Goal: Task Accomplishment & Management: Use online tool/utility

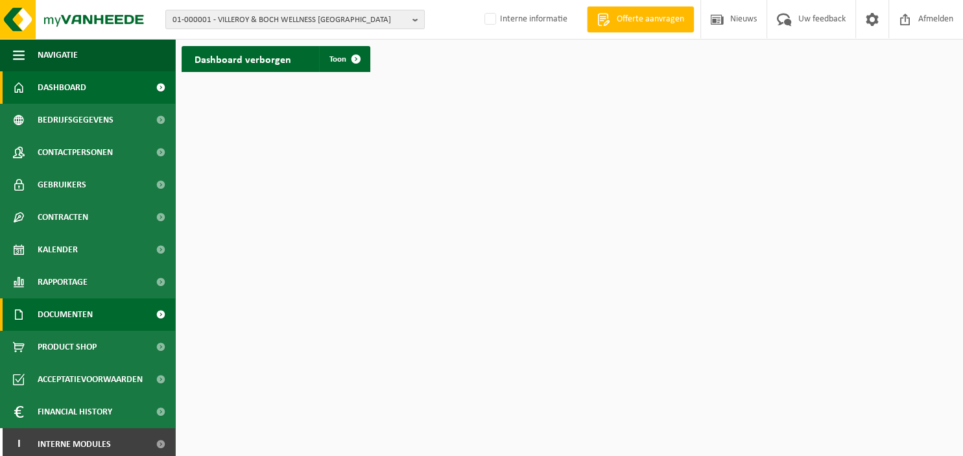
click at [87, 310] on span "Documenten" at bounding box center [65, 314] width 55 height 32
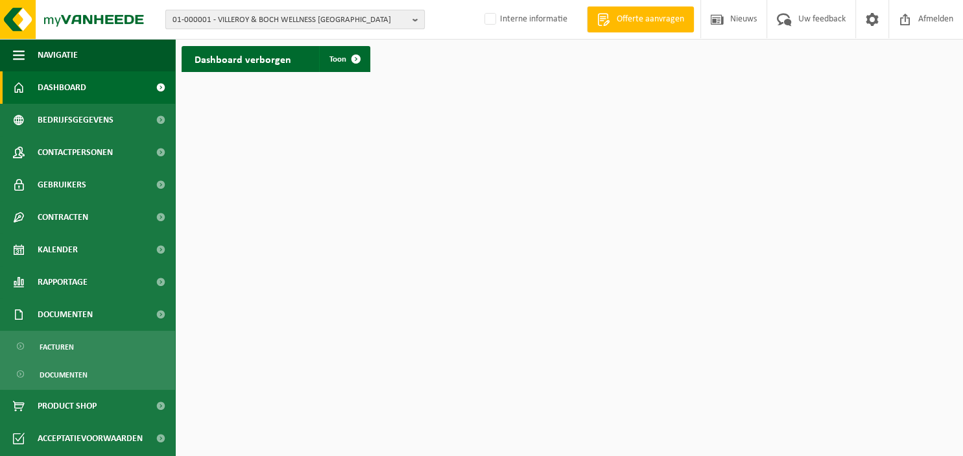
click at [415, 21] on b "button" at bounding box center [418, 19] width 12 height 18
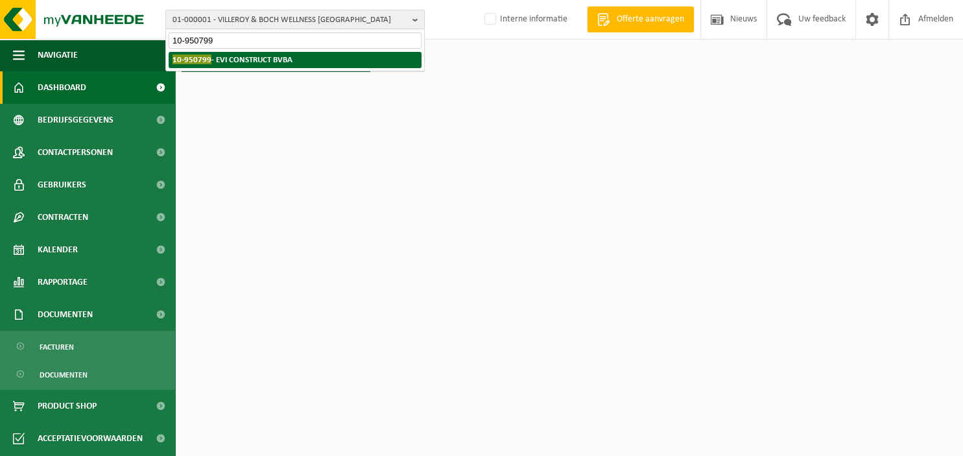
type input "10-950799"
click at [294, 65] on li "10-950799 - EVI CONSTRUCT BVBA" at bounding box center [295, 60] width 253 height 16
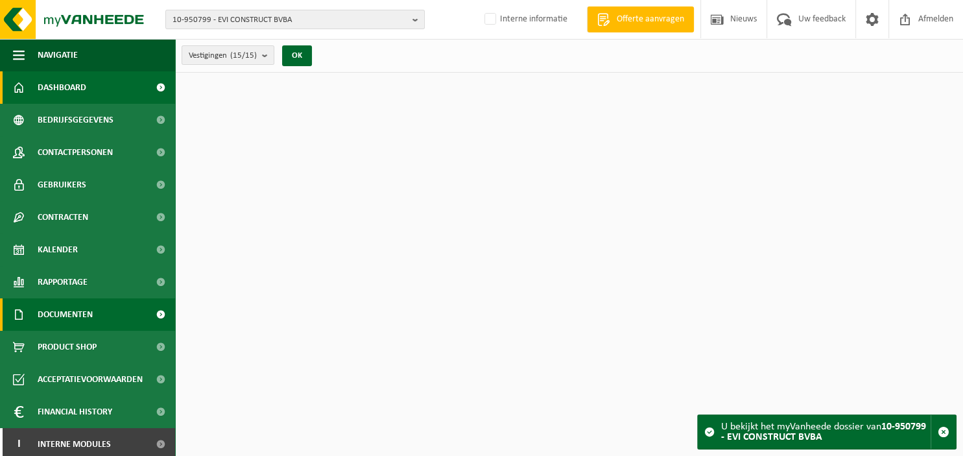
click at [74, 319] on span "Documenten" at bounding box center [65, 314] width 55 height 32
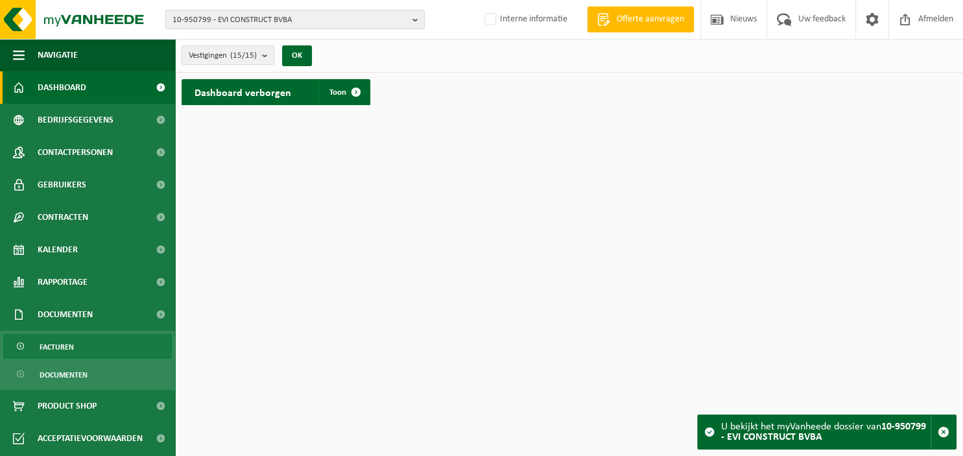
click at [71, 343] on span "Facturen" at bounding box center [57, 346] width 34 height 25
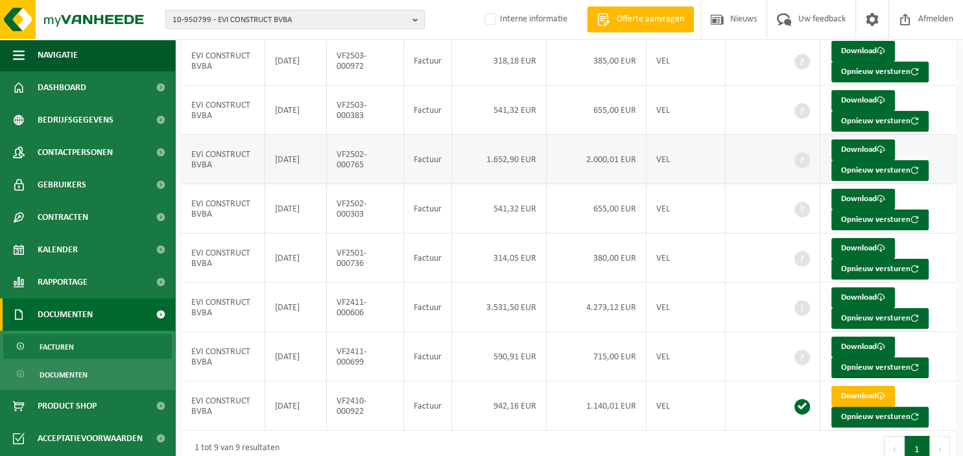
scroll to position [217, 0]
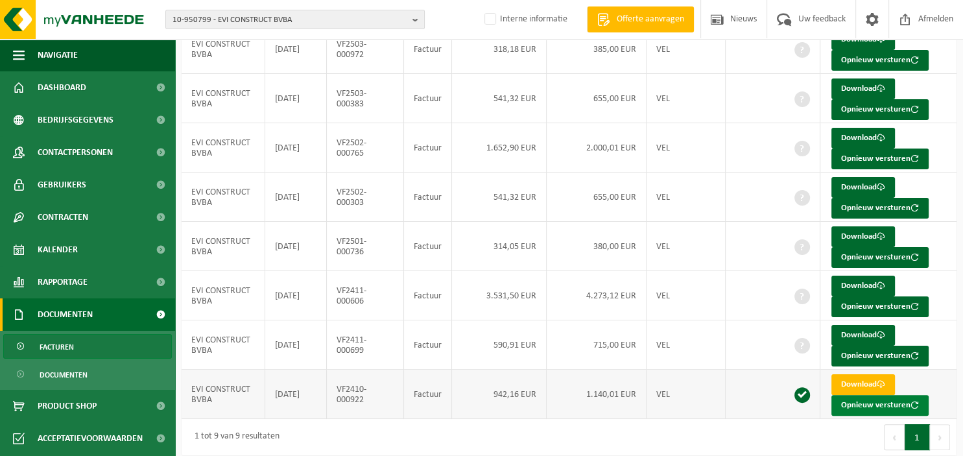
click at [874, 400] on button "Opnieuw versturen" at bounding box center [879, 405] width 97 height 21
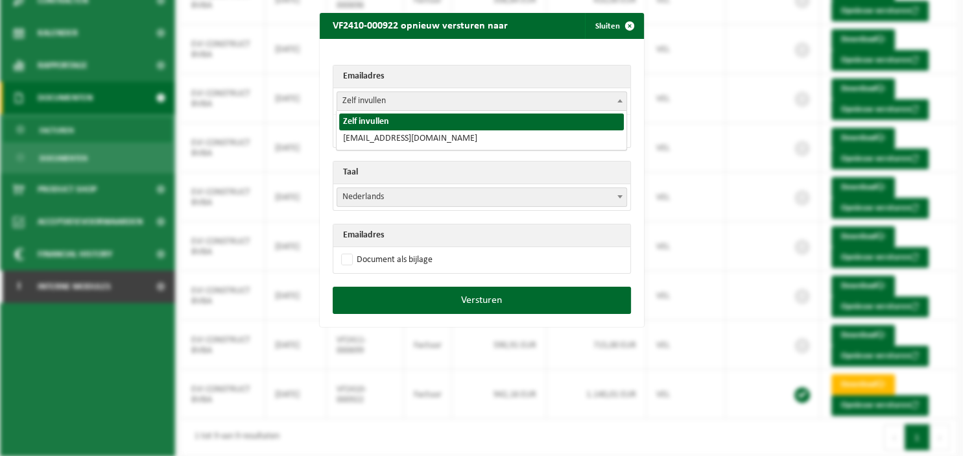
click at [622, 105] on span at bounding box center [619, 100] width 13 height 17
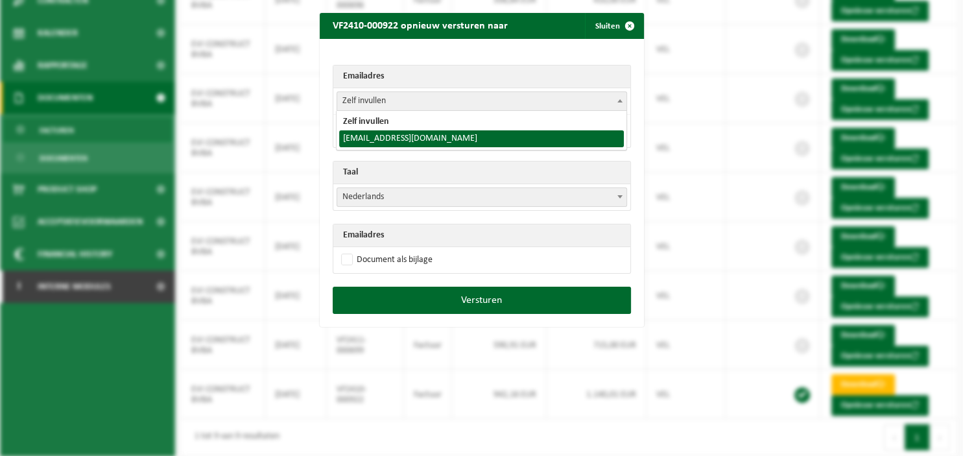
select select "[EMAIL_ADDRESS][DOMAIN_NAME]"
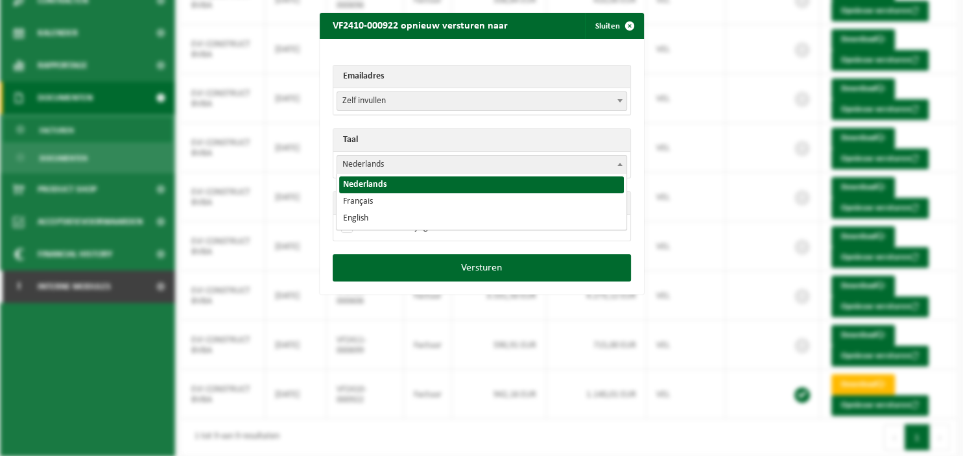
click at [621, 164] on b at bounding box center [619, 164] width 5 height 3
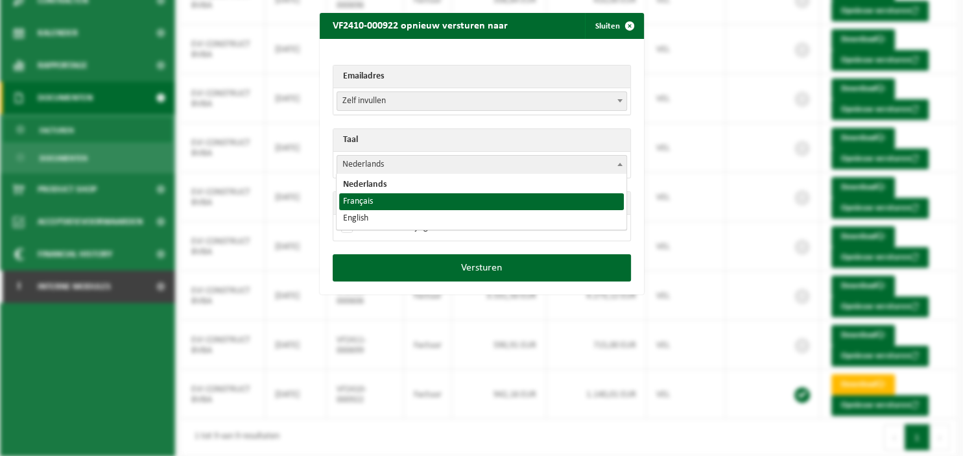
select select "fr"
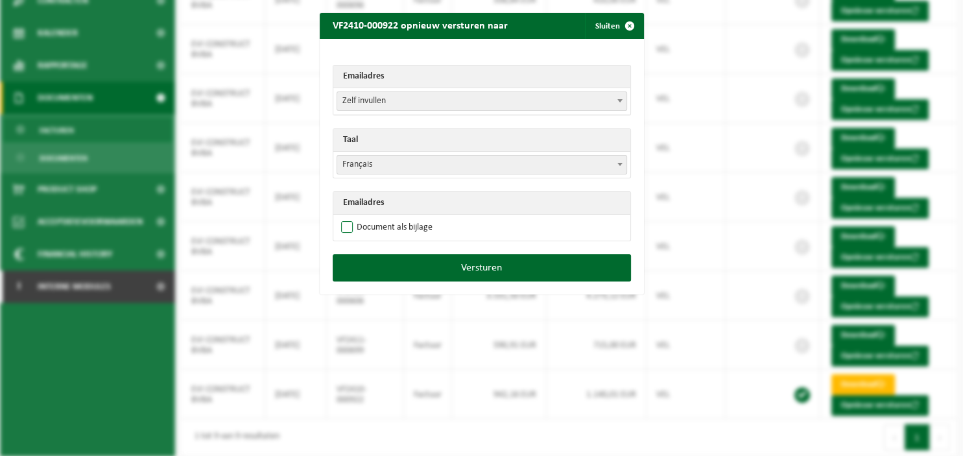
click at [410, 231] on label "Document als bijlage" at bounding box center [385, 227] width 94 height 19
click at [410, 218] on input "Document als bijlage" at bounding box center [498, 217] width 324 height 1
checkbox input "true"
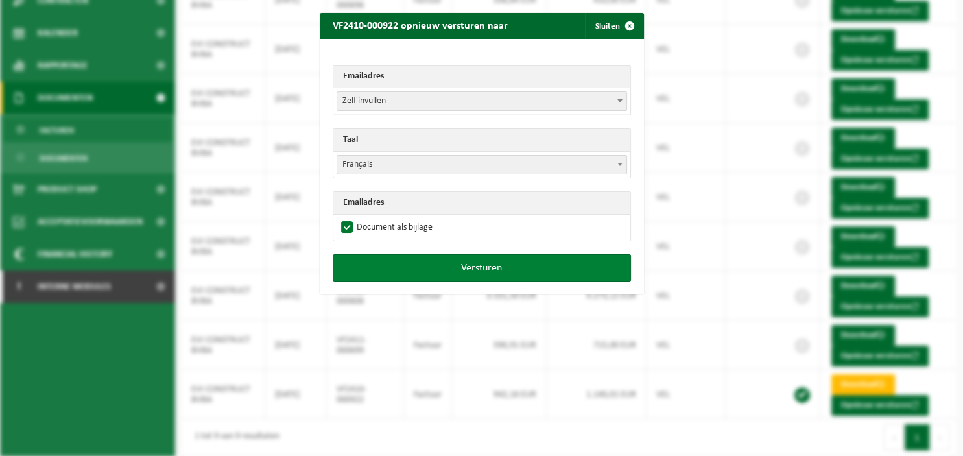
click at [445, 263] on button "Versturen" at bounding box center [482, 267] width 298 height 27
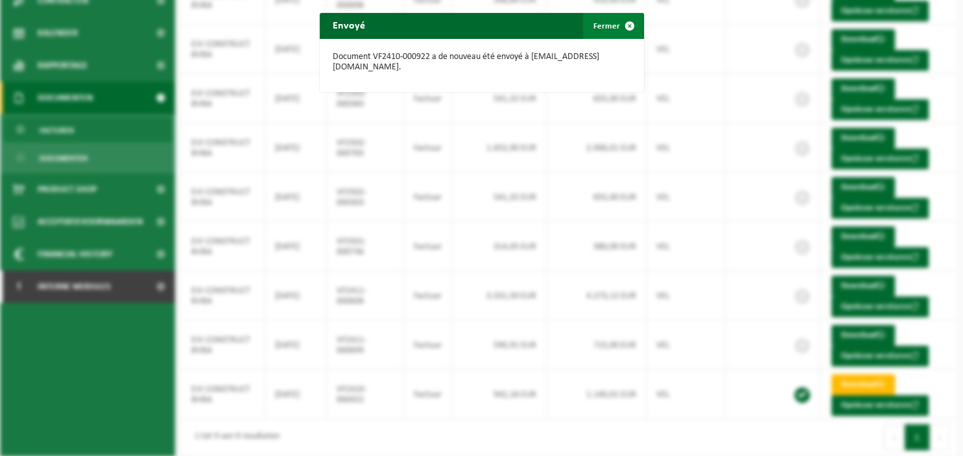
click at [616, 30] on button "Fermer" at bounding box center [613, 26] width 60 height 26
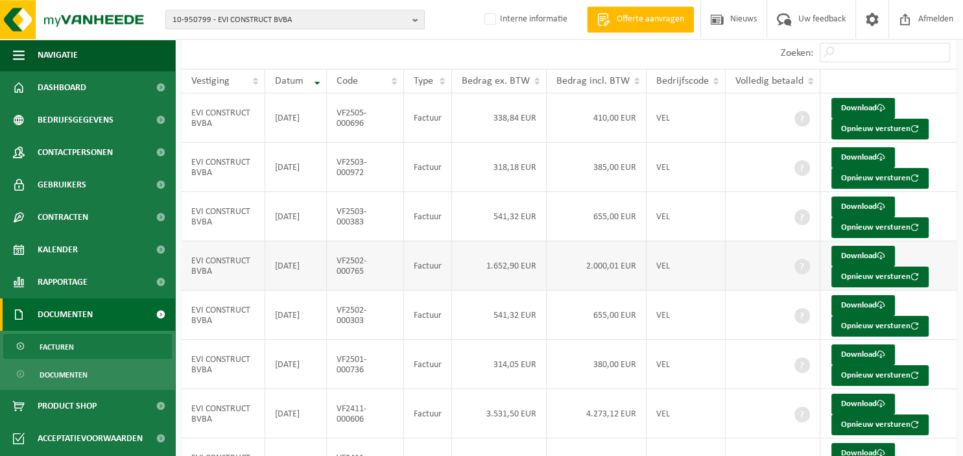
scroll to position [217, 0]
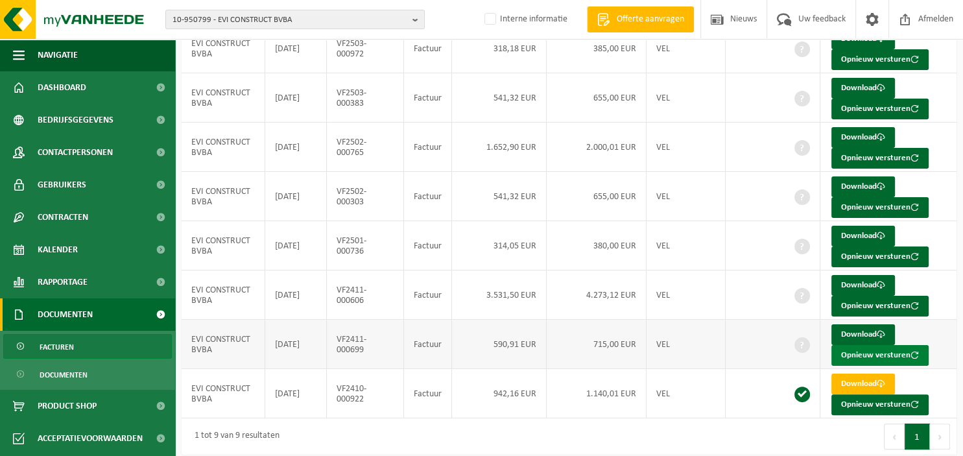
click at [869, 351] on button "Opnieuw versturen" at bounding box center [879, 355] width 97 height 21
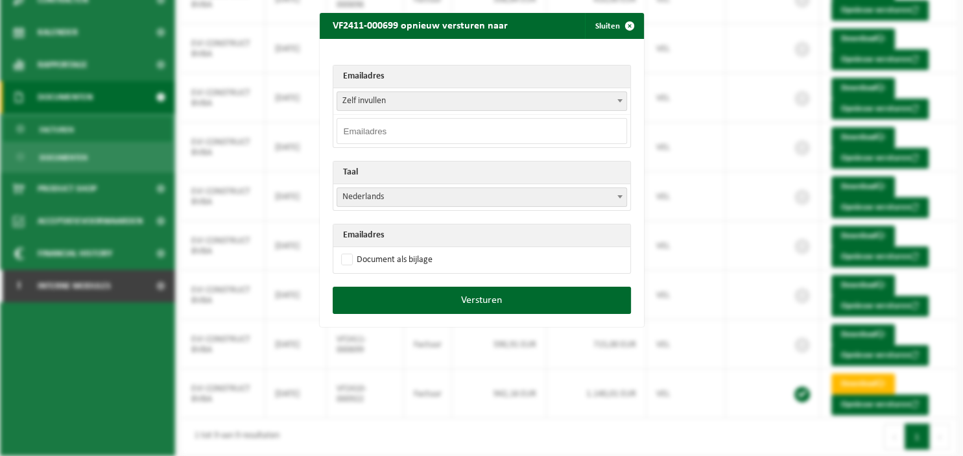
click at [621, 95] on span at bounding box center [619, 100] width 13 height 17
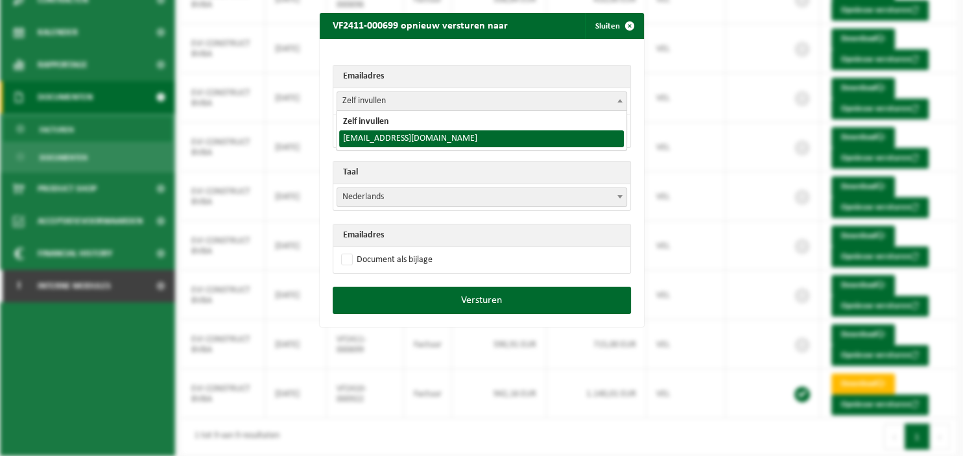
select select "[EMAIL_ADDRESS][DOMAIN_NAME]"
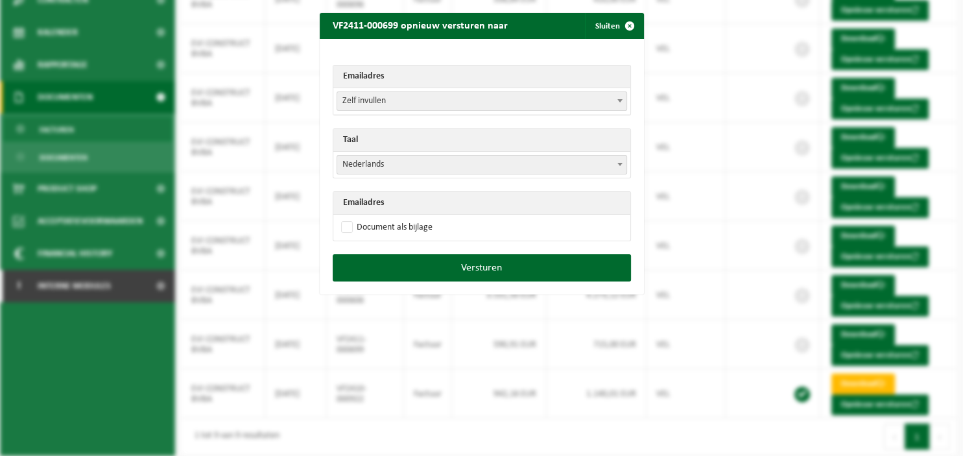
click at [618, 163] on b at bounding box center [619, 164] width 5 height 3
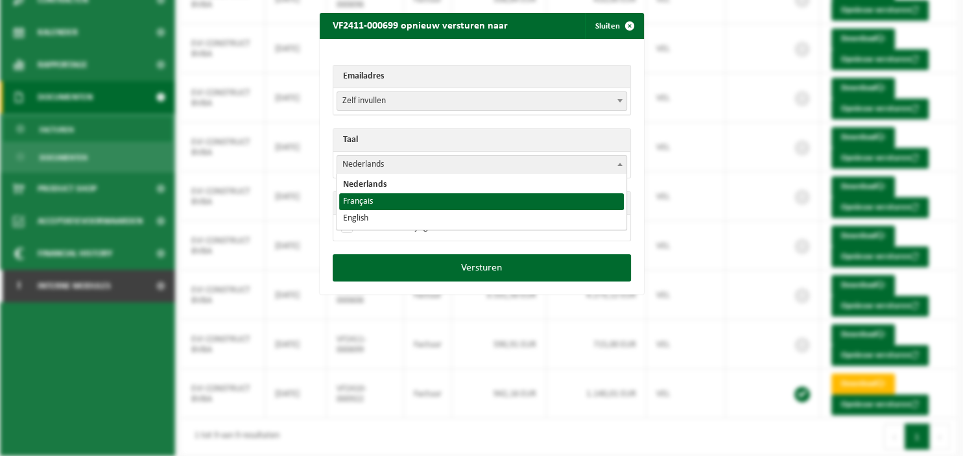
select select "fr"
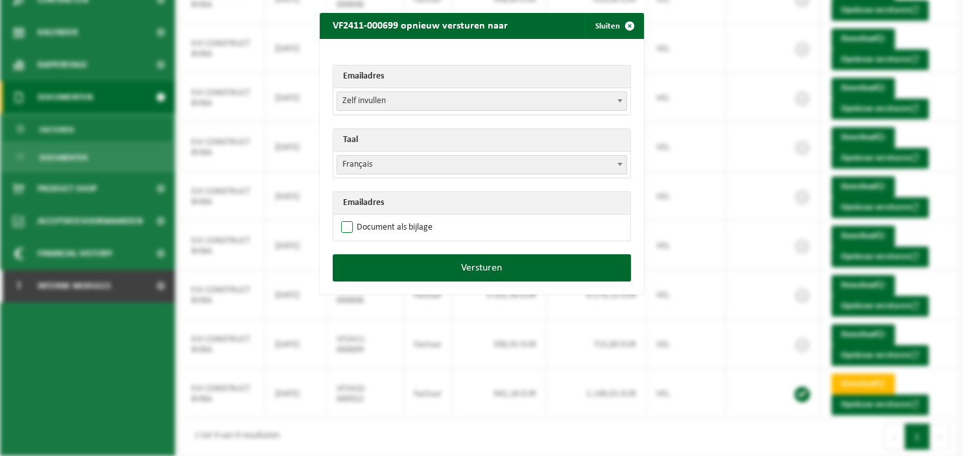
click at [415, 228] on label "Document als bijlage" at bounding box center [385, 227] width 94 height 19
click at [415, 218] on input "Document als bijlage" at bounding box center [498, 217] width 324 height 1
checkbox input "true"
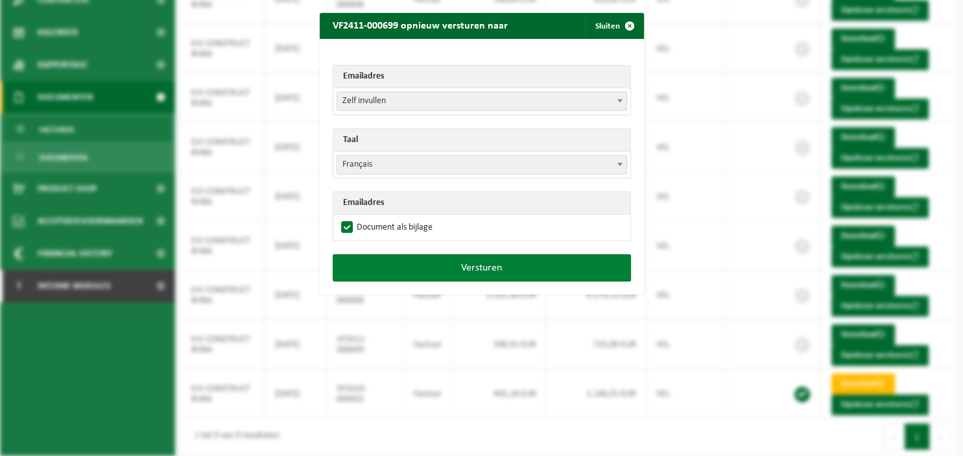
click at [419, 264] on button "Versturen" at bounding box center [482, 267] width 298 height 27
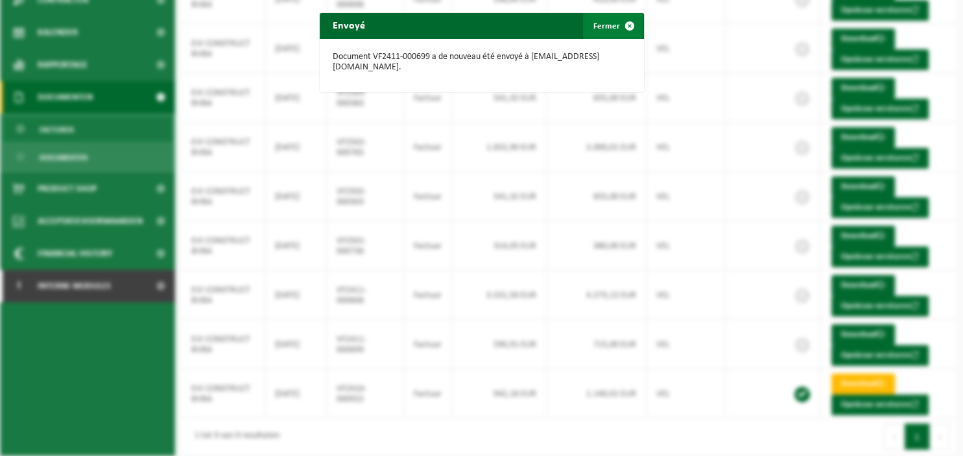
click at [631, 32] on span "button" at bounding box center [629, 26] width 26 height 26
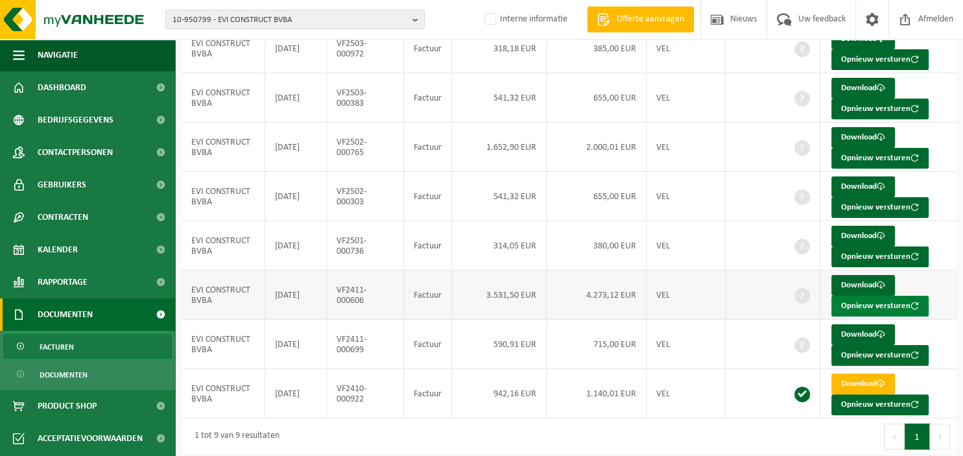
click at [850, 299] on button "Opnieuw versturen" at bounding box center [879, 306] width 97 height 21
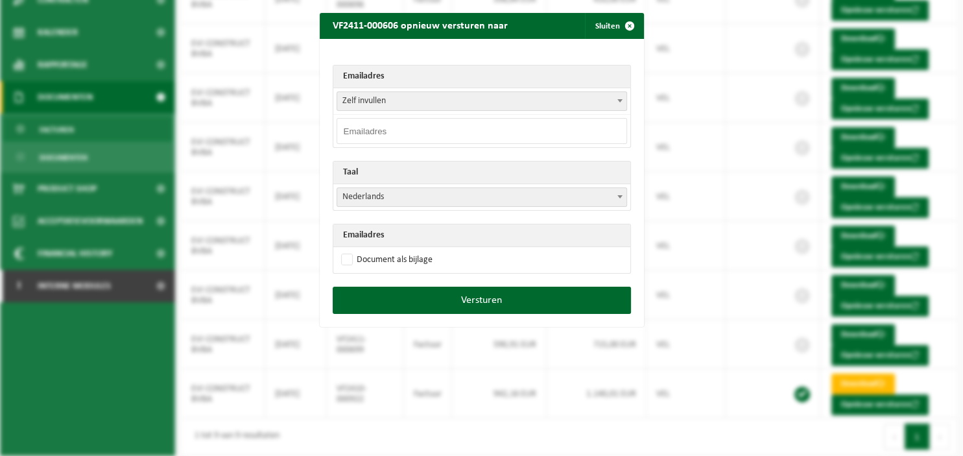
click at [620, 99] on span at bounding box center [619, 100] width 13 height 17
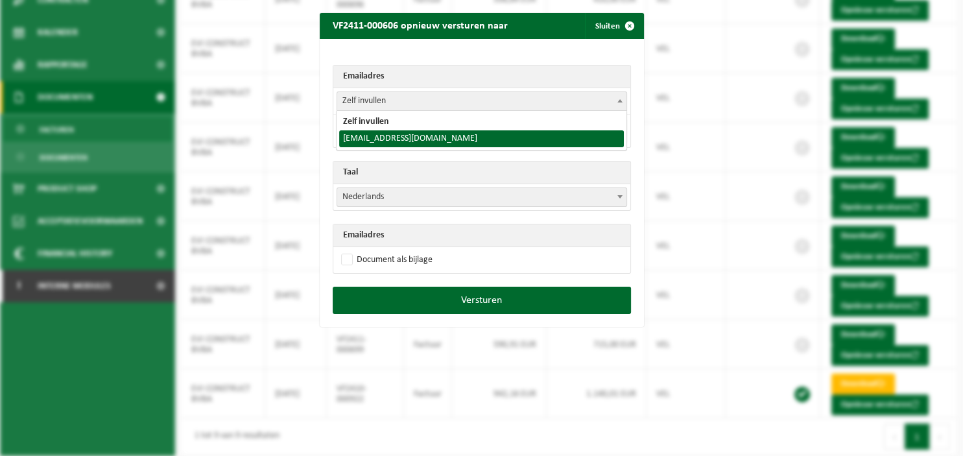
select select "[EMAIL_ADDRESS][DOMAIN_NAME]"
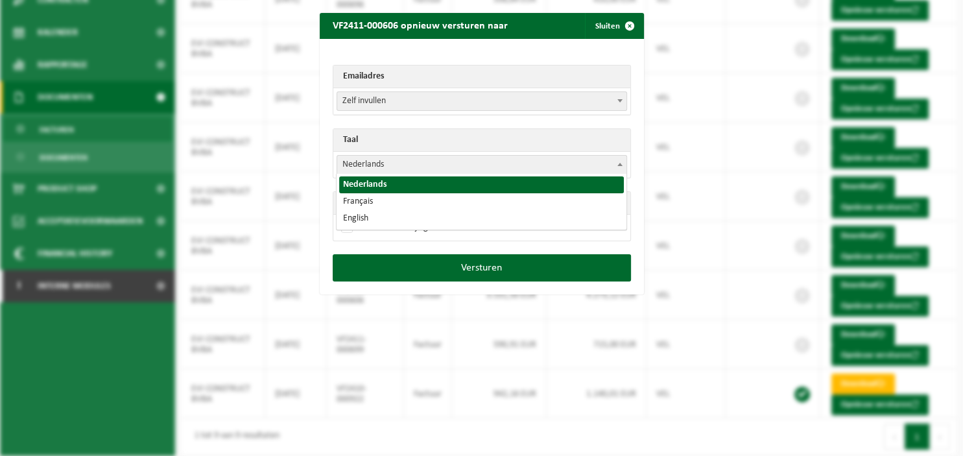
click at [618, 163] on b at bounding box center [619, 164] width 5 height 3
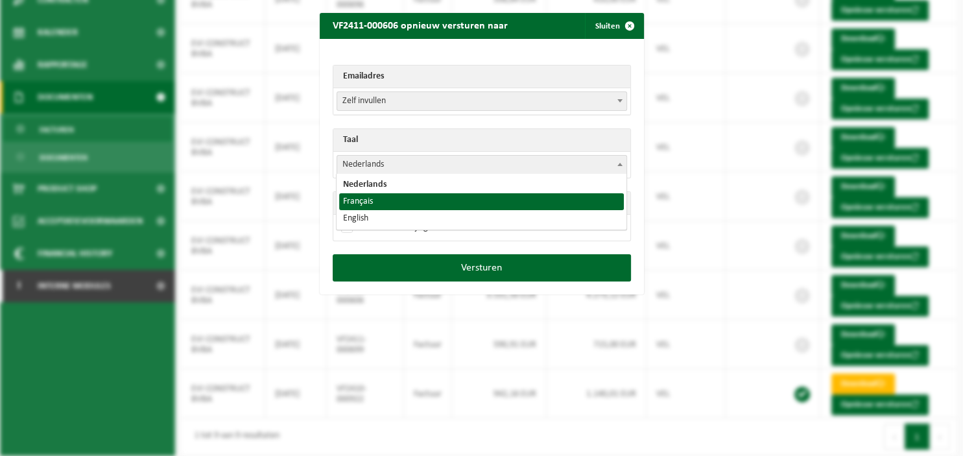
select select "fr"
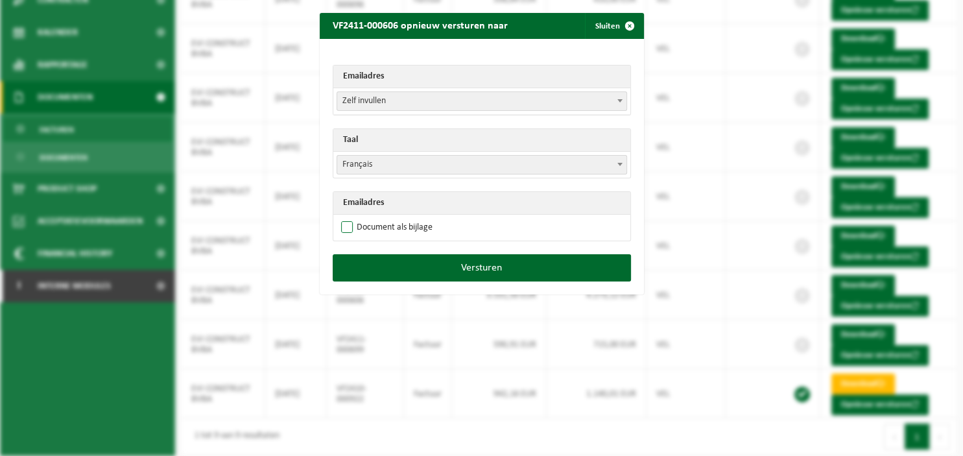
click at [419, 223] on label "Document als bijlage" at bounding box center [385, 227] width 94 height 19
click at [419, 218] on input "Document als bijlage" at bounding box center [498, 217] width 324 height 1
checkbox input "true"
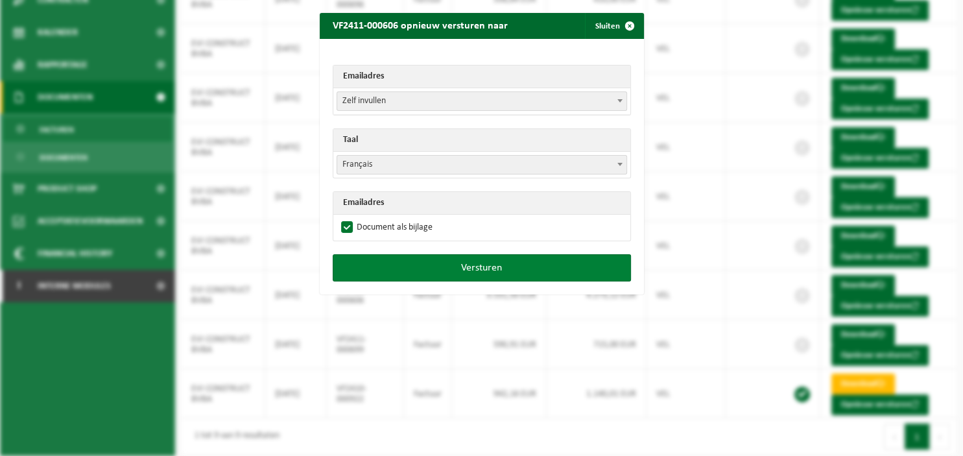
click at [447, 259] on button "Versturen" at bounding box center [482, 267] width 298 height 27
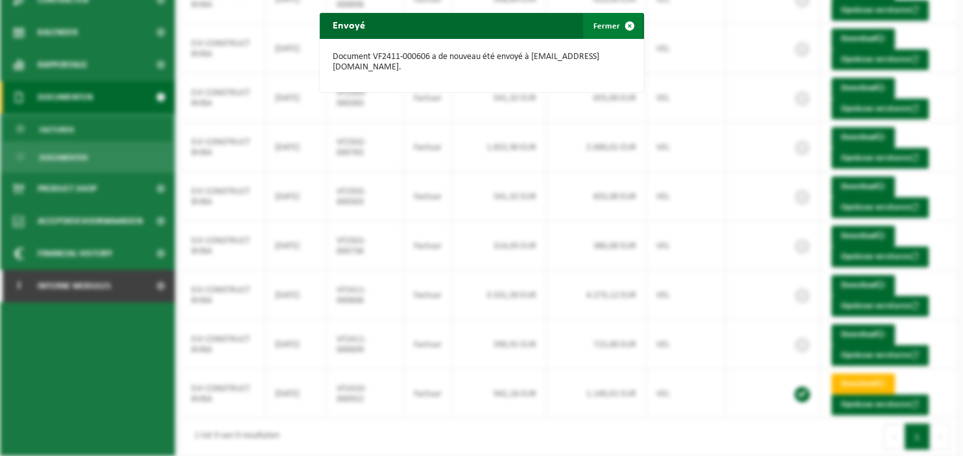
click at [634, 19] on span "button" at bounding box center [629, 26] width 26 height 26
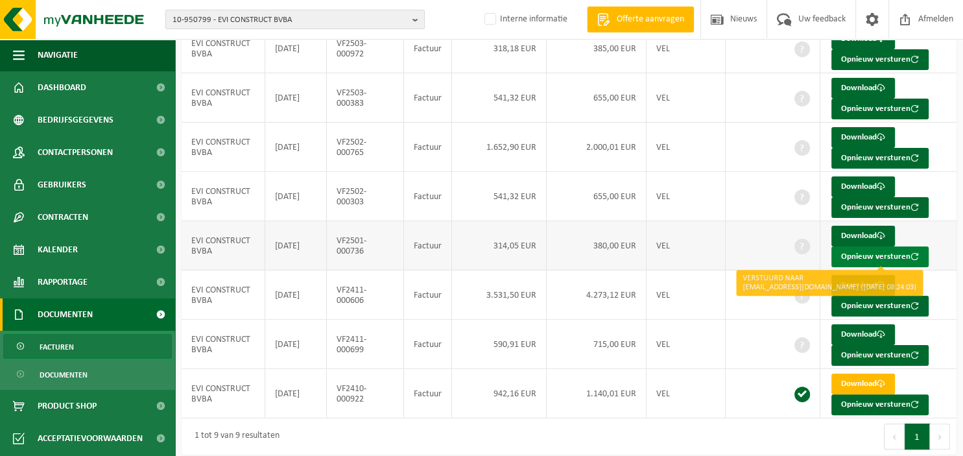
click at [871, 253] on button "Opnieuw versturen" at bounding box center [879, 256] width 97 height 21
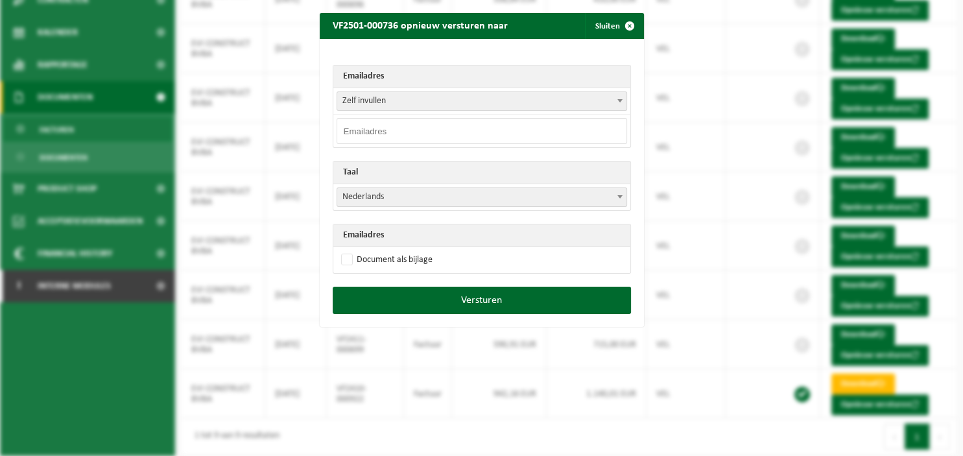
click at [620, 99] on span at bounding box center [619, 100] width 13 height 17
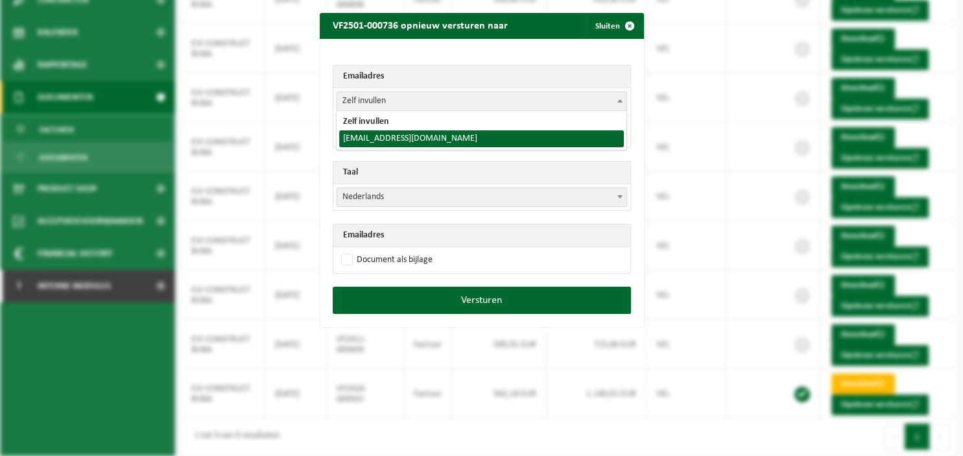
select select "[EMAIL_ADDRESS][DOMAIN_NAME]"
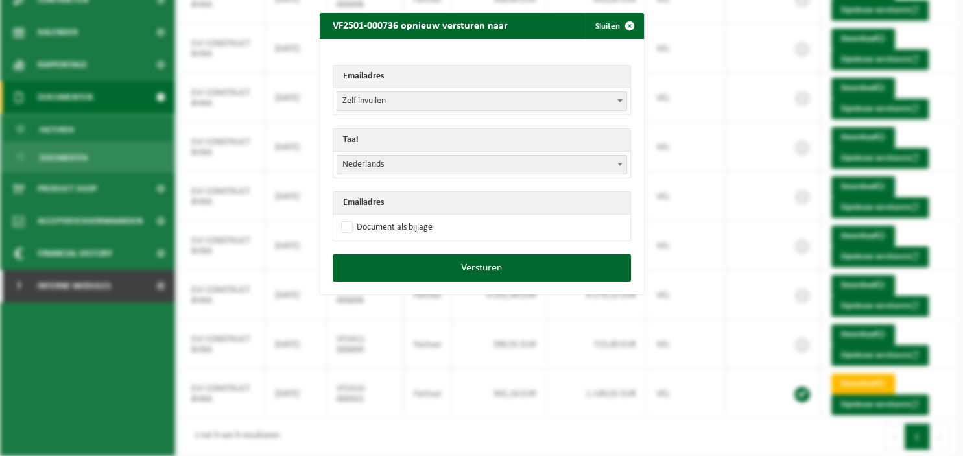
click at [620, 163] on b at bounding box center [619, 164] width 5 height 3
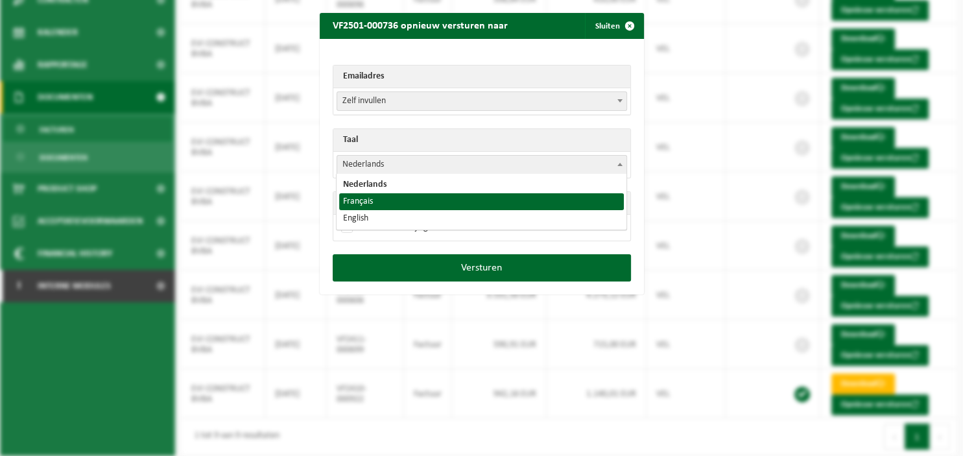
select select "fr"
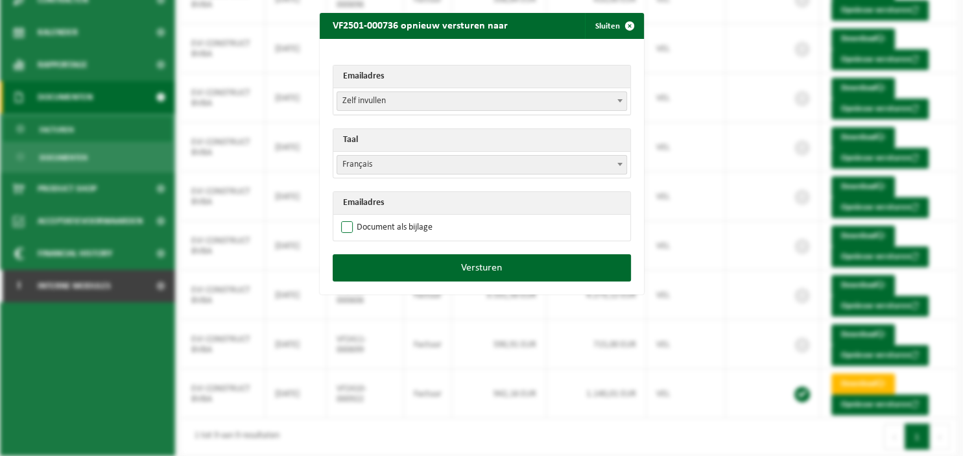
click at [423, 224] on label "Document als bijlage" at bounding box center [385, 227] width 94 height 19
click at [423, 218] on input "Document als bijlage" at bounding box center [498, 217] width 324 height 1
checkbox input "true"
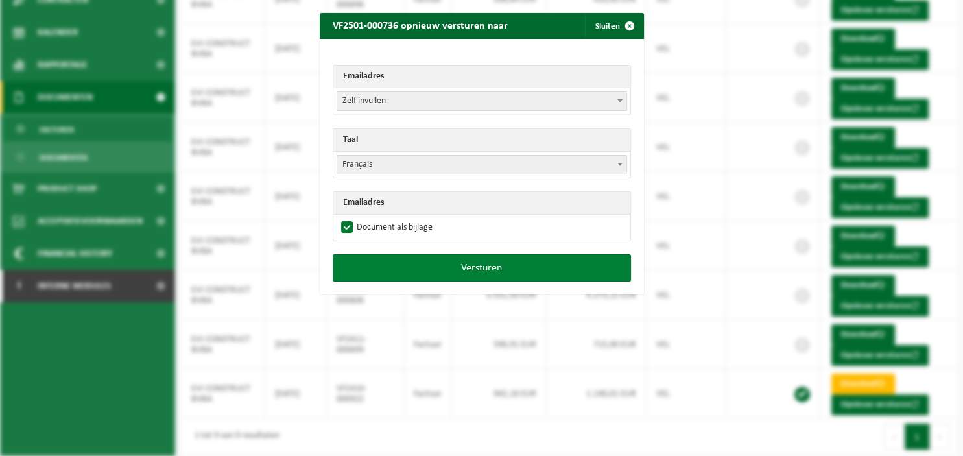
click at [445, 266] on button "Versturen" at bounding box center [482, 267] width 298 height 27
click at [551, 270] on button "Versturen" at bounding box center [482, 267] width 298 height 27
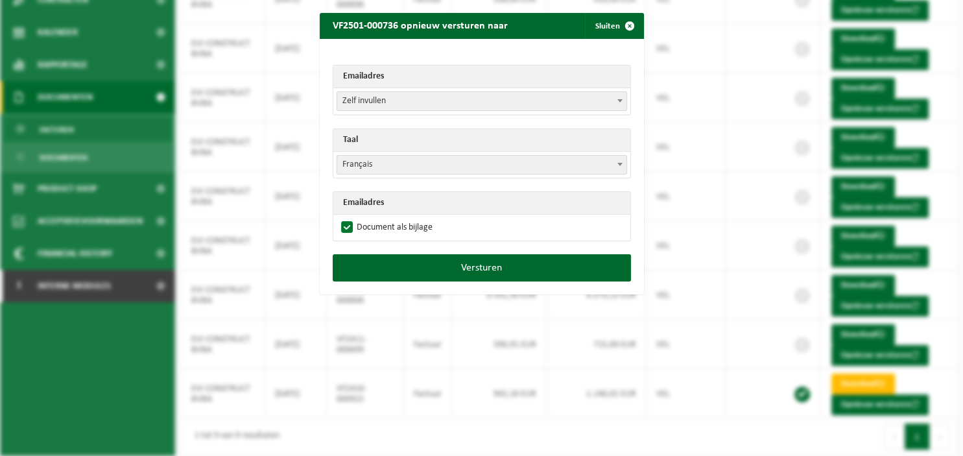
click at [618, 100] on b at bounding box center [619, 100] width 5 height 3
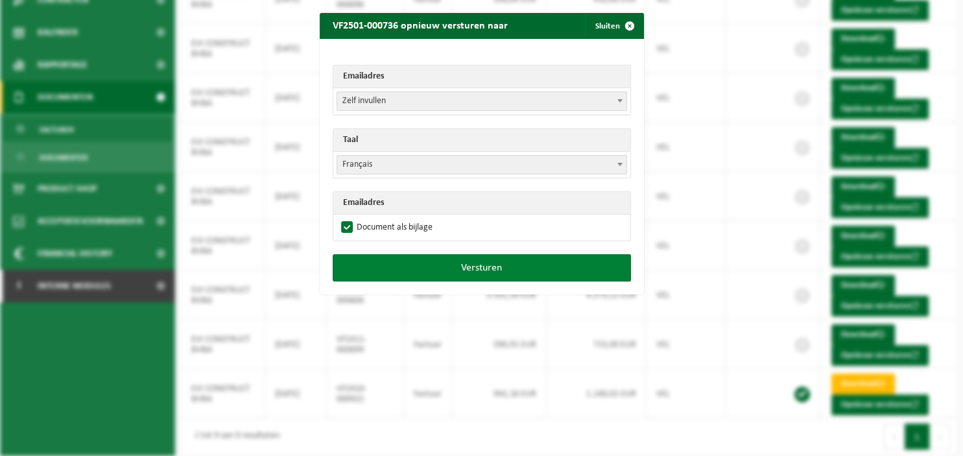
click at [462, 259] on button "Versturen" at bounding box center [482, 267] width 298 height 27
click at [459, 268] on button "Versturen" at bounding box center [482, 267] width 298 height 27
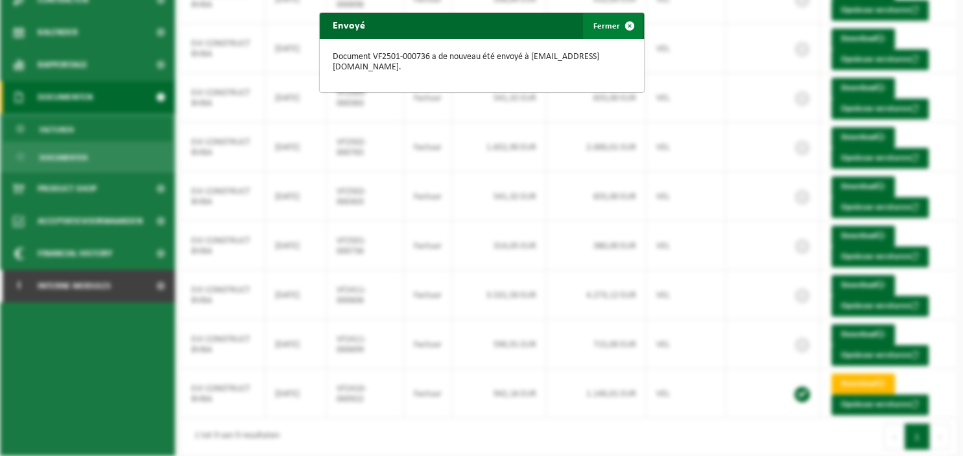
click at [622, 23] on span "button" at bounding box center [629, 26] width 26 height 26
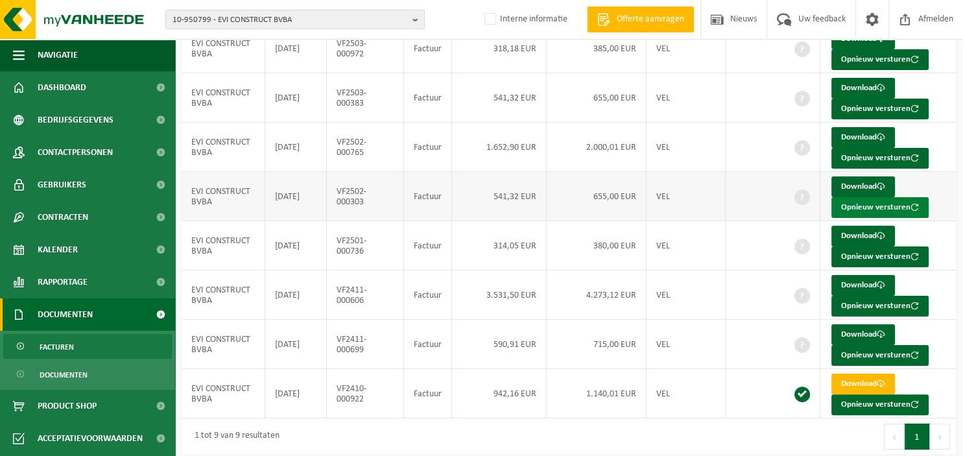
click at [851, 199] on button "Opnieuw versturen" at bounding box center [879, 207] width 97 height 21
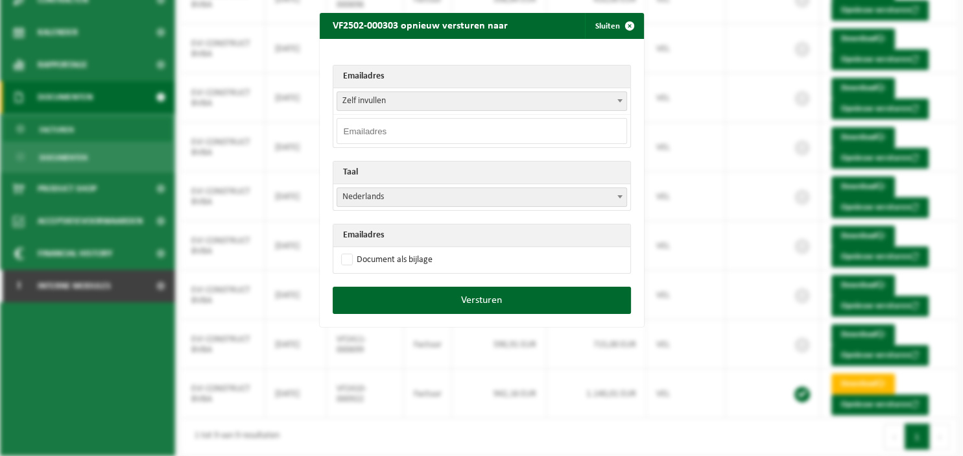
click at [621, 102] on span at bounding box center [619, 100] width 13 height 17
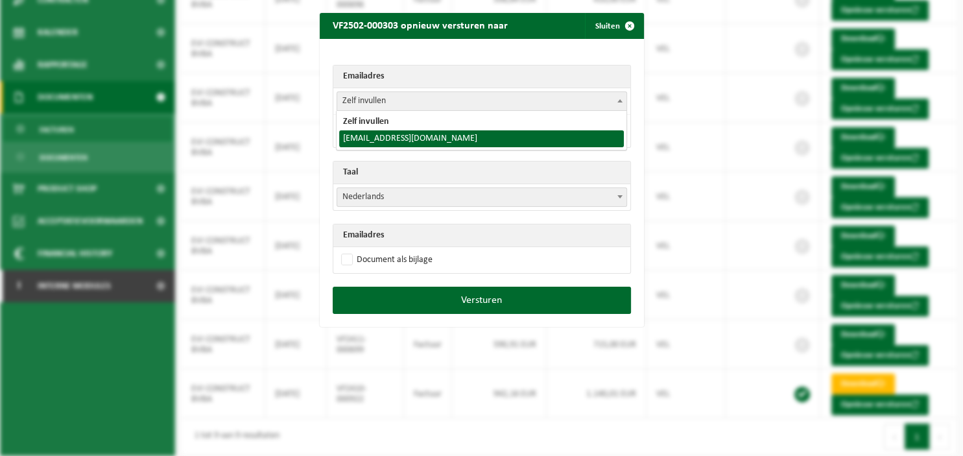
select select "[EMAIL_ADDRESS][DOMAIN_NAME]"
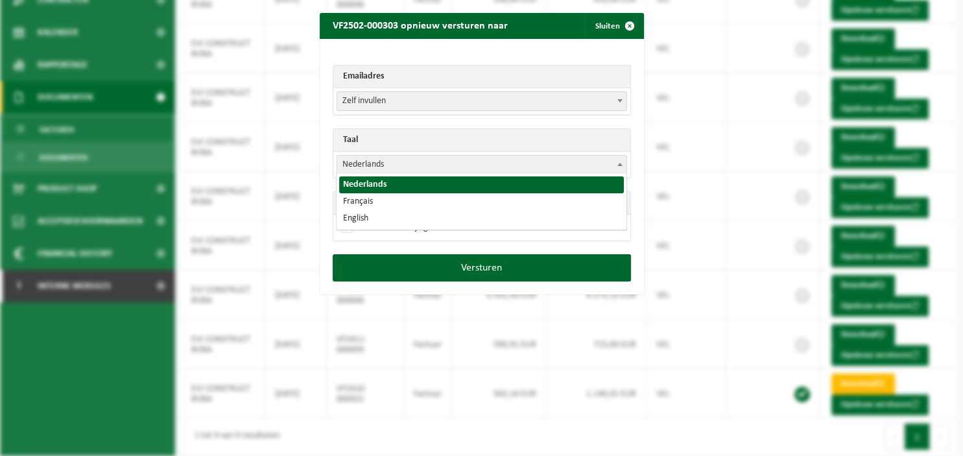
click at [616, 163] on span at bounding box center [619, 164] width 13 height 17
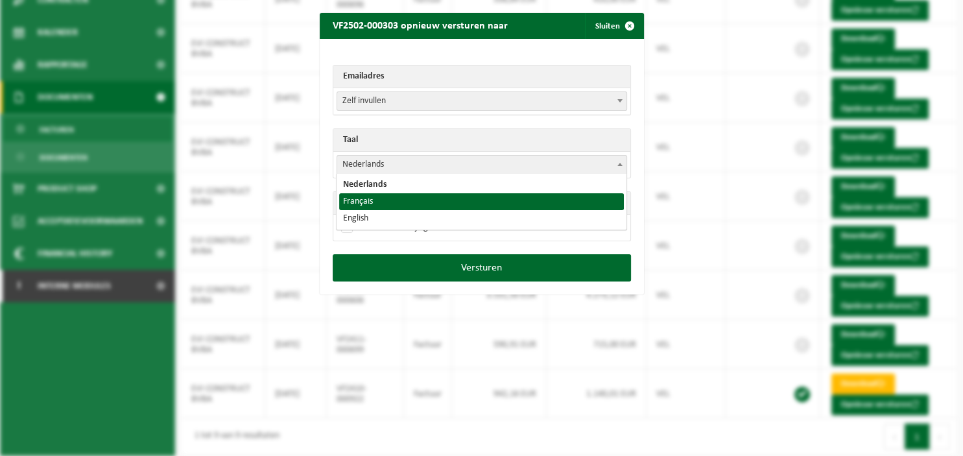
select select "fr"
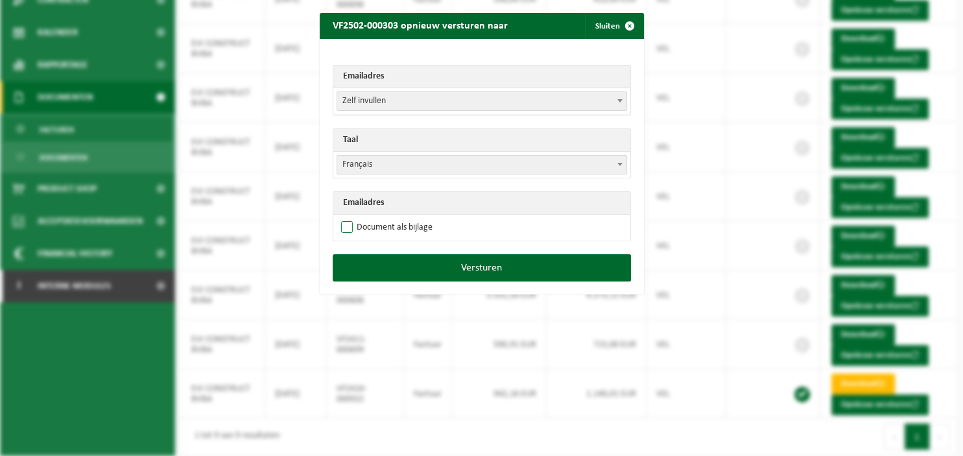
click at [390, 227] on label "Document als bijlage" at bounding box center [385, 227] width 94 height 19
click at [390, 218] on input "Document als bijlage" at bounding box center [498, 217] width 324 height 1
checkbox input "true"
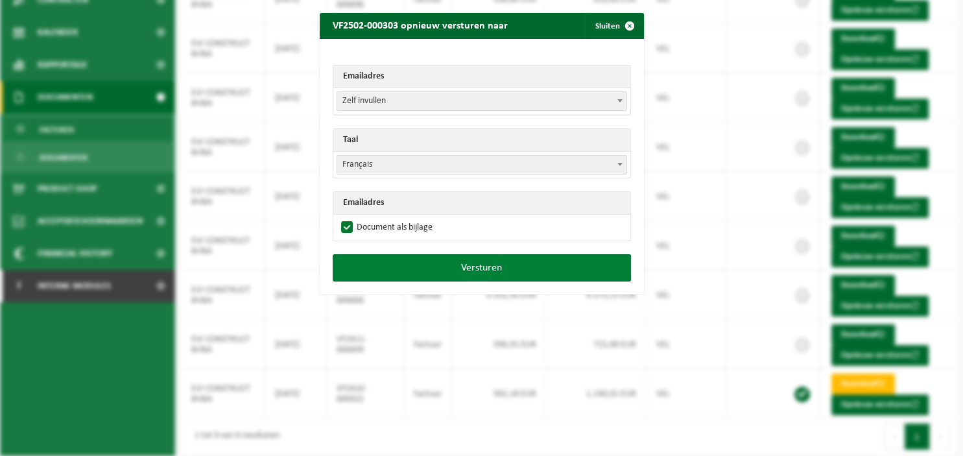
click at [427, 264] on button "Versturen" at bounding box center [482, 267] width 298 height 27
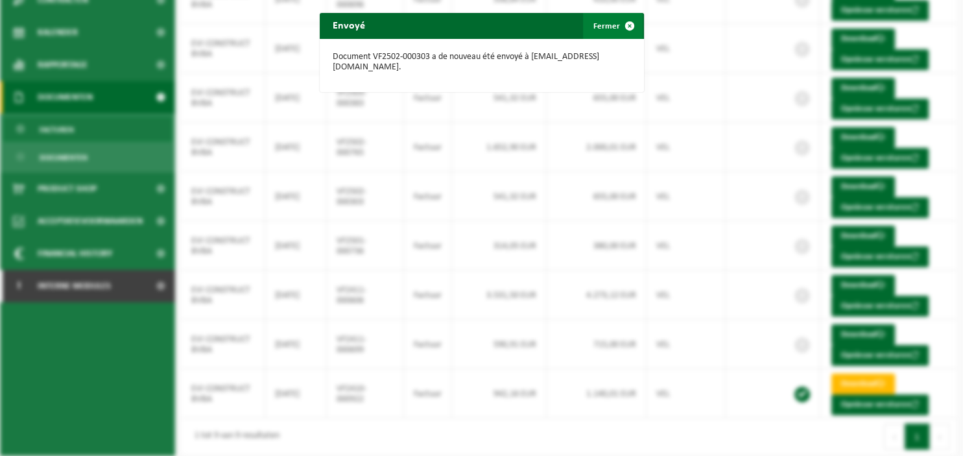
click at [634, 19] on span "button" at bounding box center [629, 26] width 26 height 26
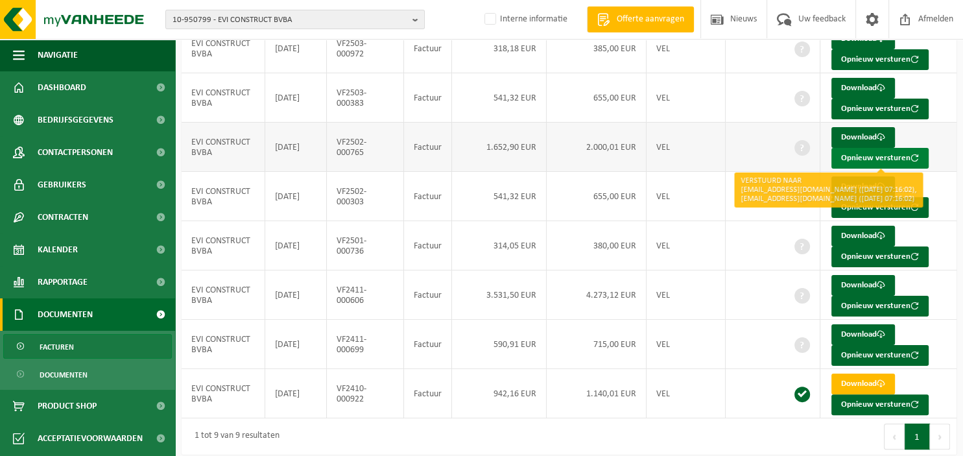
click at [853, 161] on button "Opnieuw versturen" at bounding box center [879, 158] width 97 height 21
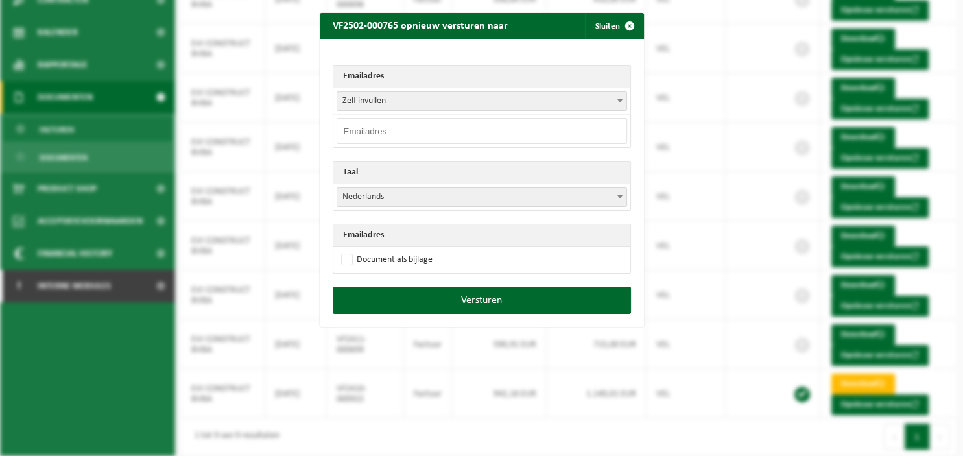
click at [614, 101] on span at bounding box center [619, 100] width 13 height 17
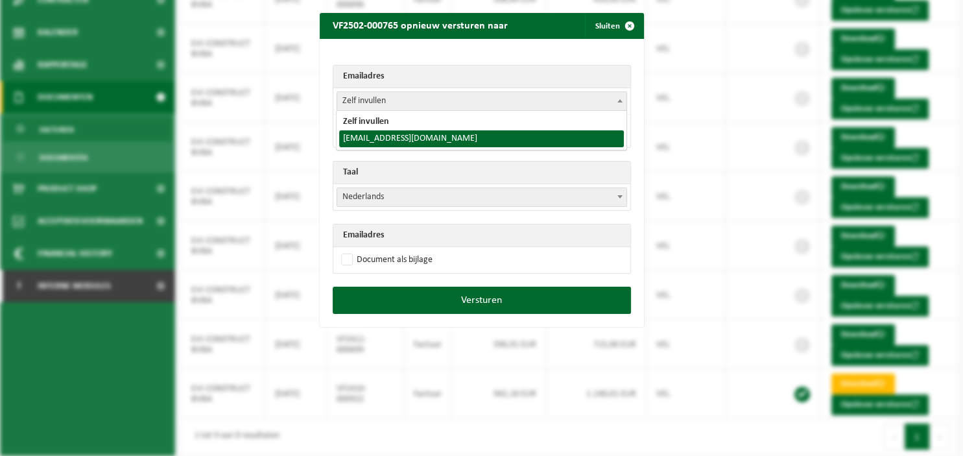
click at [533, 149] on span "Zelf invullen [EMAIL_ADDRESS][DOMAIN_NAME]" at bounding box center [480, 130] width 289 height 39
select select "[EMAIL_ADDRESS][DOMAIN_NAME]"
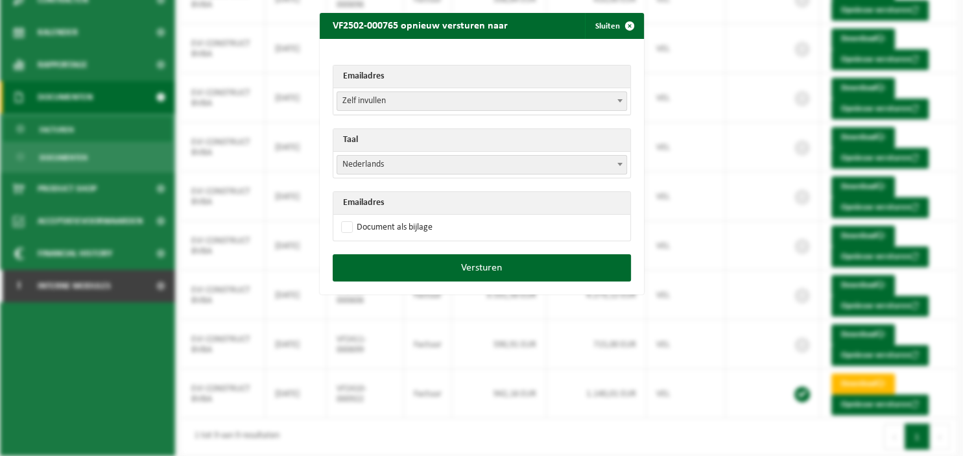
click at [618, 163] on b at bounding box center [619, 164] width 5 height 3
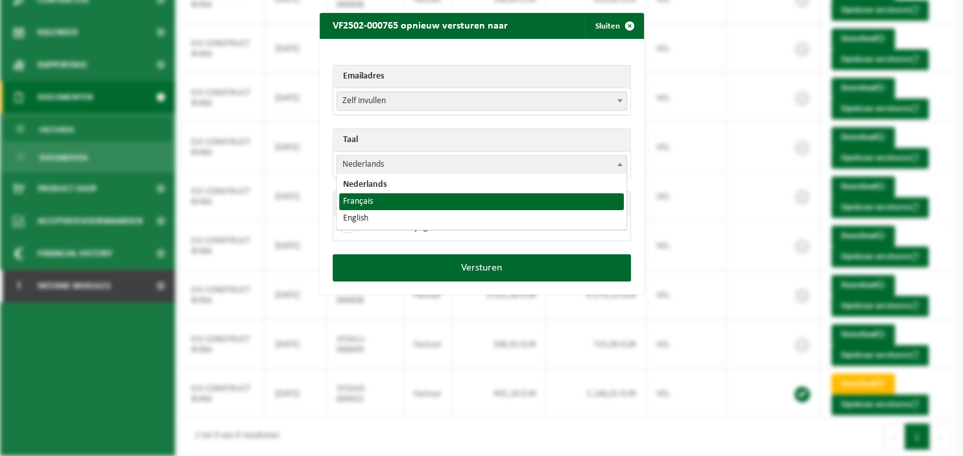
select select "fr"
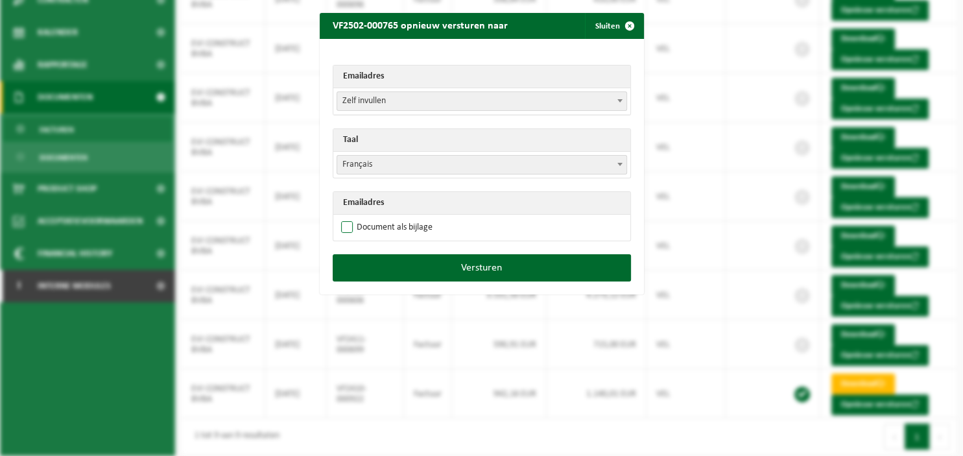
click at [414, 227] on label "Document als bijlage" at bounding box center [385, 227] width 94 height 19
click at [414, 218] on input "Document als bijlage" at bounding box center [498, 217] width 324 height 1
checkbox input "true"
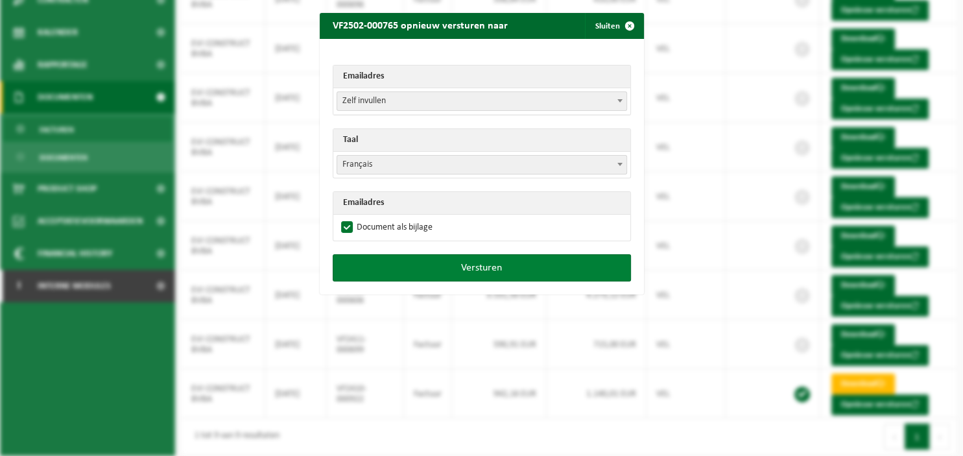
click at [425, 261] on button "Versturen" at bounding box center [482, 267] width 298 height 27
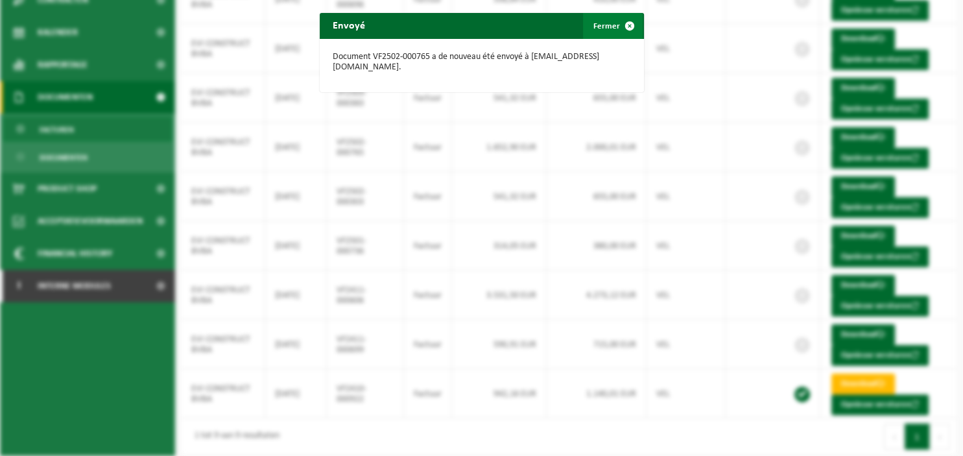
click at [631, 25] on span "button" at bounding box center [629, 26] width 26 height 26
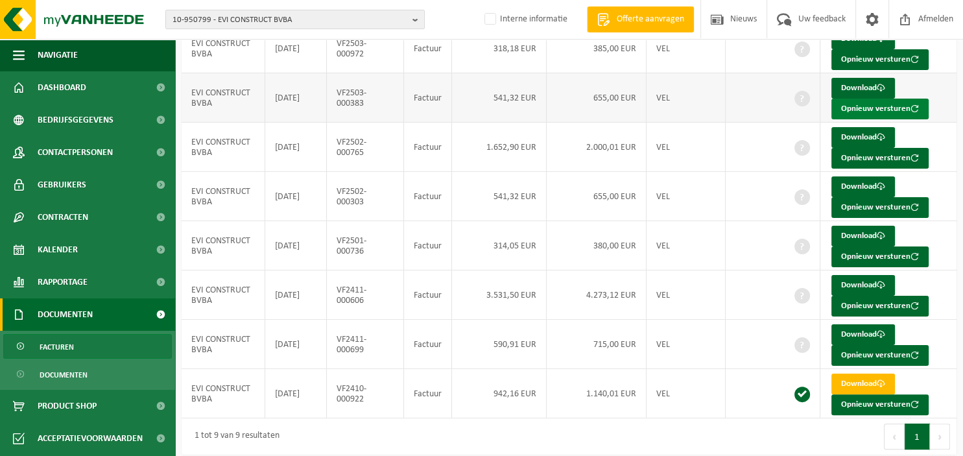
click at [868, 107] on button "Opnieuw versturen" at bounding box center [879, 109] width 97 height 21
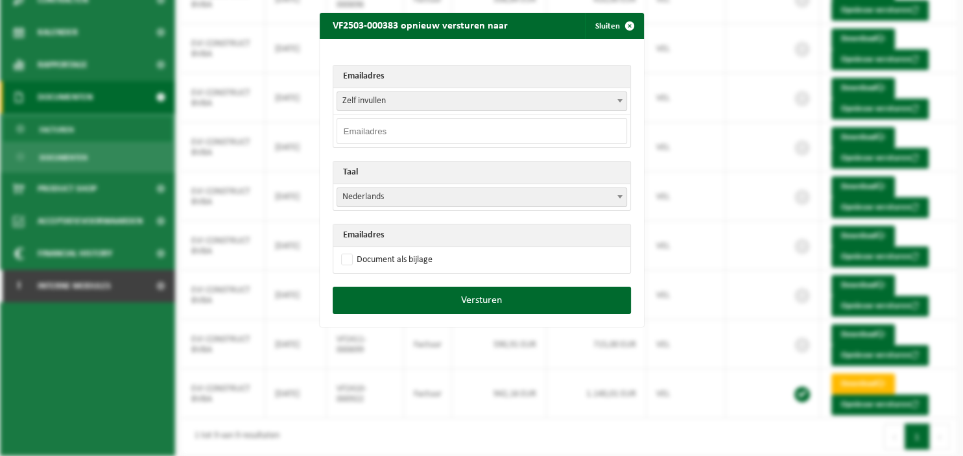
click at [622, 96] on span at bounding box center [619, 100] width 13 height 17
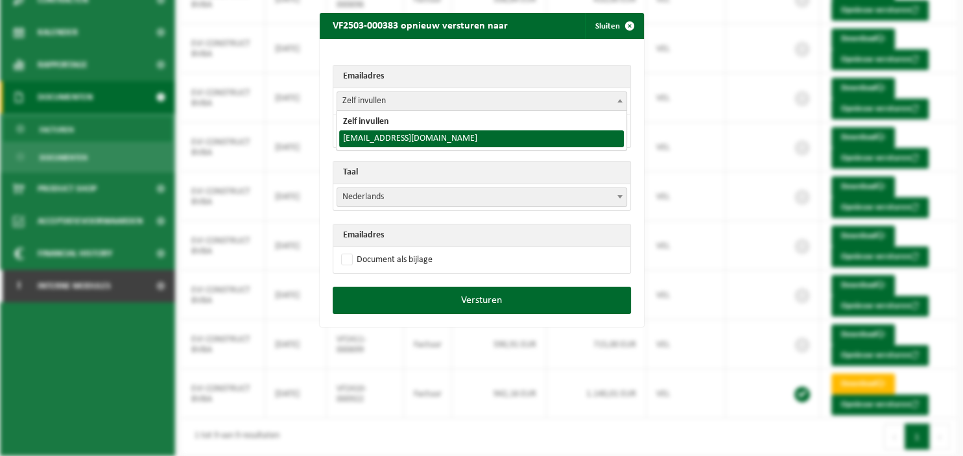
select select "[EMAIL_ADDRESS][DOMAIN_NAME]"
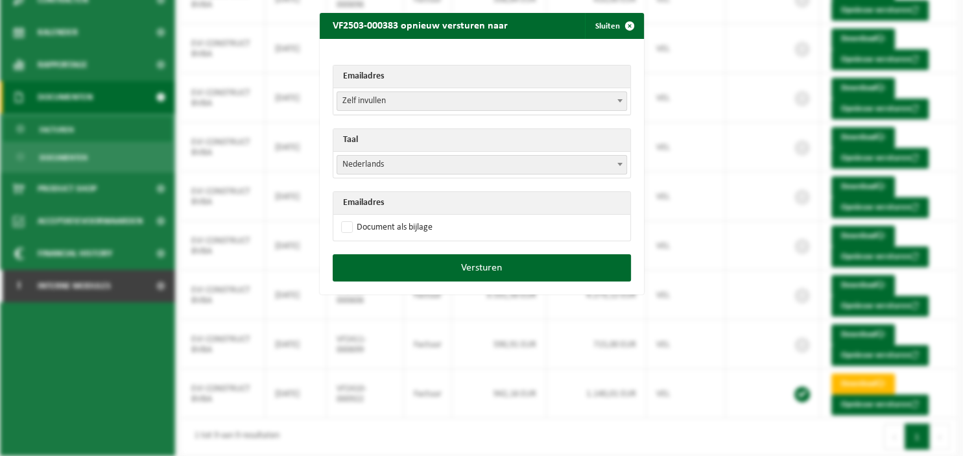
click at [618, 159] on span at bounding box center [619, 164] width 13 height 17
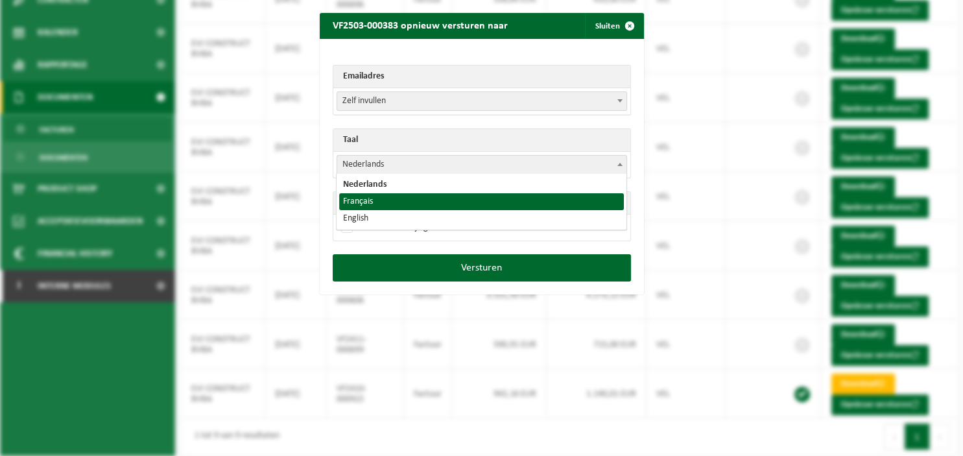
select select "fr"
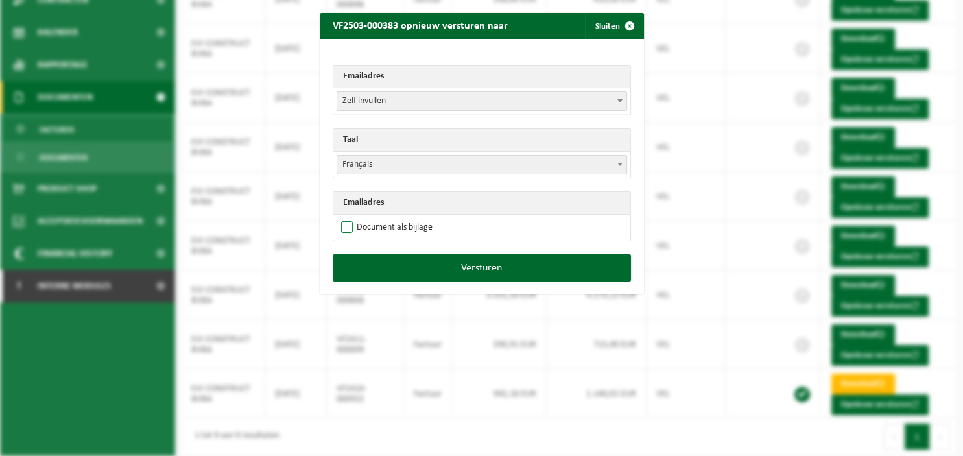
click at [406, 228] on label "Document als bijlage" at bounding box center [385, 227] width 94 height 19
click at [406, 218] on input "Document als bijlage" at bounding box center [498, 217] width 324 height 1
checkbox input "true"
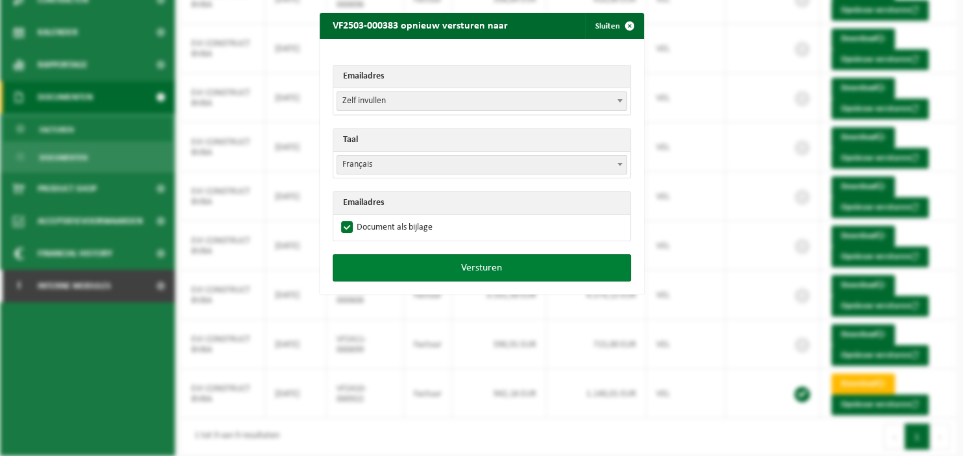
click at [437, 266] on button "Versturen" at bounding box center [482, 267] width 298 height 27
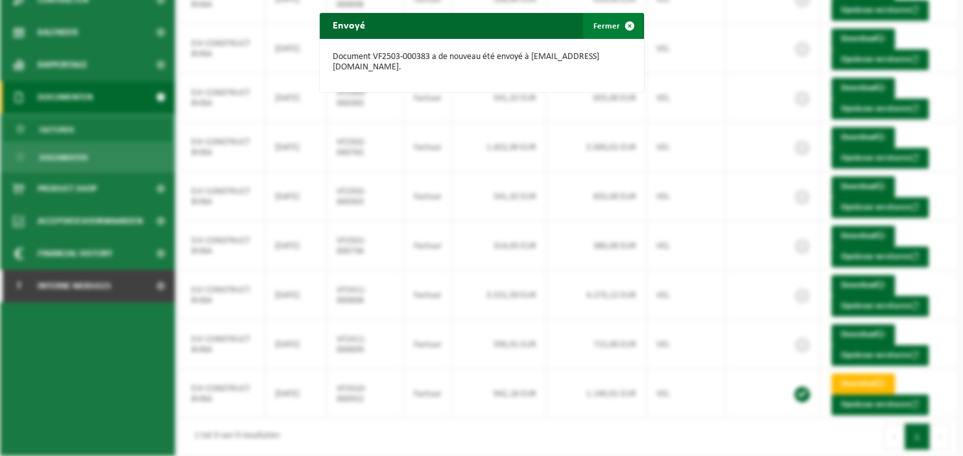
click at [631, 26] on span "button" at bounding box center [629, 26] width 26 height 26
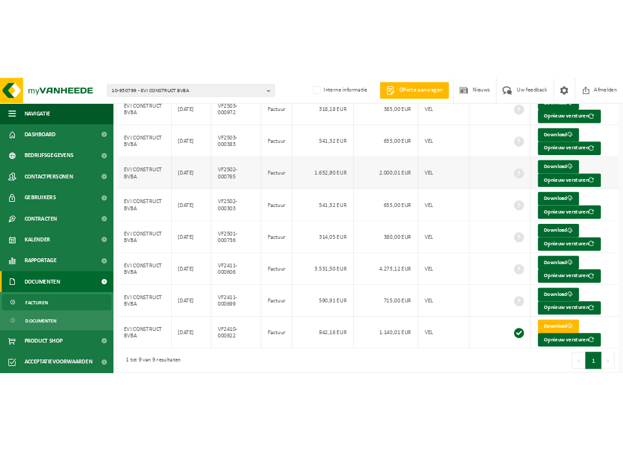
scroll to position [80, 0]
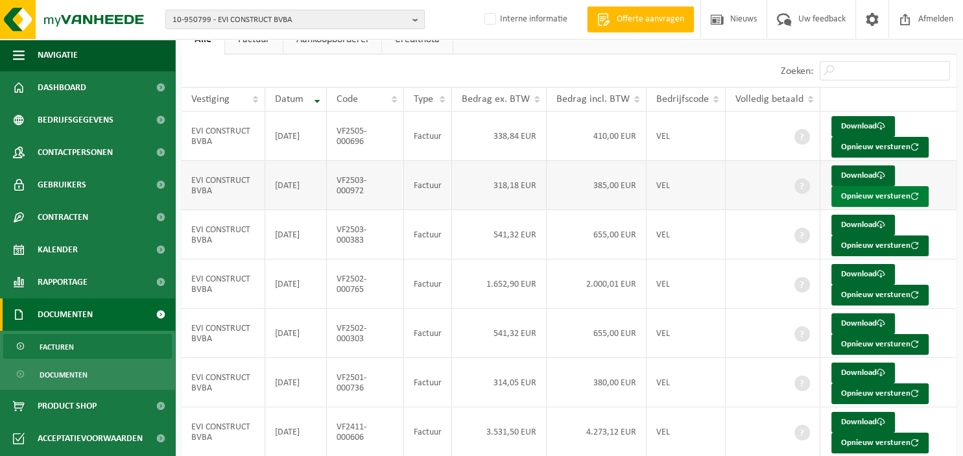
click at [861, 191] on button "Opnieuw versturen" at bounding box center [879, 196] width 97 height 21
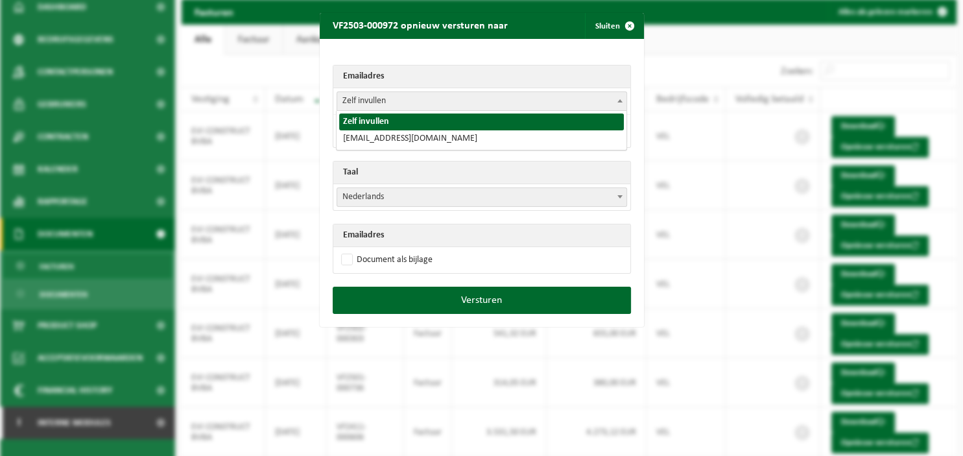
click at [616, 102] on span at bounding box center [619, 100] width 13 height 17
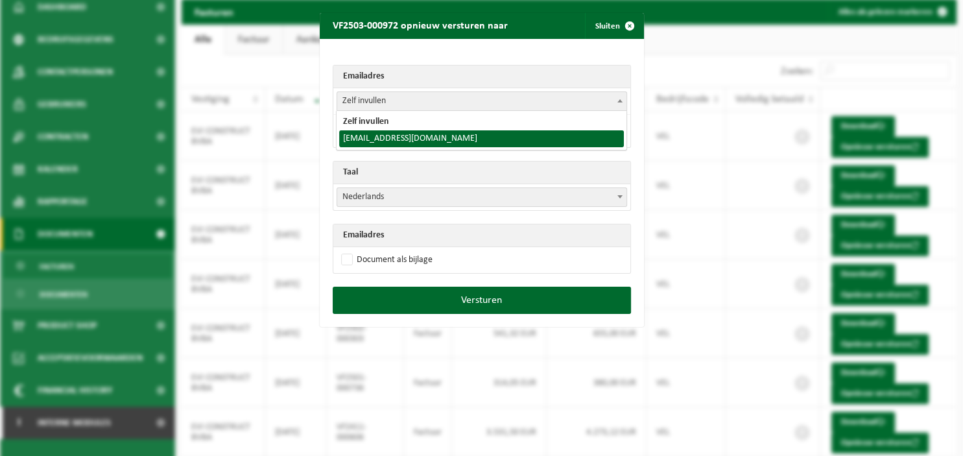
select select "[EMAIL_ADDRESS][DOMAIN_NAME]"
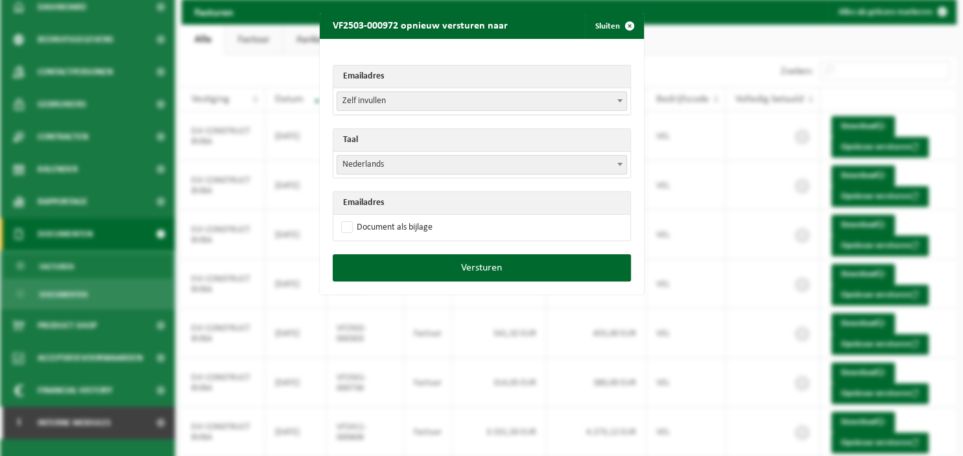
click at [619, 163] on b at bounding box center [619, 164] width 5 height 3
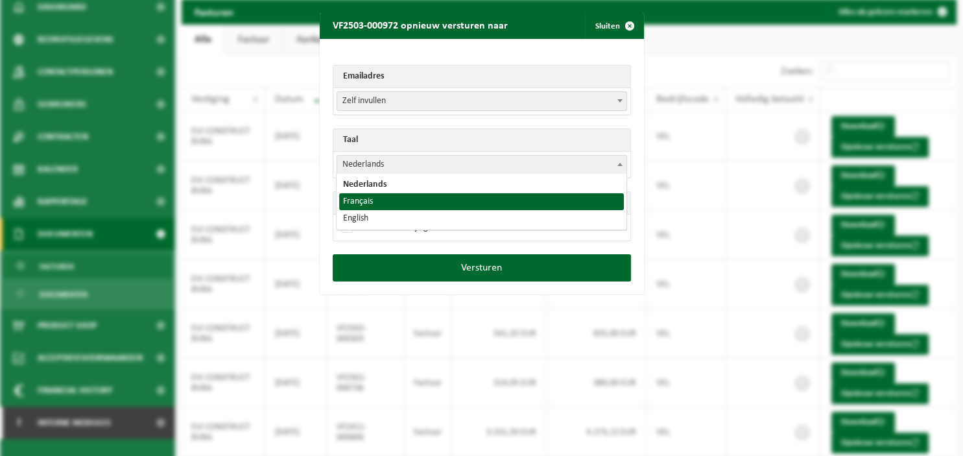
select select "fr"
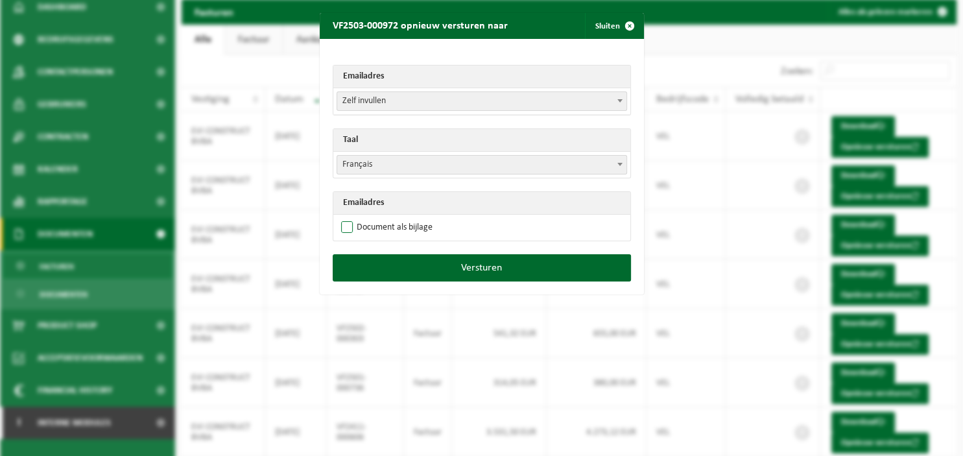
click at [421, 226] on label "Document als bijlage" at bounding box center [385, 227] width 94 height 19
click at [421, 218] on input "Document als bijlage" at bounding box center [498, 217] width 324 height 1
checkbox input "true"
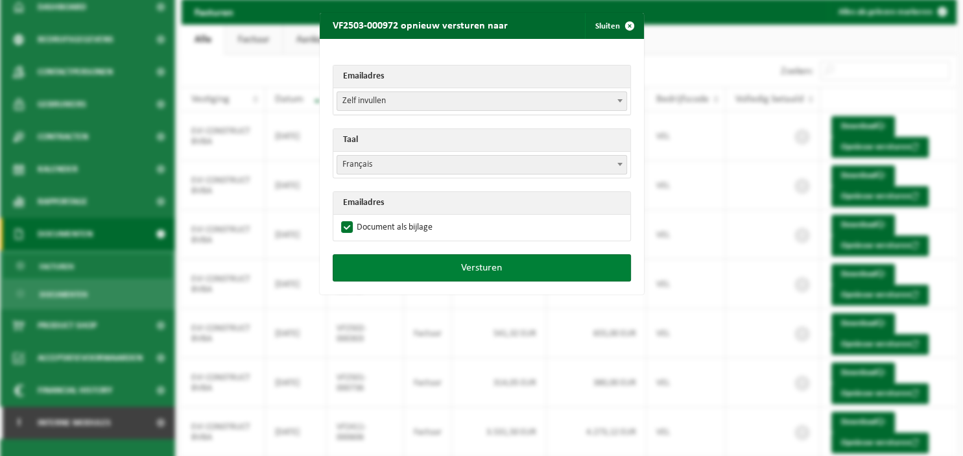
click at [452, 261] on button "Versturen" at bounding box center [482, 267] width 298 height 27
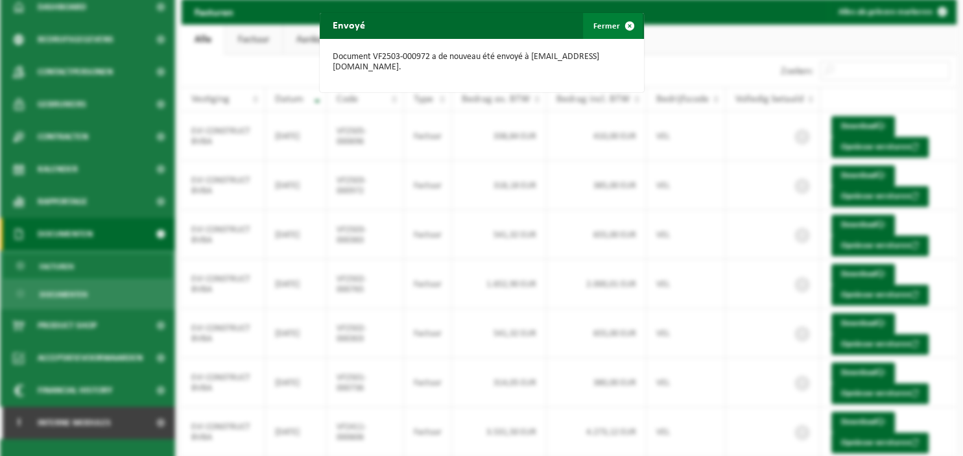
click at [627, 25] on span "button" at bounding box center [629, 26] width 26 height 26
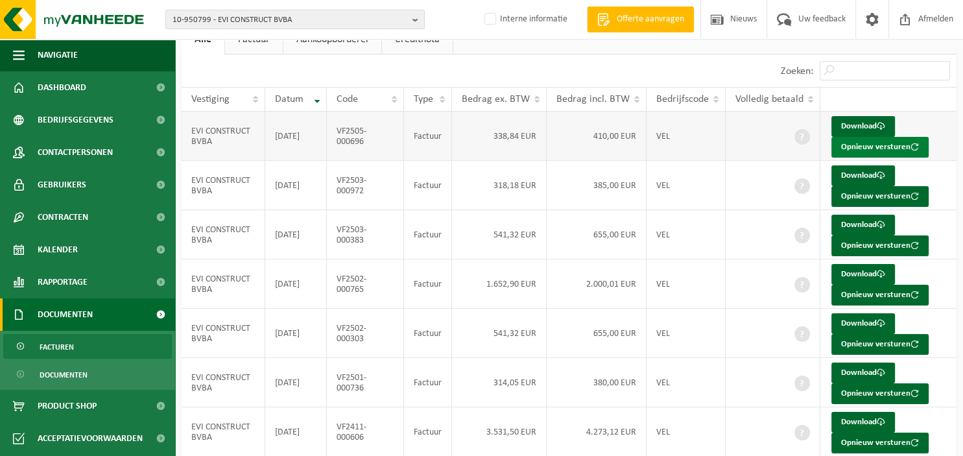
click at [849, 142] on button "Opnieuw versturen" at bounding box center [879, 147] width 97 height 21
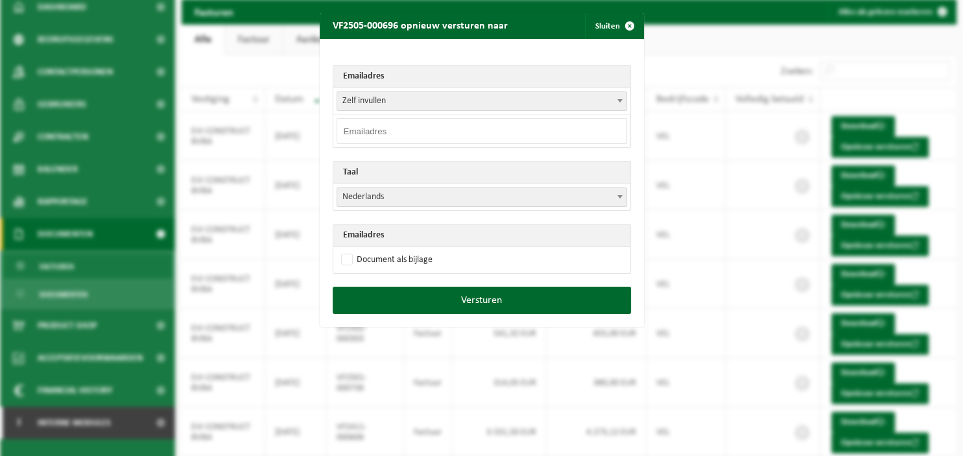
click at [621, 101] on b at bounding box center [619, 100] width 5 height 3
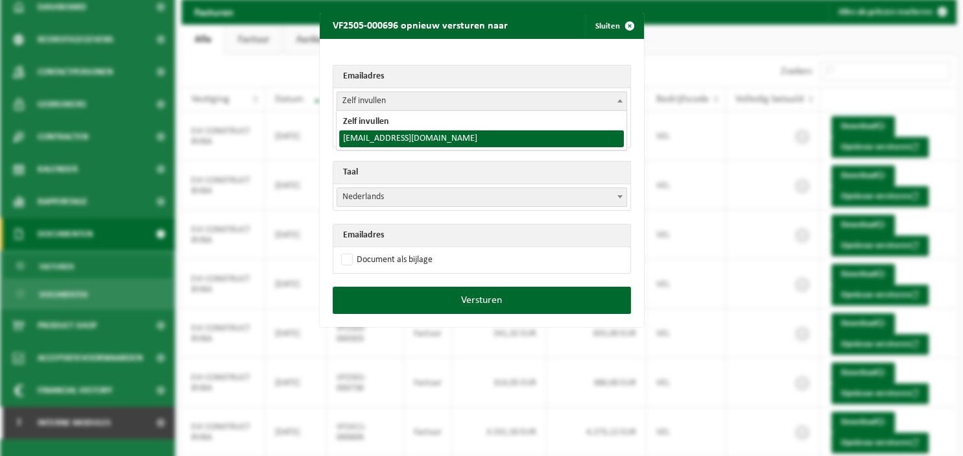
select select "[EMAIL_ADDRESS][DOMAIN_NAME]"
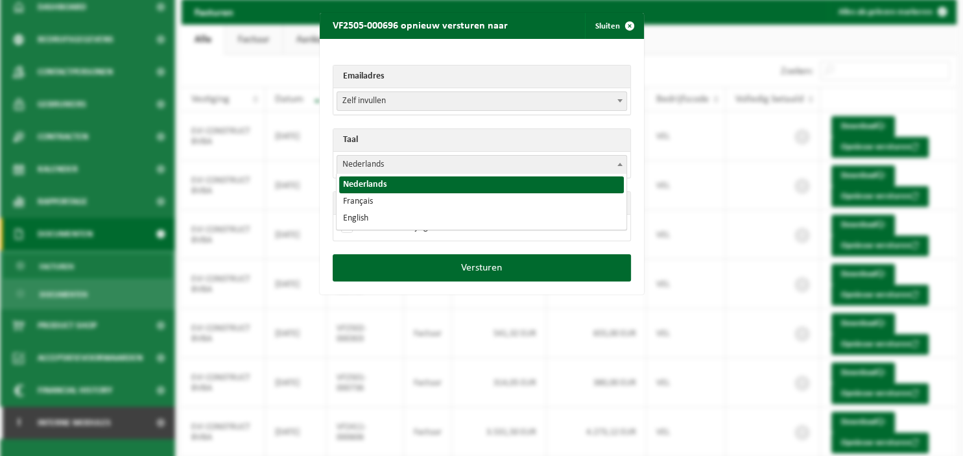
click at [554, 159] on span "Nederlands" at bounding box center [481, 165] width 289 height 18
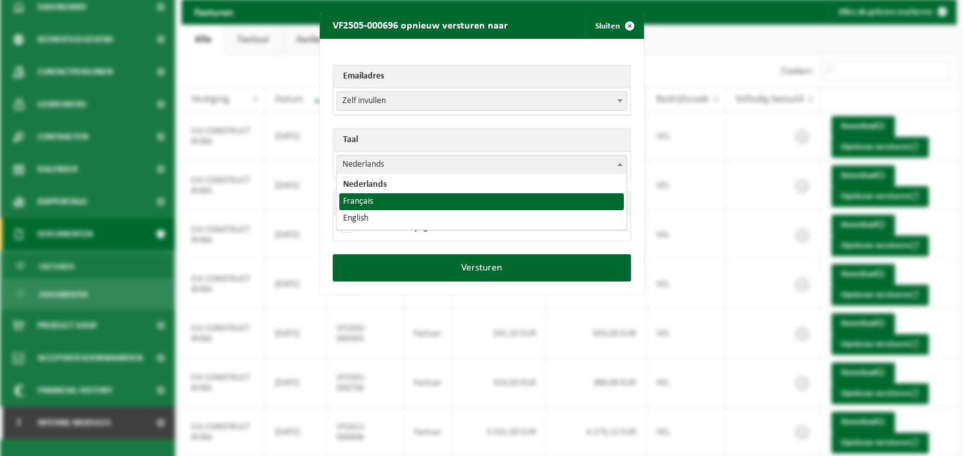
select select "fr"
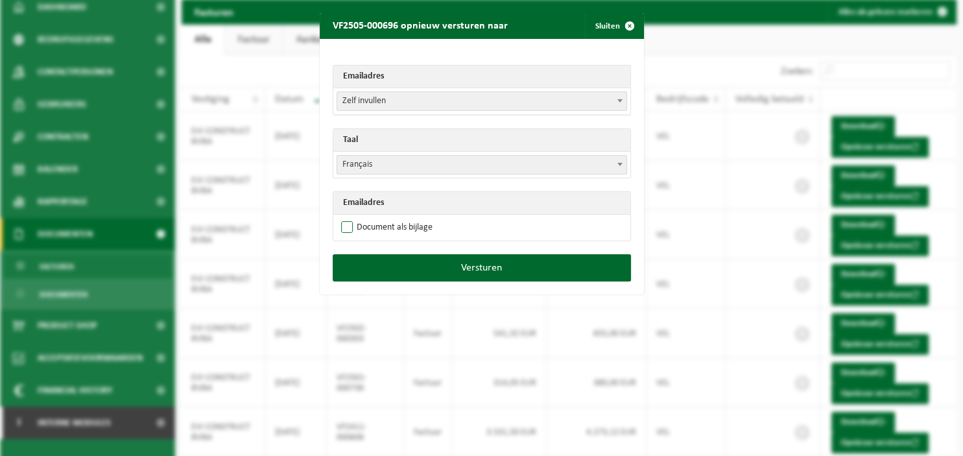
click at [408, 227] on label "Document als bijlage" at bounding box center [385, 227] width 94 height 19
click at [408, 218] on input "Document als bijlage" at bounding box center [498, 217] width 324 height 1
checkbox input "true"
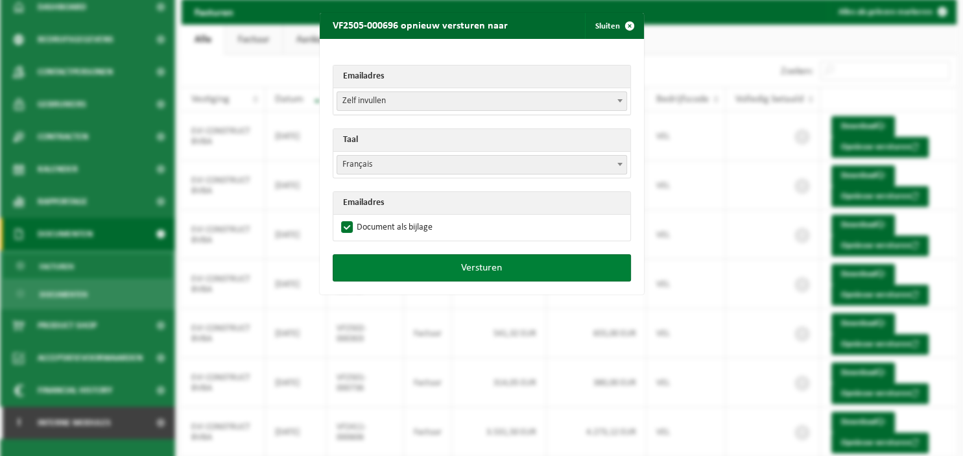
click at [432, 263] on button "Versturen" at bounding box center [482, 267] width 298 height 27
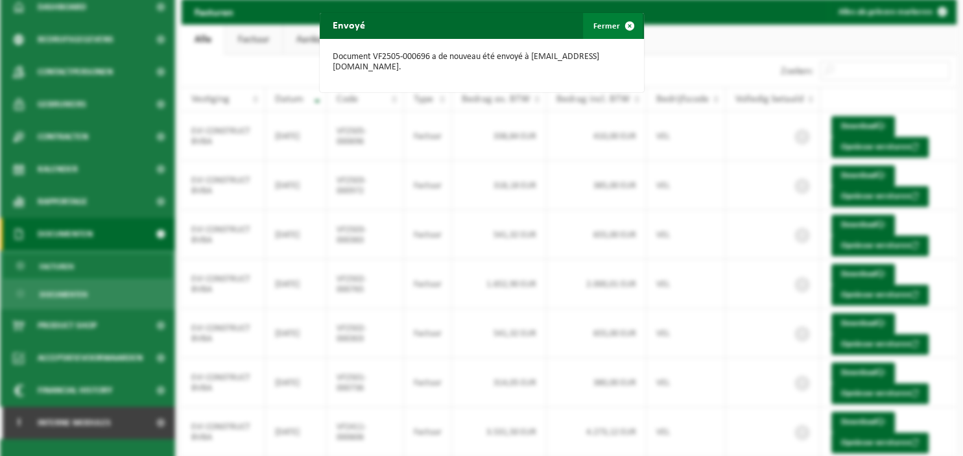
click at [620, 27] on span "button" at bounding box center [629, 26] width 26 height 26
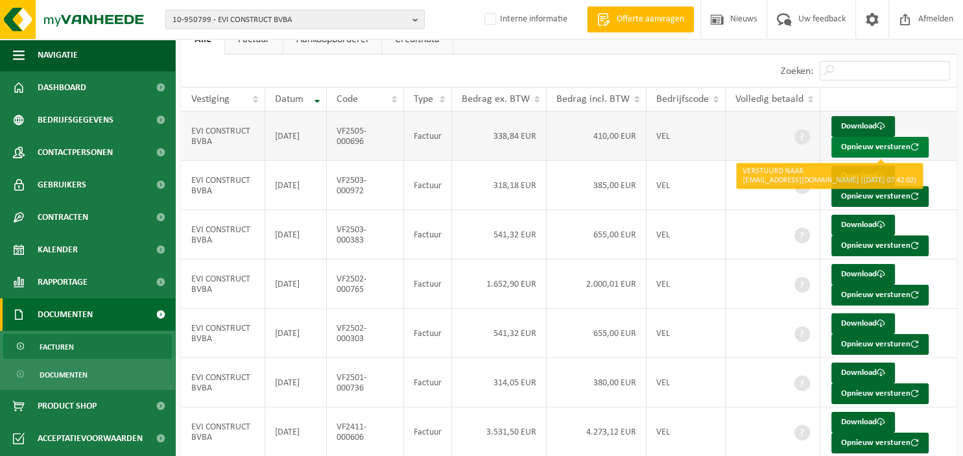
click at [849, 141] on button "Opnieuw versturen" at bounding box center [879, 147] width 97 height 21
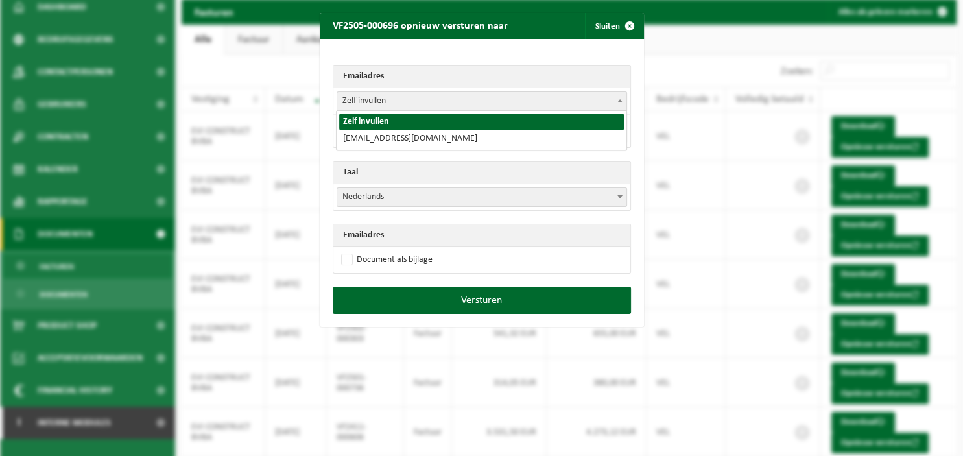
click at [622, 97] on span at bounding box center [619, 100] width 13 height 17
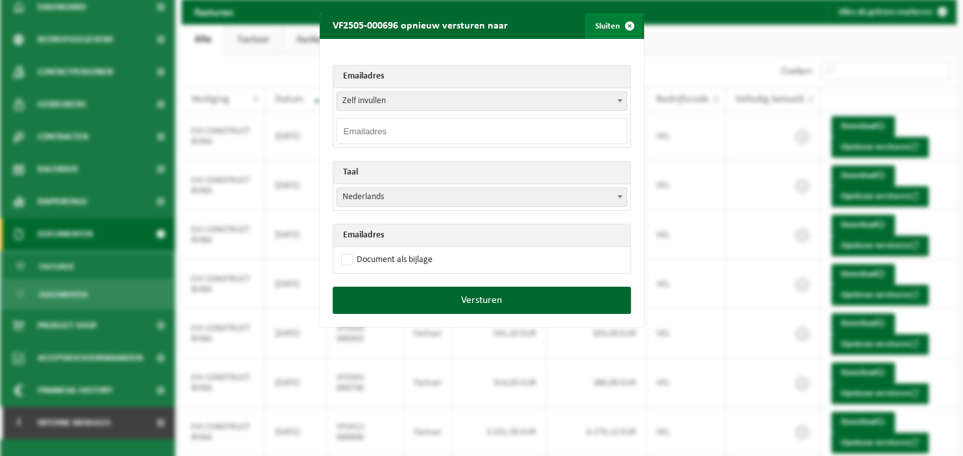
click at [631, 26] on span "button" at bounding box center [629, 26] width 26 height 26
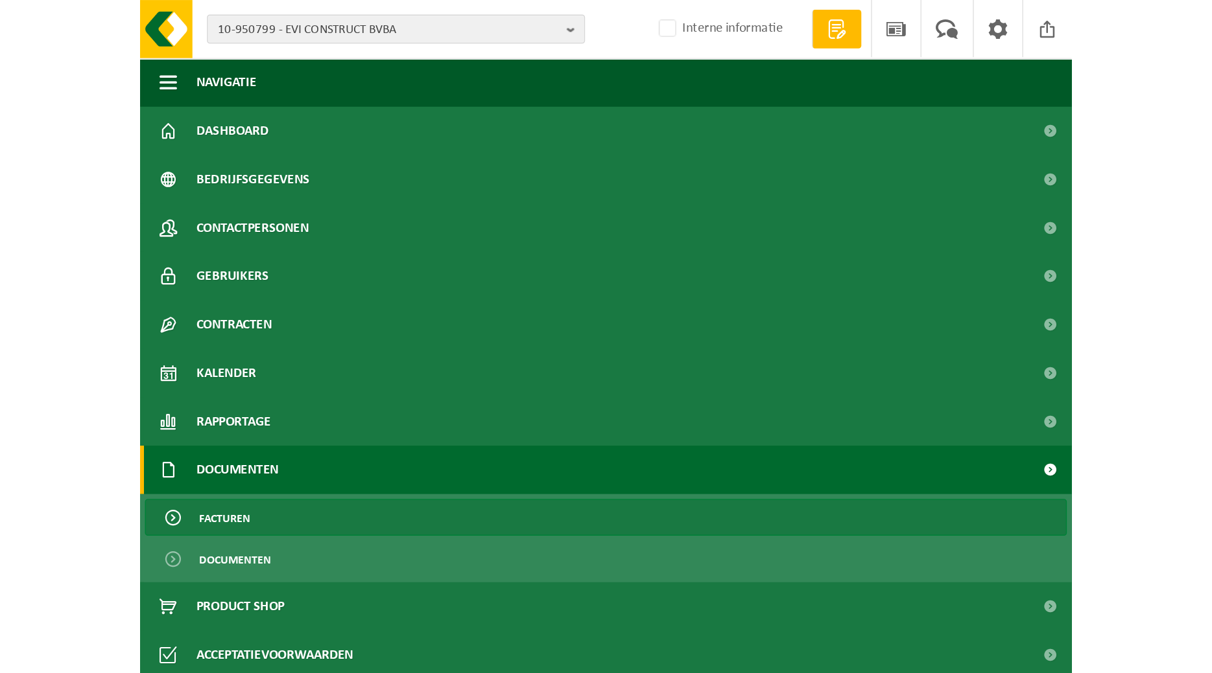
scroll to position [0, 0]
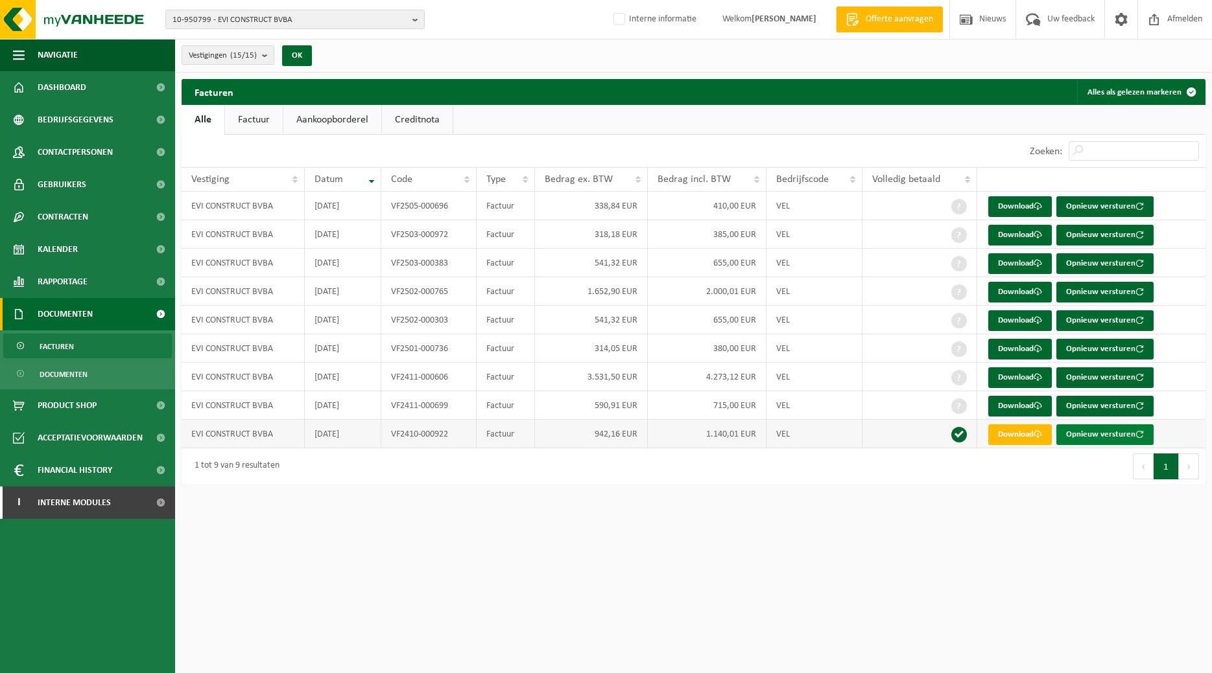
click at [962, 431] on button "Opnieuw versturen" at bounding box center [1104, 435] width 97 height 21
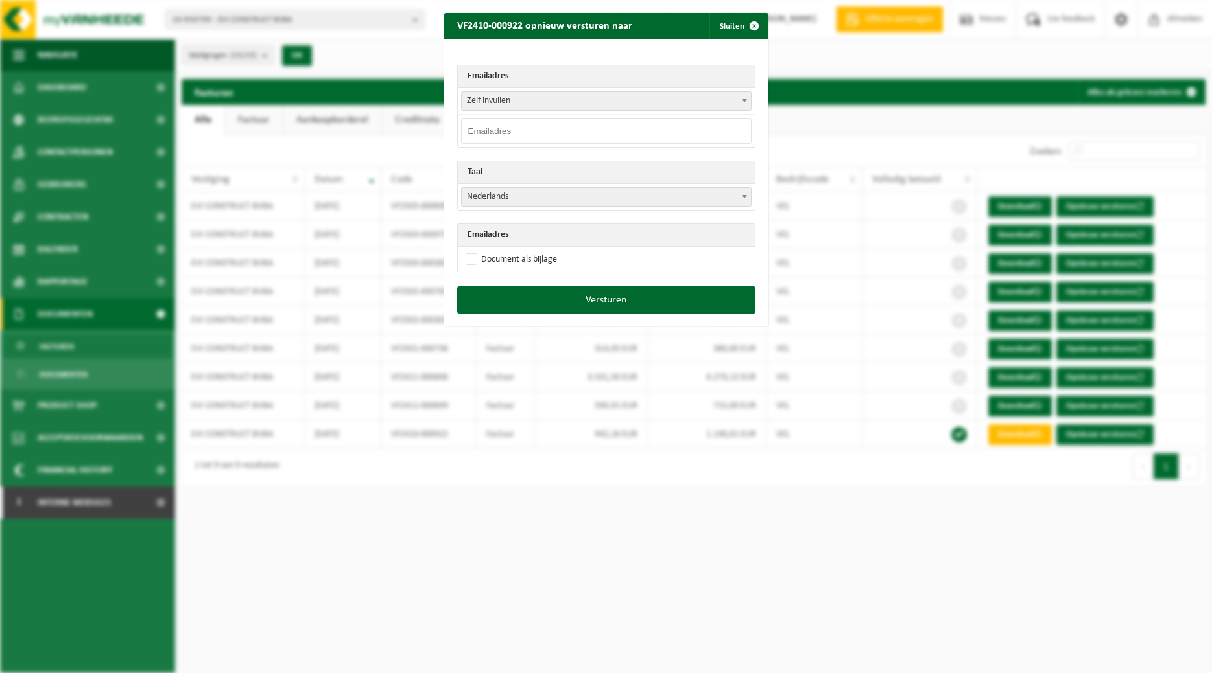
click at [576, 130] on input "email" at bounding box center [606, 131] width 290 height 26
paste input "[EMAIL_ADDRESS][DOMAIN_NAME]"
type input "[EMAIL_ADDRESS][DOMAIN_NAME]"
click at [742, 197] on span at bounding box center [744, 196] width 13 height 17
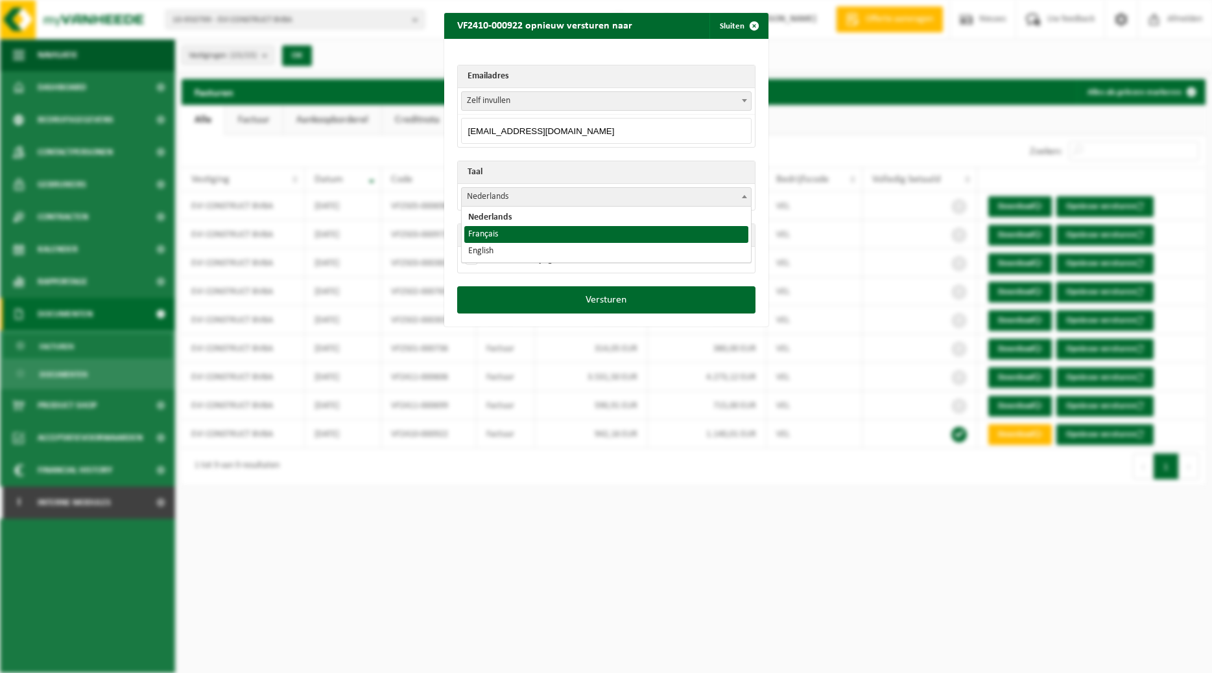
select select "fr"
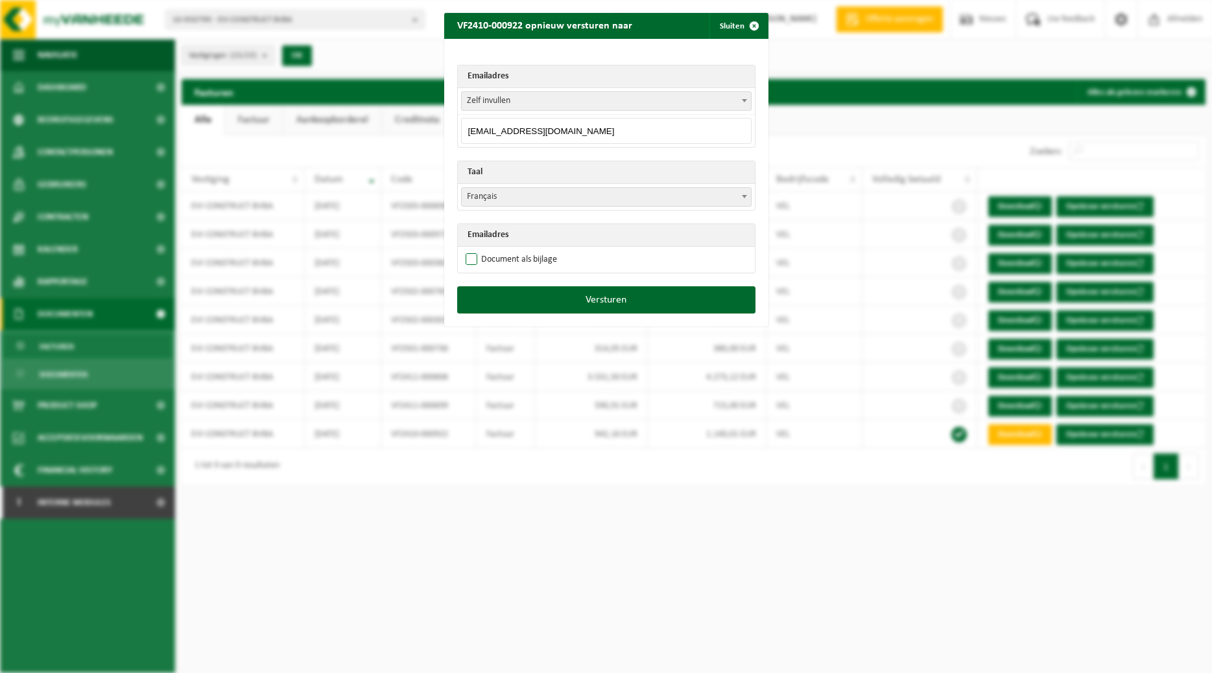
click at [530, 259] on label "Document als bijlage" at bounding box center [510, 259] width 94 height 19
click at [530, 250] on input "Document als bijlage" at bounding box center [622, 250] width 324 height 1
checkbox input "true"
click at [543, 296] on button "Versturen" at bounding box center [606, 300] width 298 height 27
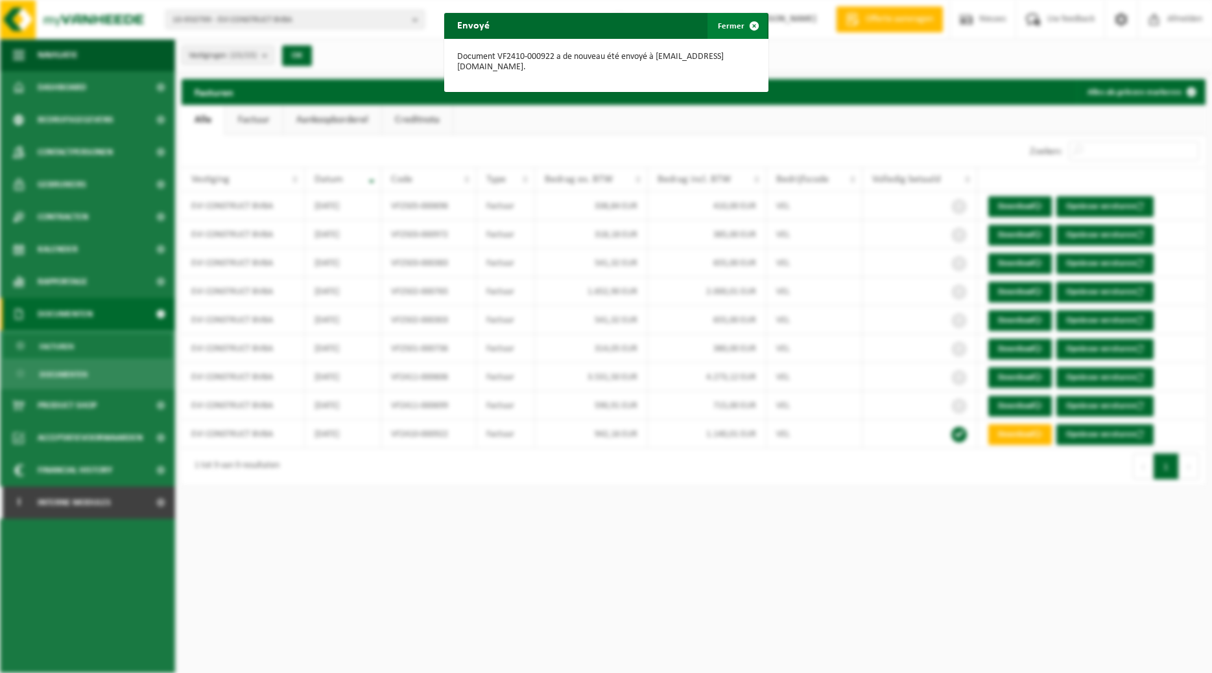
click at [753, 25] on span "button" at bounding box center [754, 26] width 26 height 26
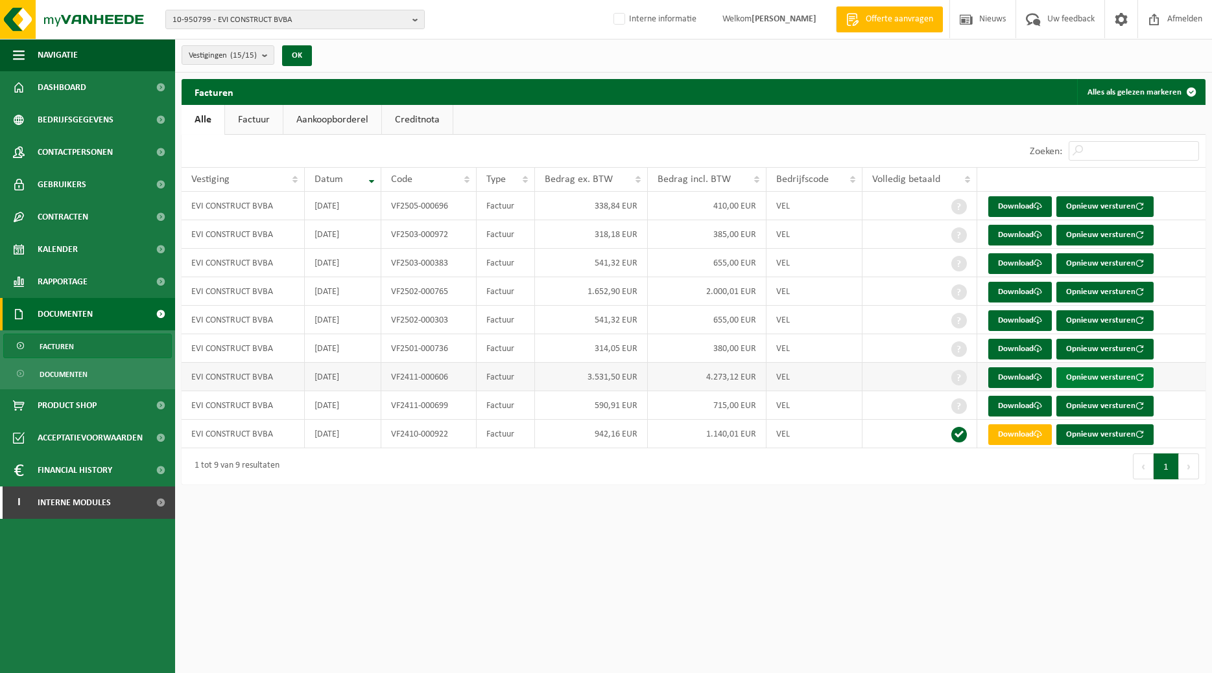
click at [962, 375] on button "Opnieuw versturen" at bounding box center [1104, 378] width 97 height 21
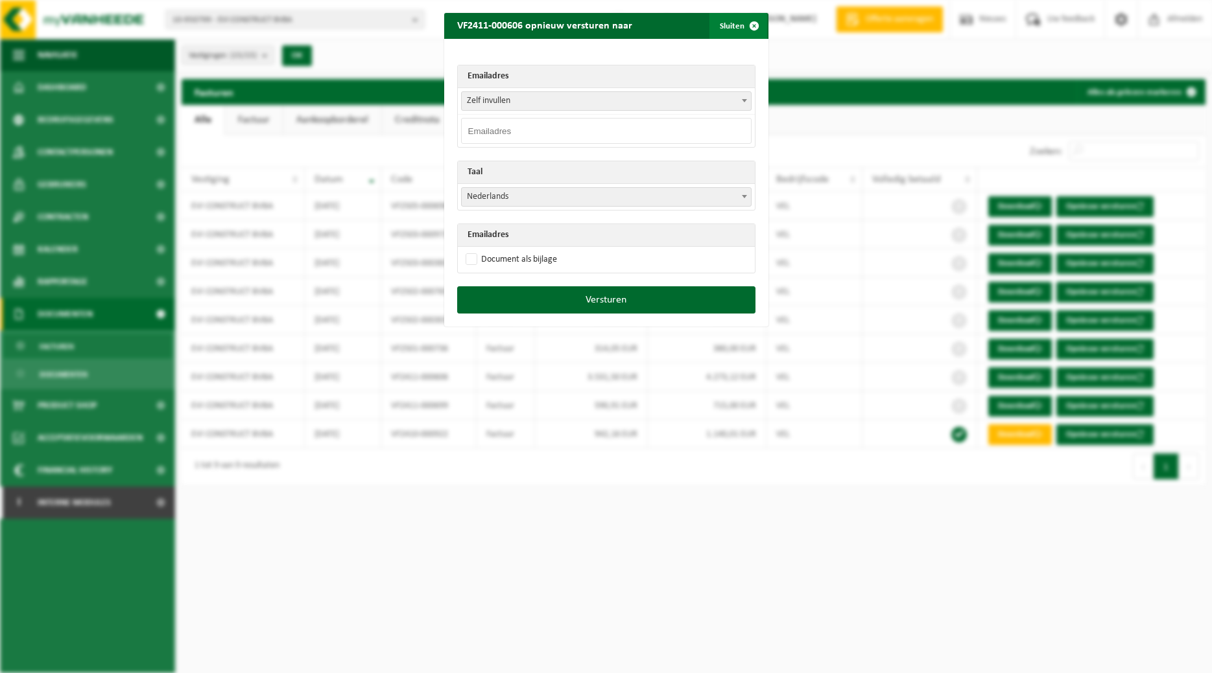
click at [758, 24] on span "button" at bounding box center [754, 26] width 26 height 26
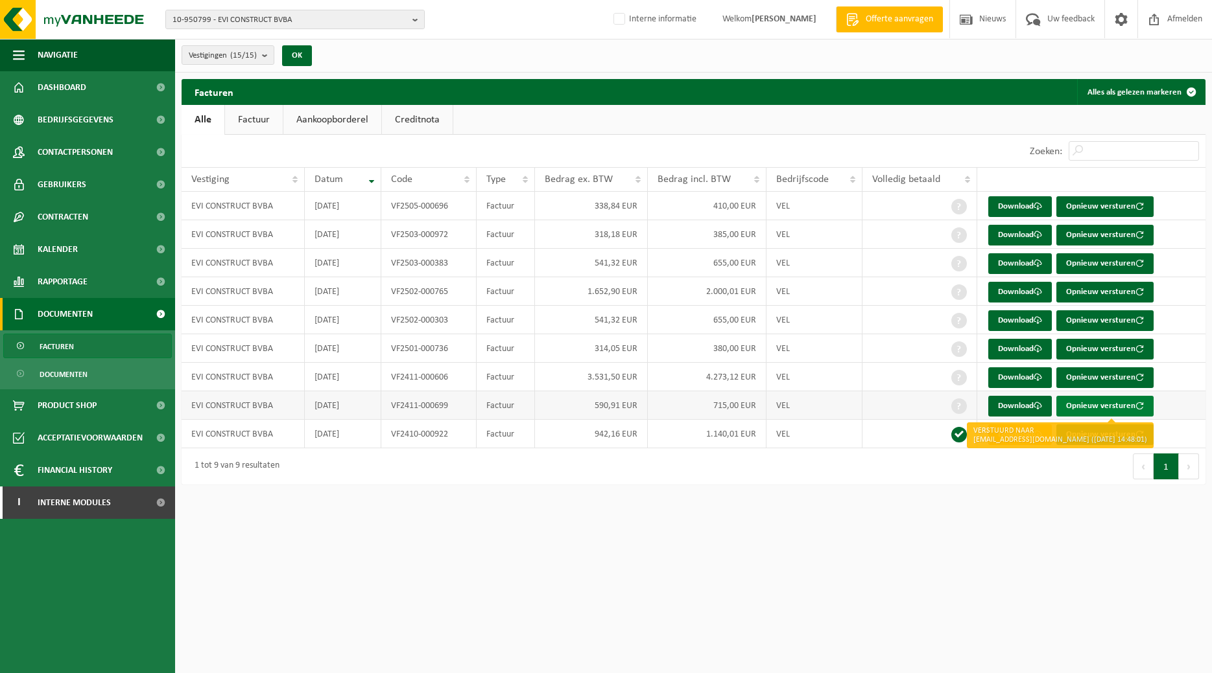
click at [962, 406] on button "Opnieuw versturen" at bounding box center [1104, 406] width 97 height 21
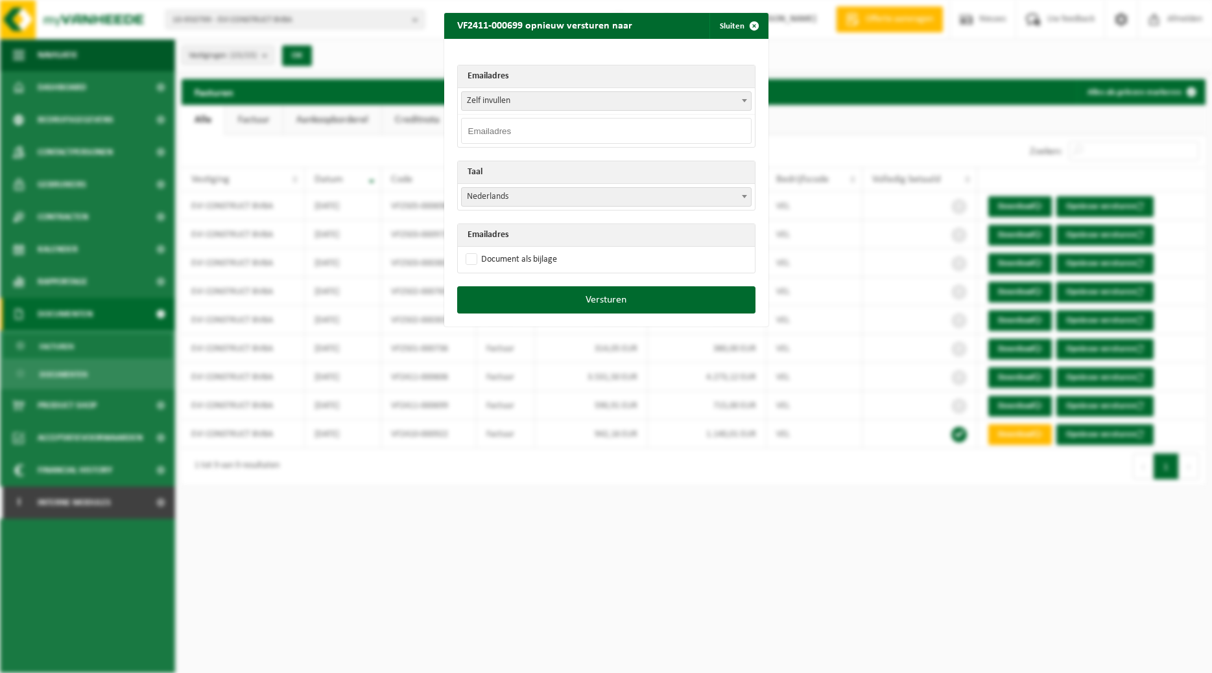
click at [583, 127] on input "email" at bounding box center [606, 131] width 290 height 26
paste input "[EMAIL_ADDRESS][DOMAIN_NAME]"
type input "[EMAIL_ADDRESS][DOMAIN_NAME]"
click at [749, 196] on span at bounding box center [744, 196] width 13 height 17
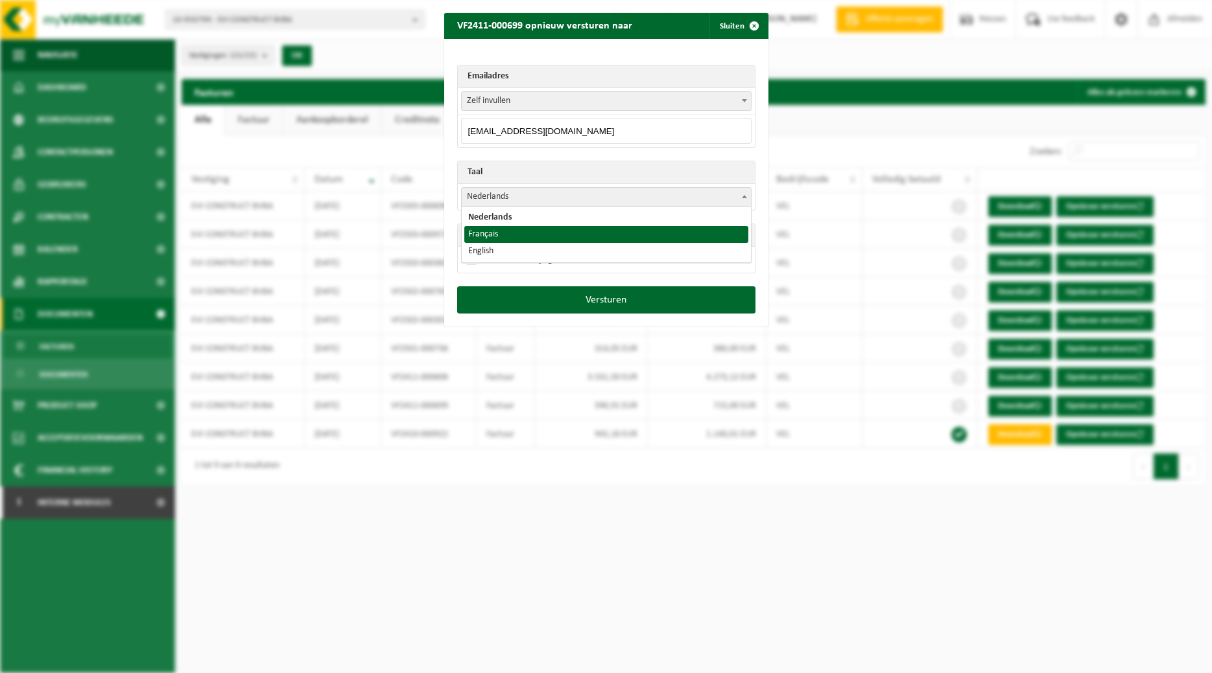
select select "fr"
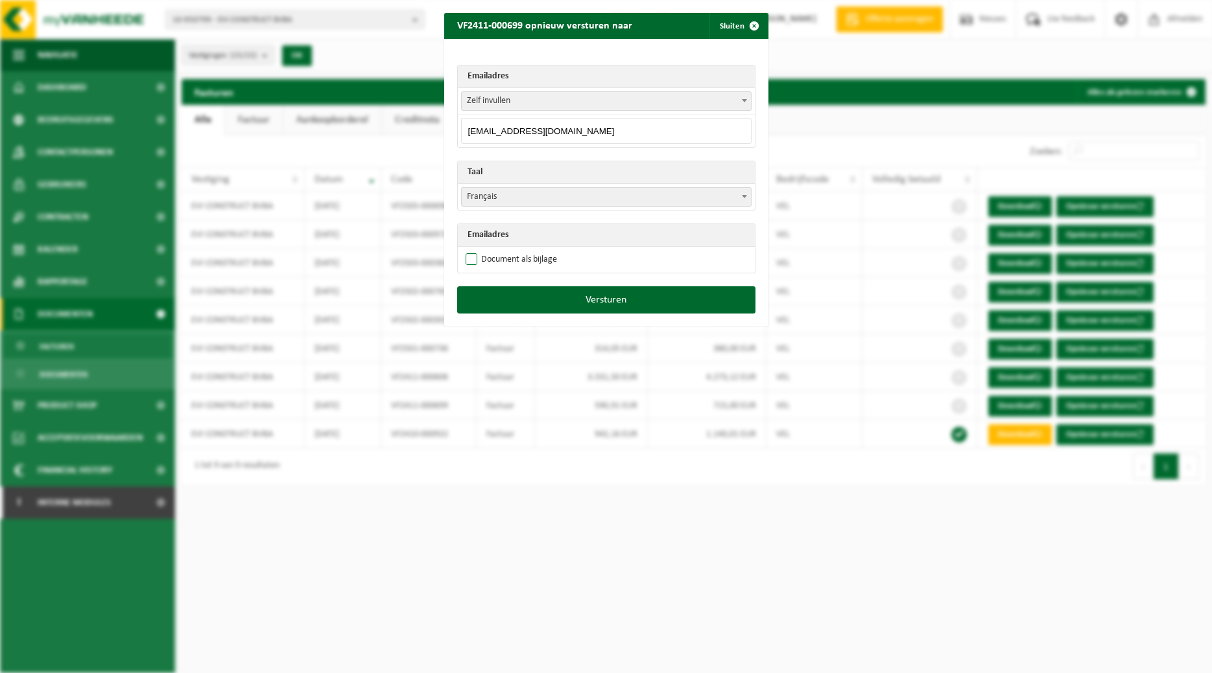
click at [511, 264] on label "Document als bijlage" at bounding box center [510, 259] width 94 height 19
click at [511, 250] on input "Document als bijlage" at bounding box center [622, 250] width 324 height 1
checkbox input "true"
click at [538, 296] on button "Versturen" at bounding box center [606, 300] width 298 height 27
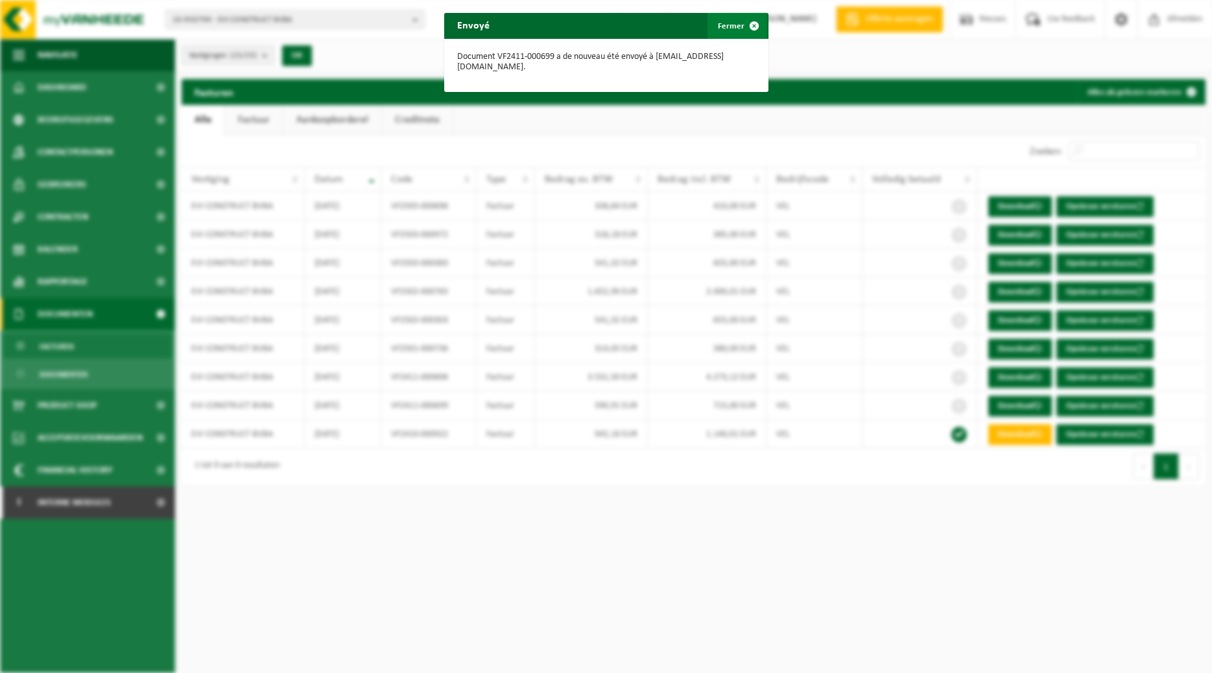
click at [749, 23] on span "button" at bounding box center [754, 26] width 26 height 26
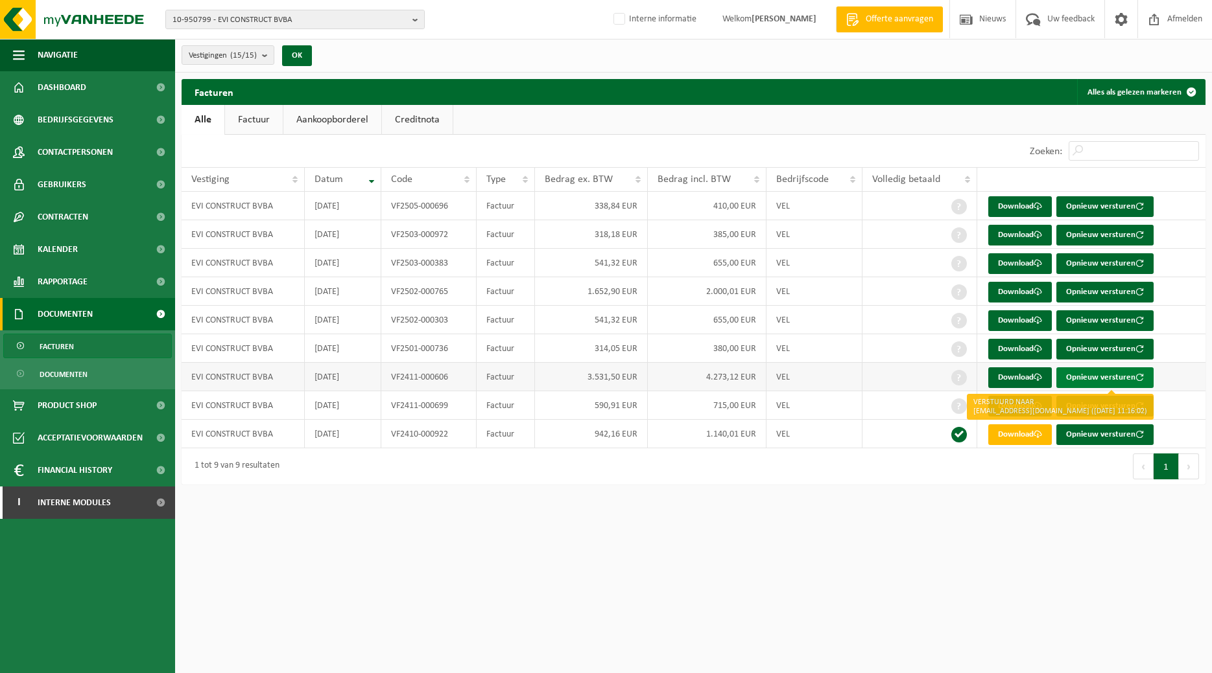
click at [962, 377] on button "Opnieuw versturen" at bounding box center [1104, 378] width 97 height 21
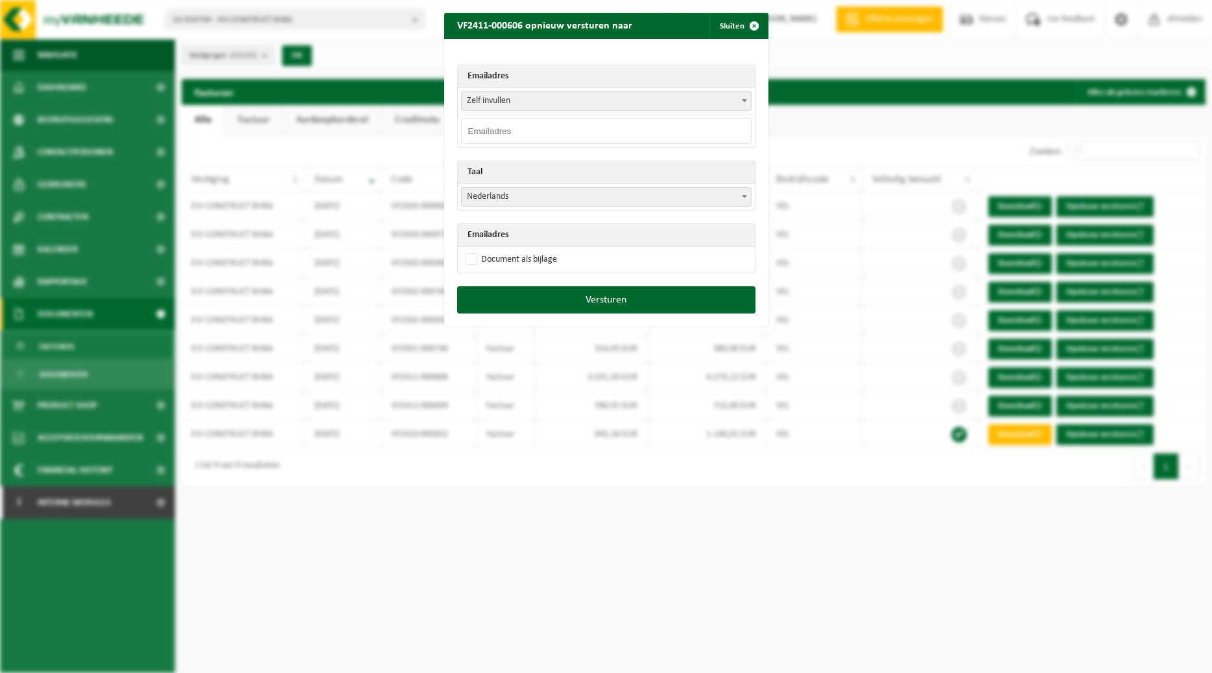
click at [604, 135] on input "email" at bounding box center [606, 131] width 290 height 26
paste input "[EMAIL_ADDRESS][DOMAIN_NAME]"
type input "[EMAIL_ADDRESS][DOMAIN_NAME]"
click at [745, 198] on span at bounding box center [744, 196] width 13 height 17
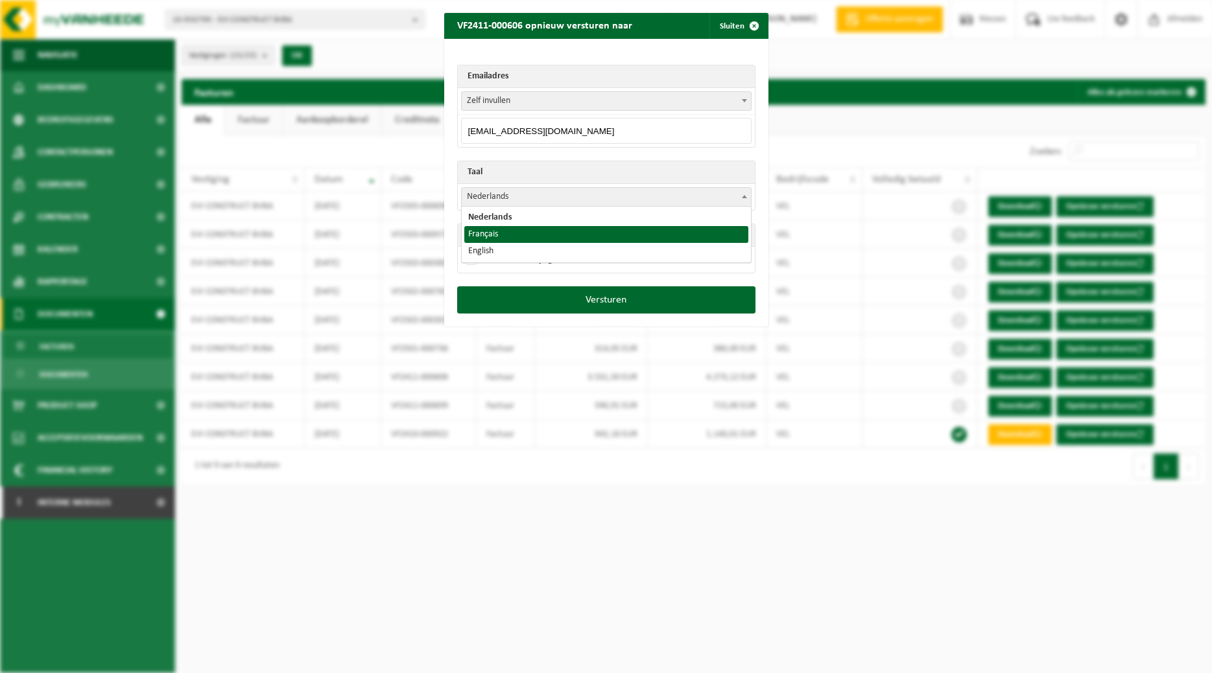
select select "fr"
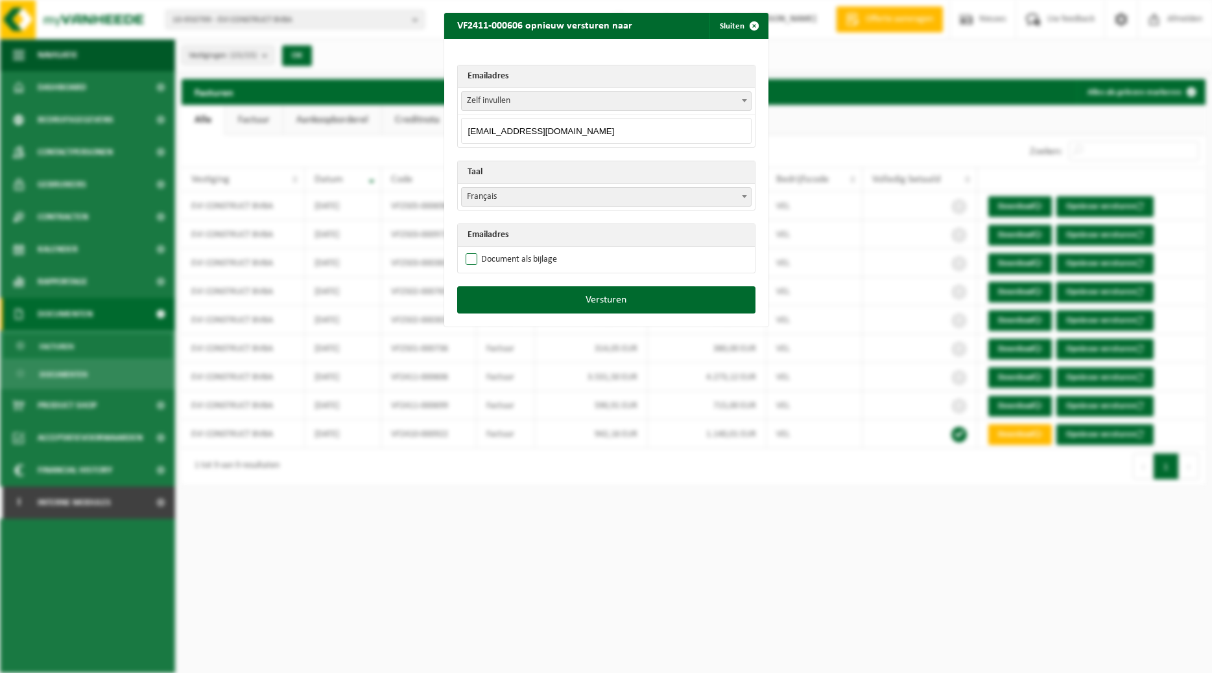
click at [544, 259] on label "Document als bijlage" at bounding box center [510, 259] width 94 height 19
click at [544, 250] on input "Document als bijlage" at bounding box center [622, 250] width 324 height 1
checkbox input "true"
click at [567, 298] on button "Versturen" at bounding box center [606, 300] width 298 height 27
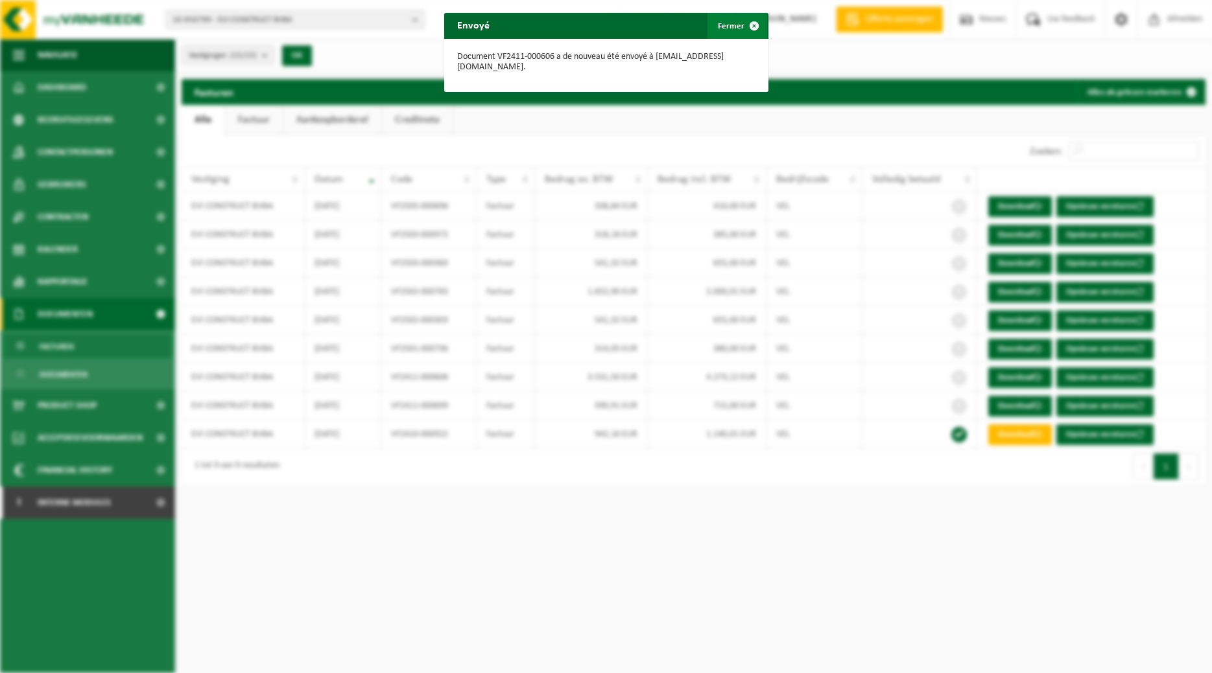
click at [738, 30] on button "Fermer" at bounding box center [737, 26] width 60 height 26
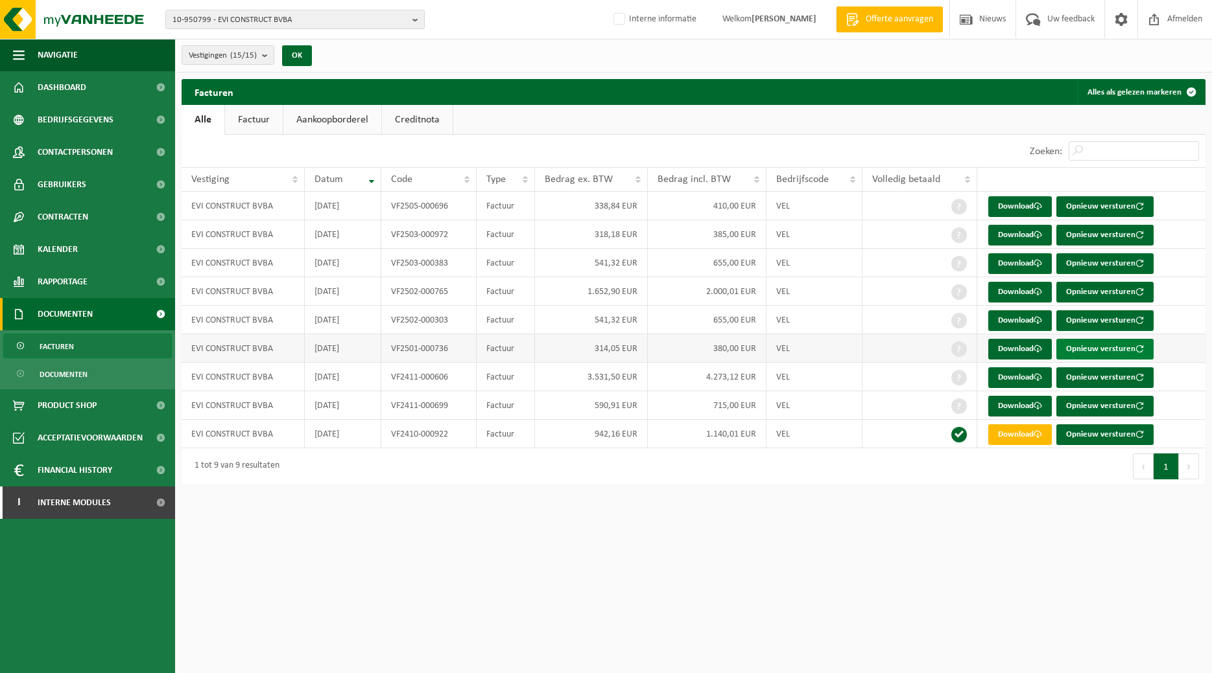
click at [962, 349] on button "Opnieuw versturen" at bounding box center [1104, 349] width 97 height 21
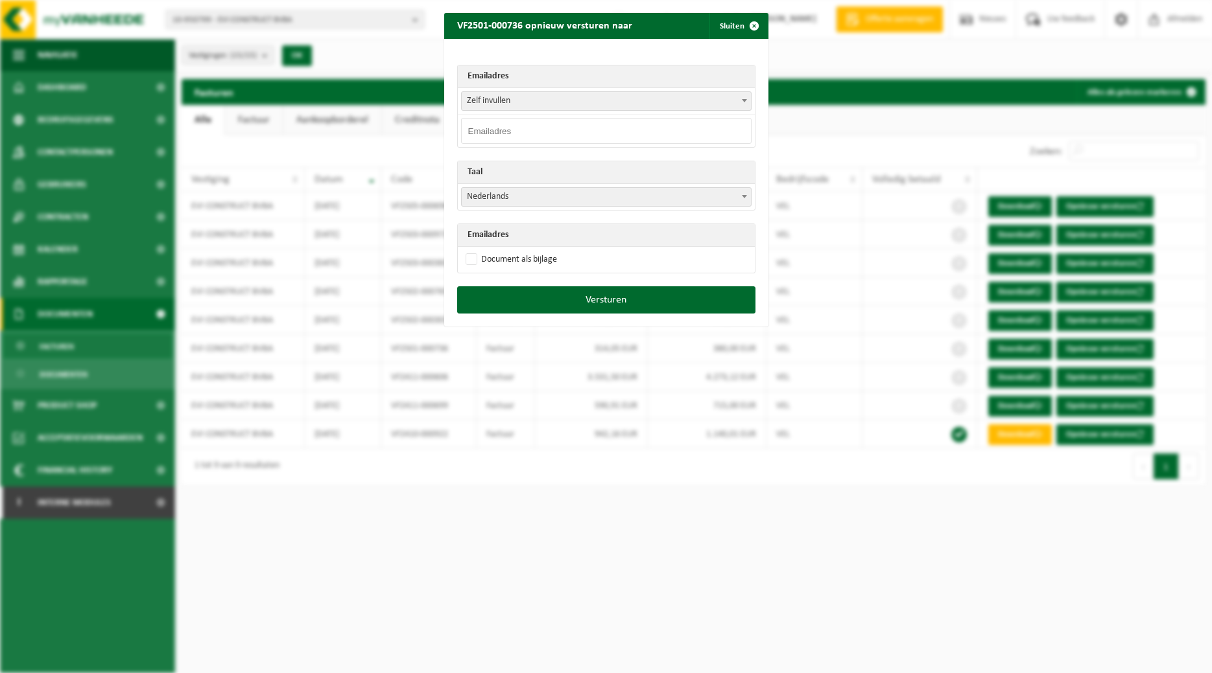
click at [649, 134] on input "email" at bounding box center [606, 131] width 290 height 26
paste input "[EMAIL_ADDRESS][DOMAIN_NAME]"
type input "[EMAIL_ADDRESS][DOMAIN_NAME]"
click at [740, 193] on span at bounding box center [744, 196] width 13 height 17
select select "fr"
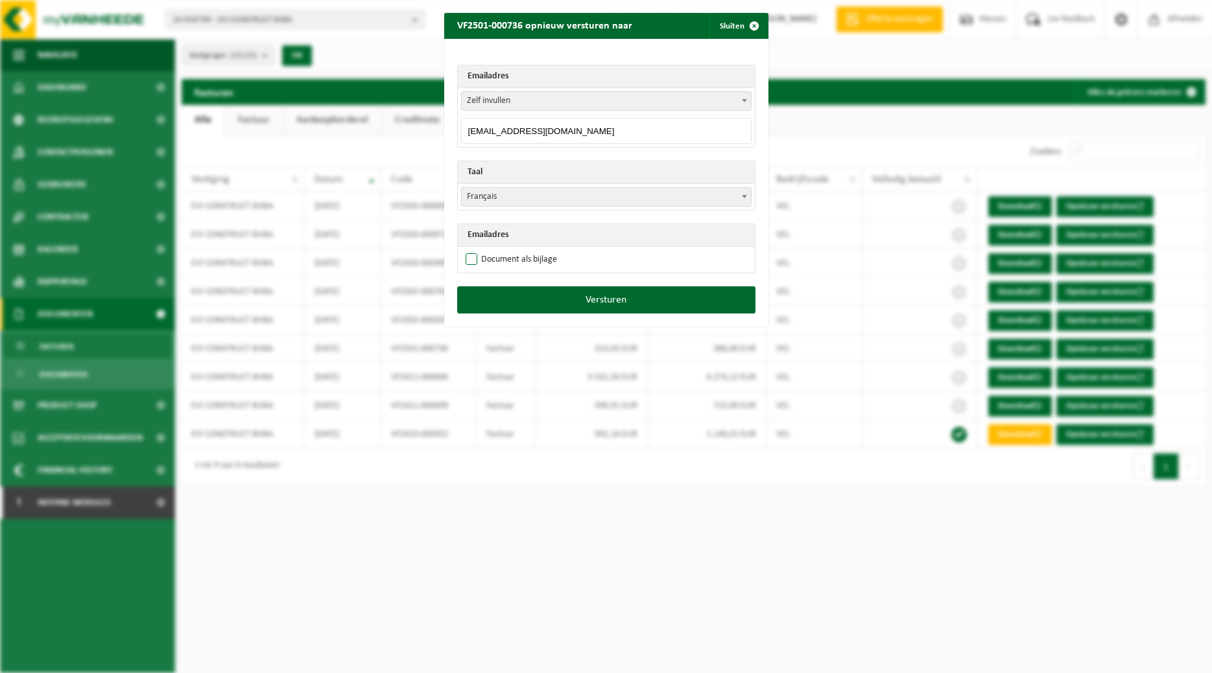
click at [532, 259] on label "Document als bijlage" at bounding box center [510, 259] width 94 height 19
click at [532, 250] on input "Document als bijlage" at bounding box center [622, 250] width 324 height 1
checkbox input "true"
click at [566, 295] on button "Versturen" at bounding box center [606, 300] width 298 height 27
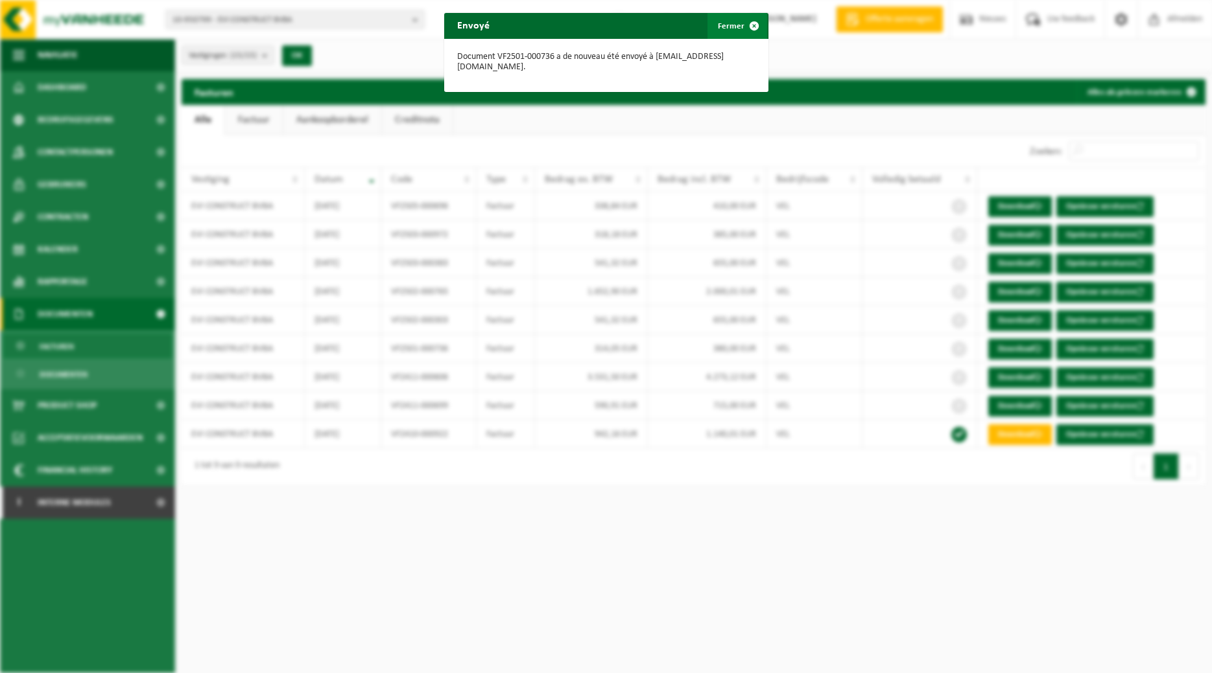
click at [756, 27] on span "button" at bounding box center [754, 26] width 26 height 26
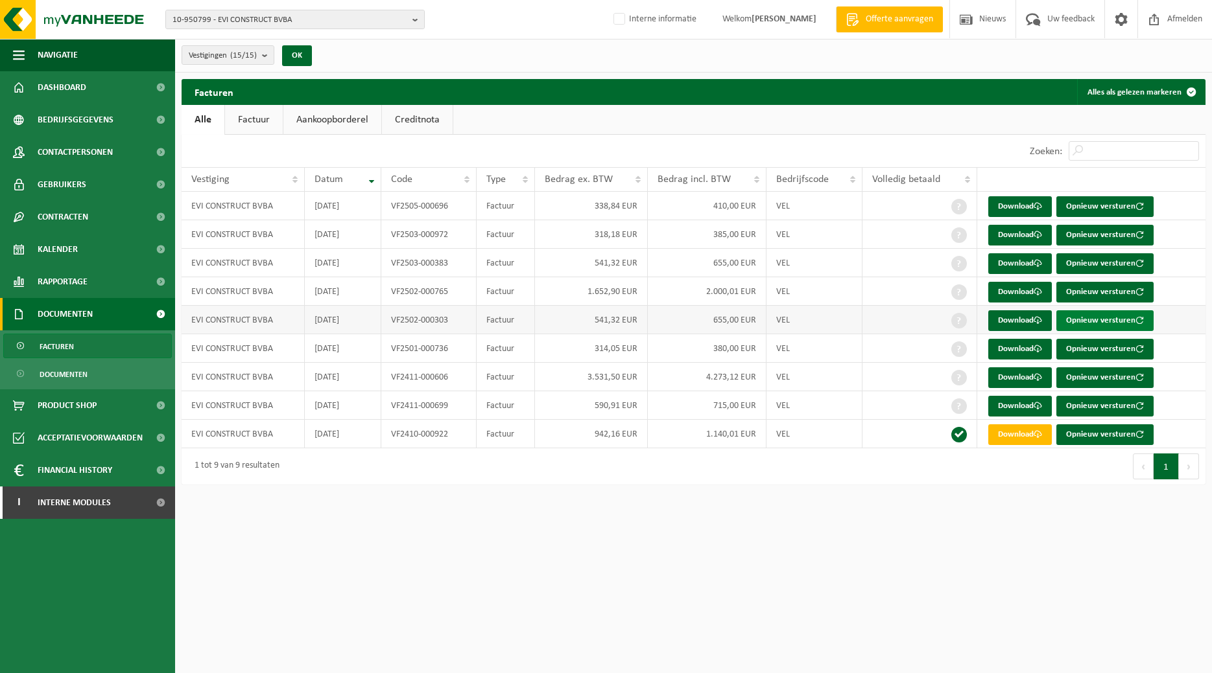
click at [962, 321] on button "Opnieuw versturen" at bounding box center [1104, 320] width 97 height 21
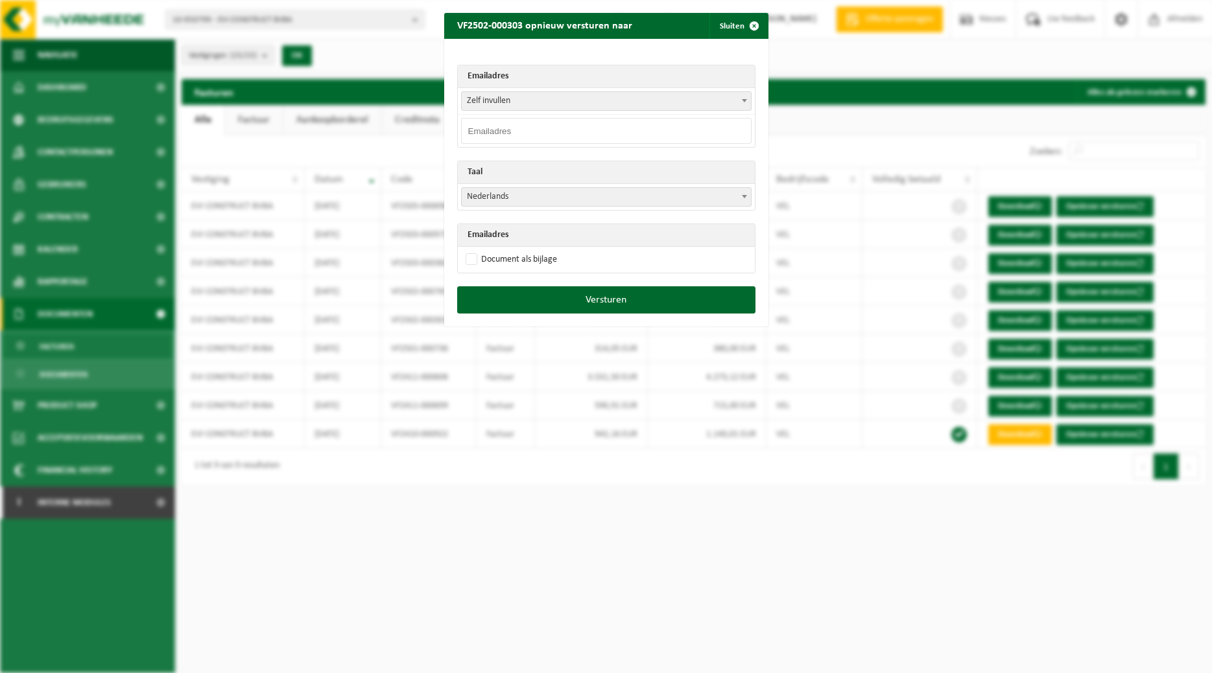
click at [641, 126] on input "email" at bounding box center [606, 131] width 290 height 26
paste input "[EMAIL_ADDRESS][DOMAIN_NAME]"
type input "[EMAIL_ADDRESS][DOMAIN_NAME]"
click at [754, 197] on td "Nederlands Français English Nederlands" at bounding box center [606, 197] width 297 height 26
click at [744, 196] on b at bounding box center [744, 196] width 5 height 3
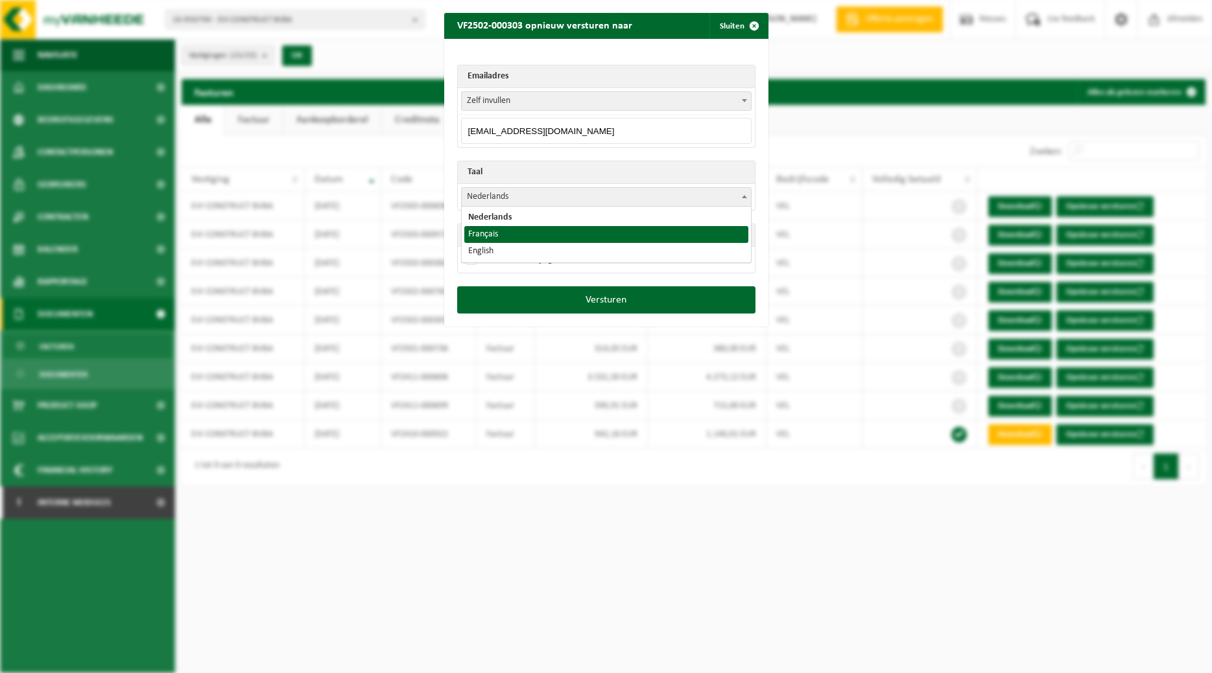
select select "fr"
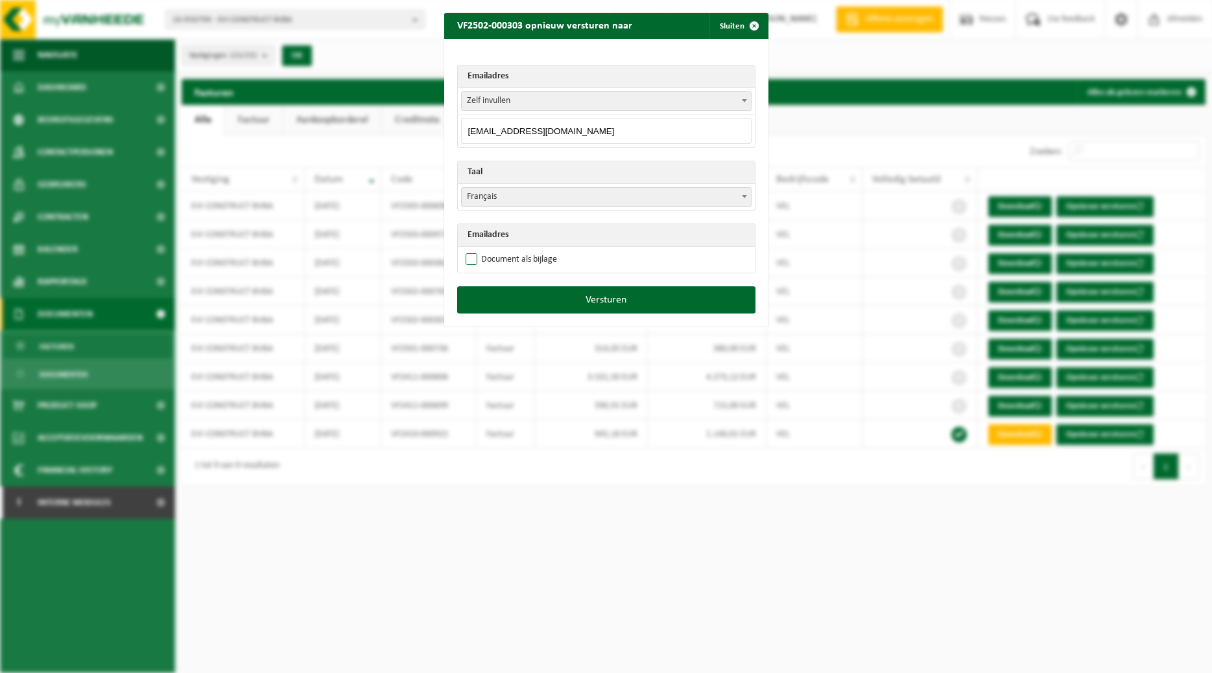
click at [550, 259] on label "Document als bijlage" at bounding box center [510, 259] width 94 height 19
click at [550, 250] on input "Document als bijlage" at bounding box center [622, 250] width 324 height 1
checkbox input "true"
click at [550, 299] on button "Versturen" at bounding box center [606, 300] width 298 height 27
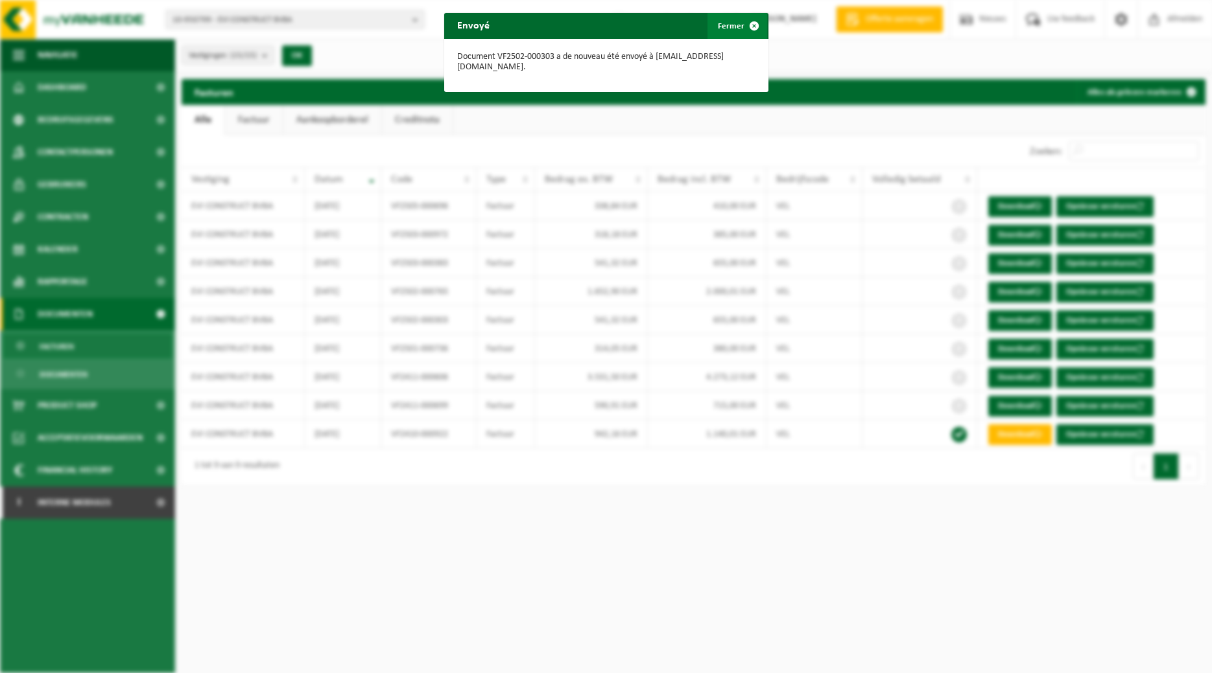
click at [744, 23] on span "button" at bounding box center [754, 26] width 26 height 26
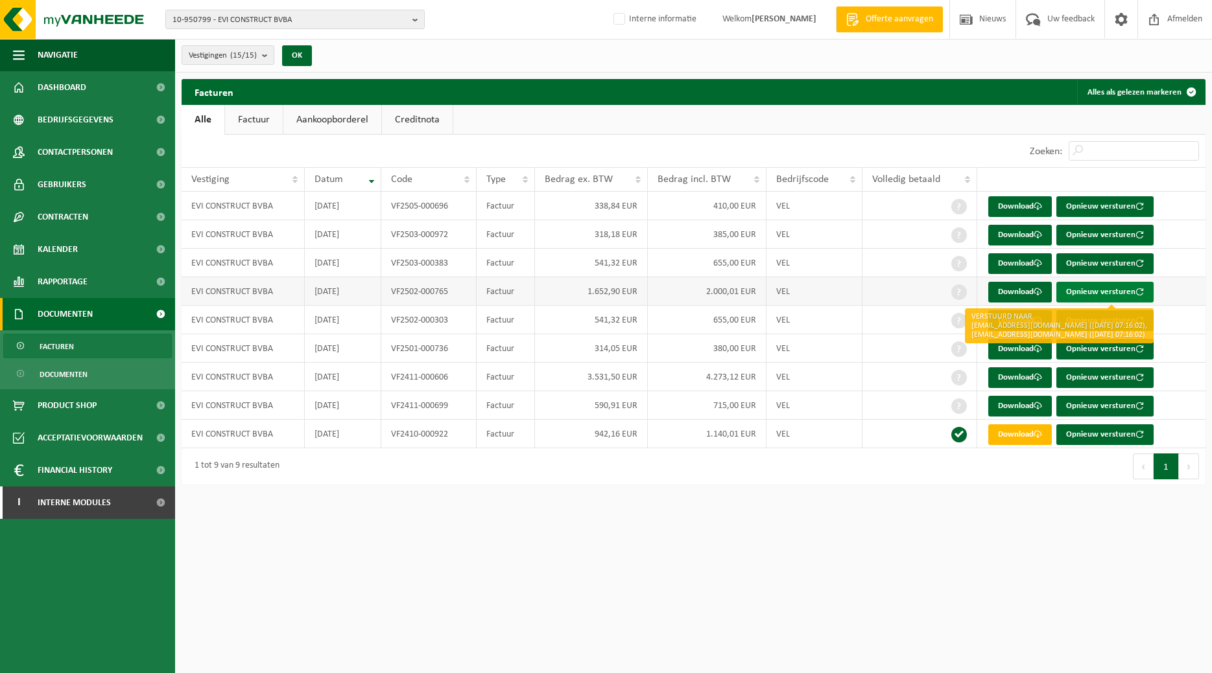
click at [962, 295] on button "Opnieuw versturen" at bounding box center [1104, 292] width 97 height 21
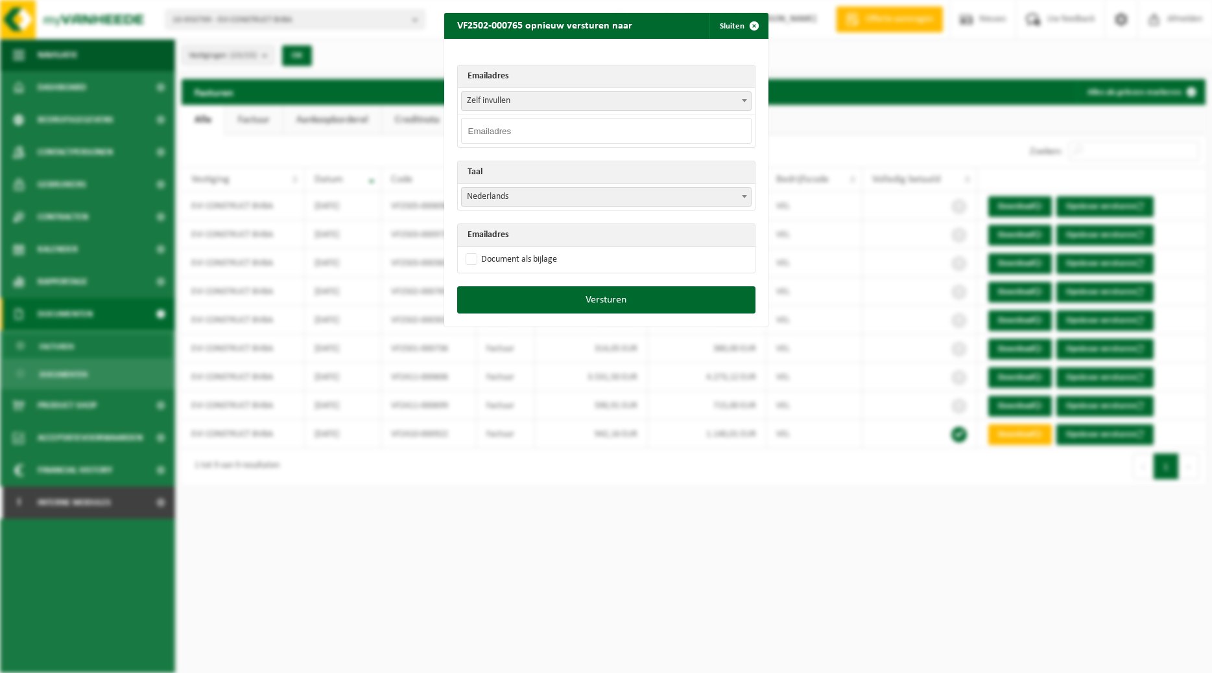
click at [664, 127] on input "email" at bounding box center [606, 131] width 290 height 26
paste input "[EMAIL_ADDRESS][DOMAIN_NAME]"
type input "[EMAIL_ADDRESS][DOMAIN_NAME]"
click at [748, 196] on span at bounding box center [744, 196] width 13 height 17
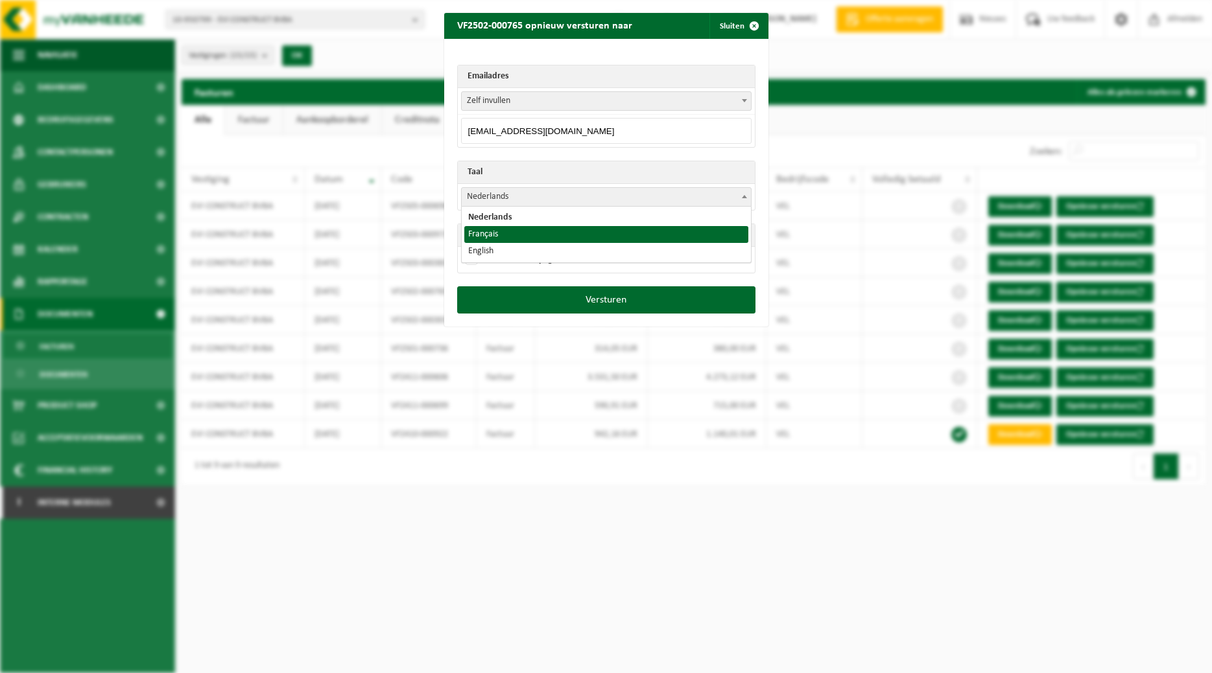
select select "fr"
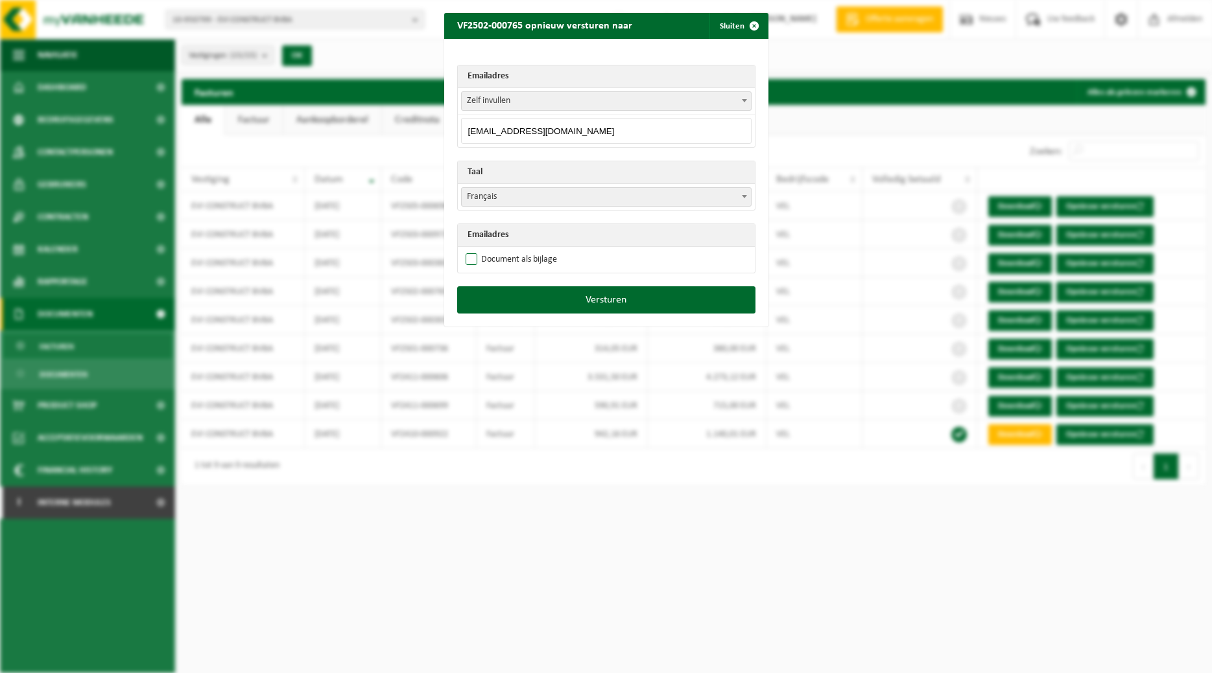
click at [510, 260] on label "Document als bijlage" at bounding box center [510, 259] width 94 height 19
click at [510, 250] on input "Document als bijlage" at bounding box center [622, 250] width 324 height 1
checkbox input "true"
click at [577, 296] on button "Versturen" at bounding box center [606, 300] width 298 height 27
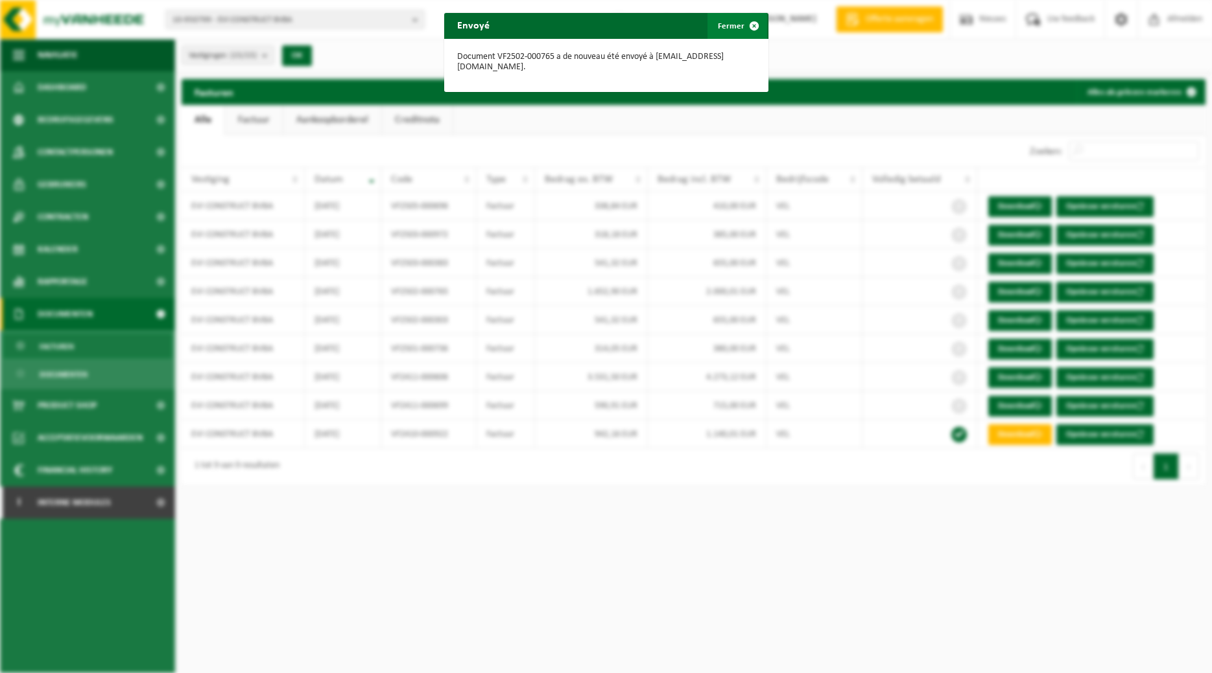
click at [743, 24] on span "button" at bounding box center [754, 26] width 26 height 26
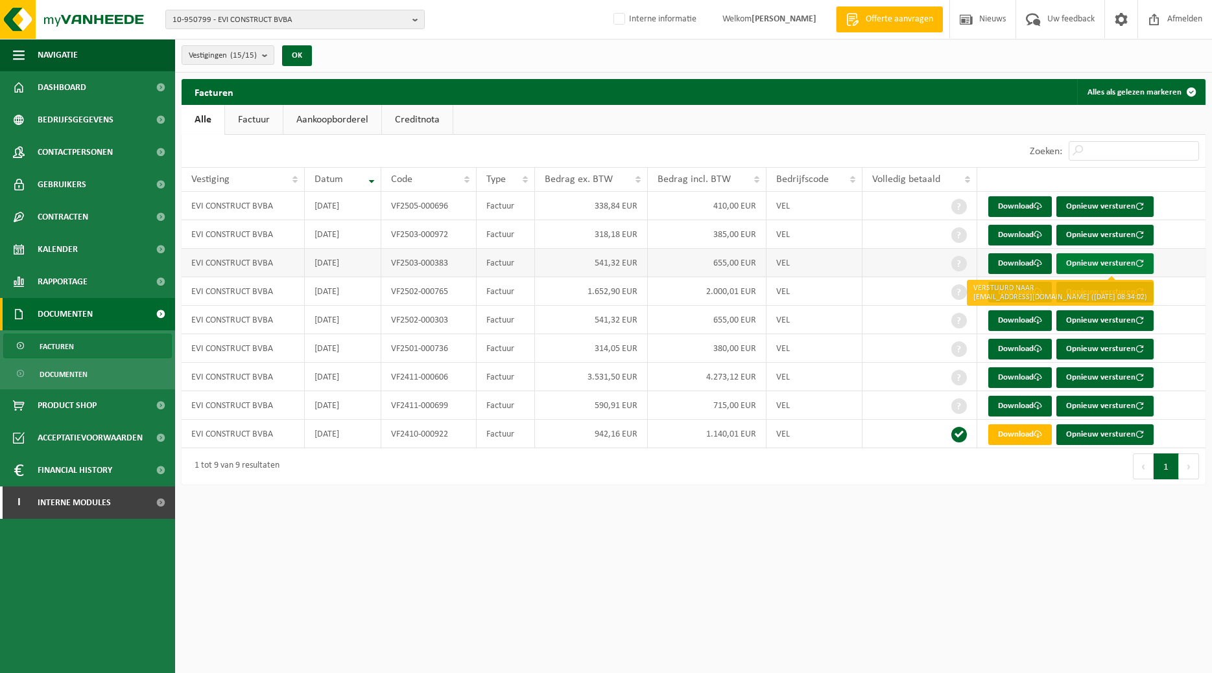
click at [962, 260] on button "Opnieuw versturen" at bounding box center [1104, 263] width 97 height 21
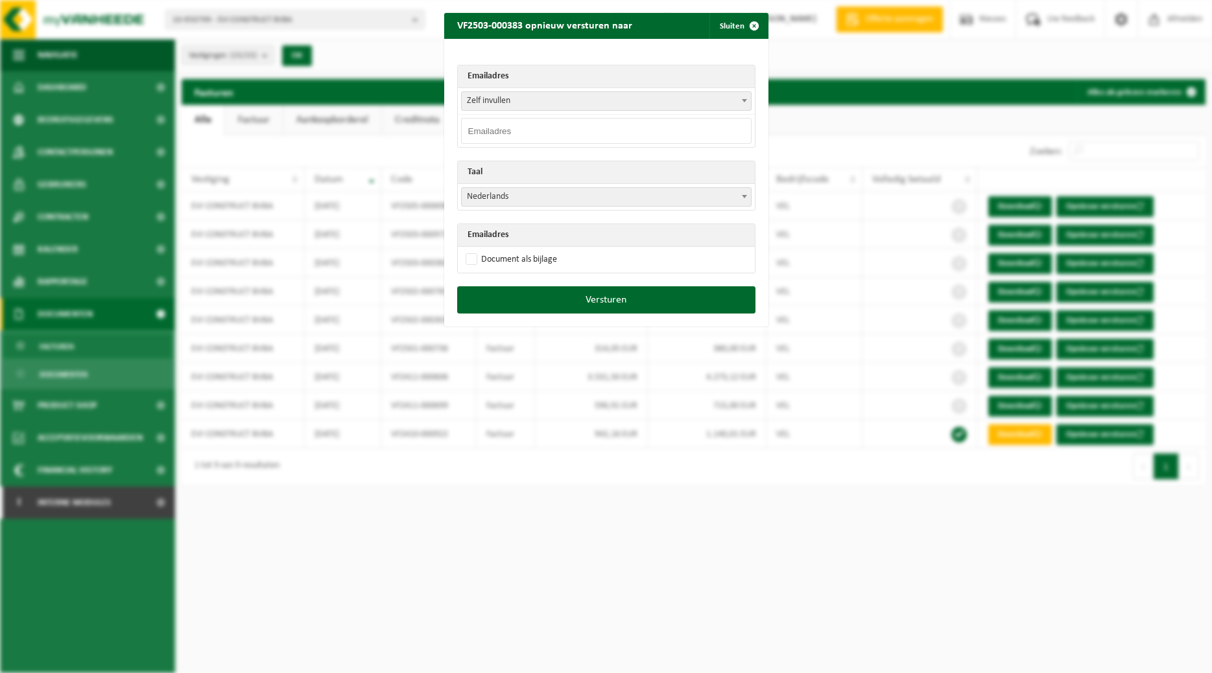
click at [638, 128] on input "email" at bounding box center [606, 131] width 290 height 26
paste input "[EMAIL_ADDRESS][DOMAIN_NAME]"
type input "[EMAIL_ADDRESS][DOMAIN_NAME]"
click at [743, 192] on span at bounding box center [744, 196] width 13 height 17
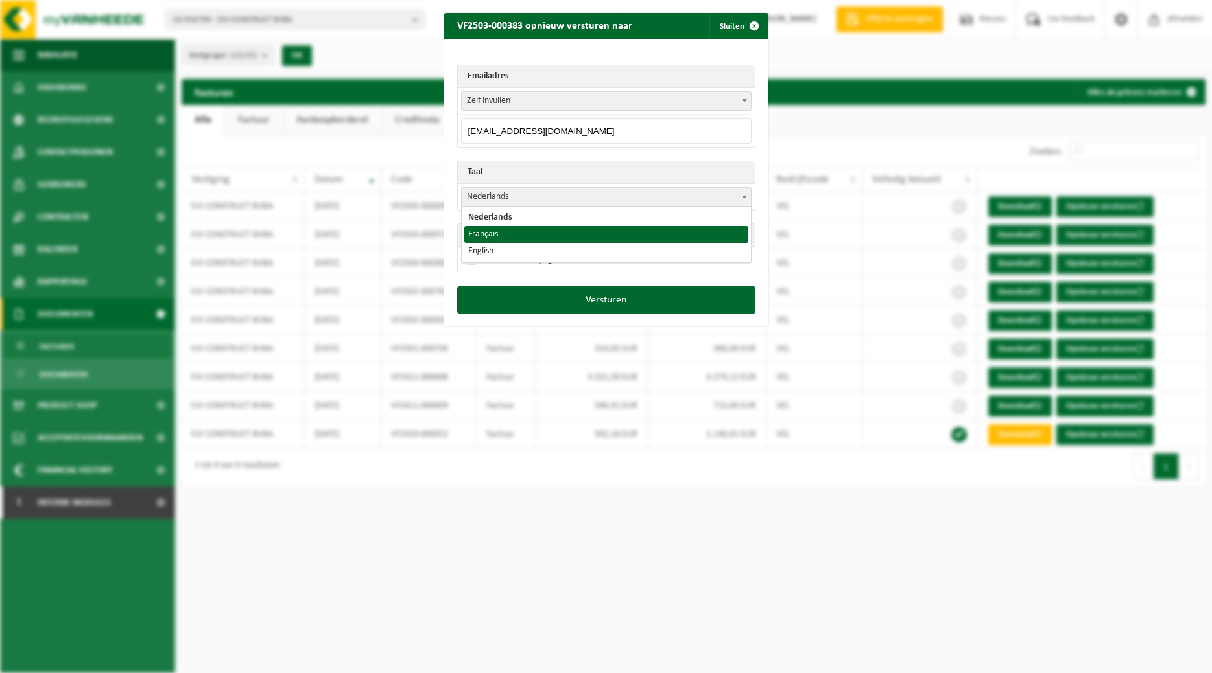
select select "fr"
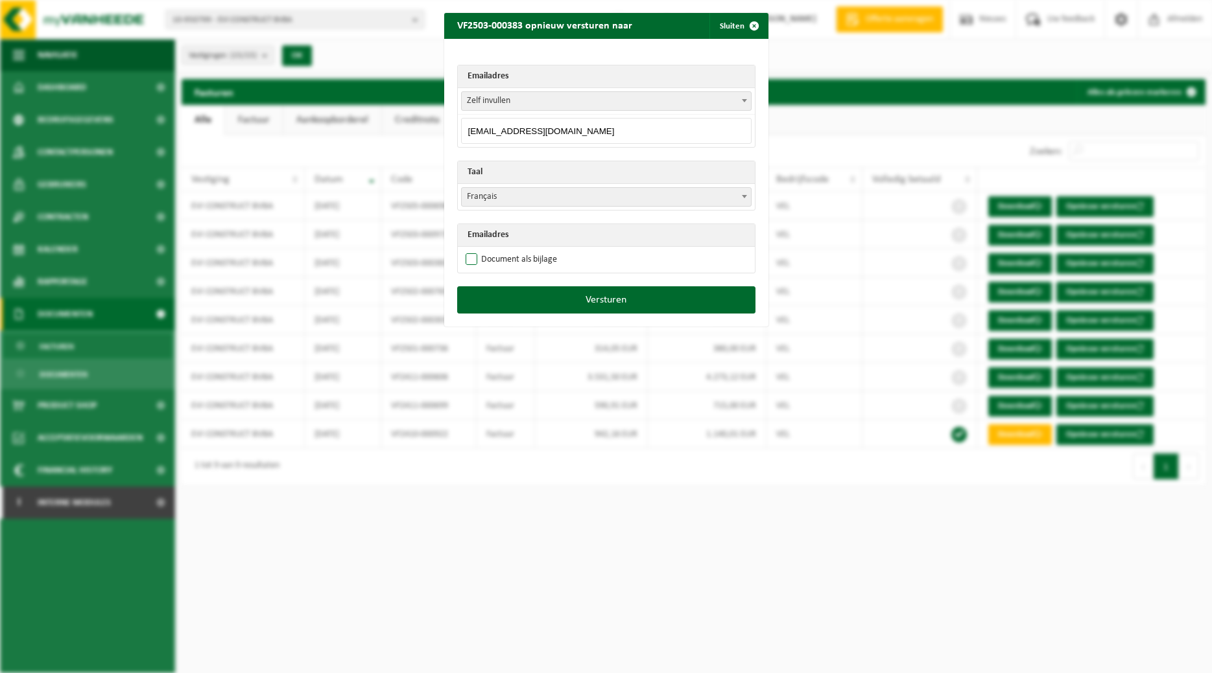
click at [530, 260] on label "Document als bijlage" at bounding box center [510, 259] width 94 height 19
click at [530, 250] on input "Document als bijlage" at bounding box center [622, 250] width 324 height 1
checkbox input "true"
click at [559, 299] on button "Versturen" at bounding box center [606, 300] width 298 height 27
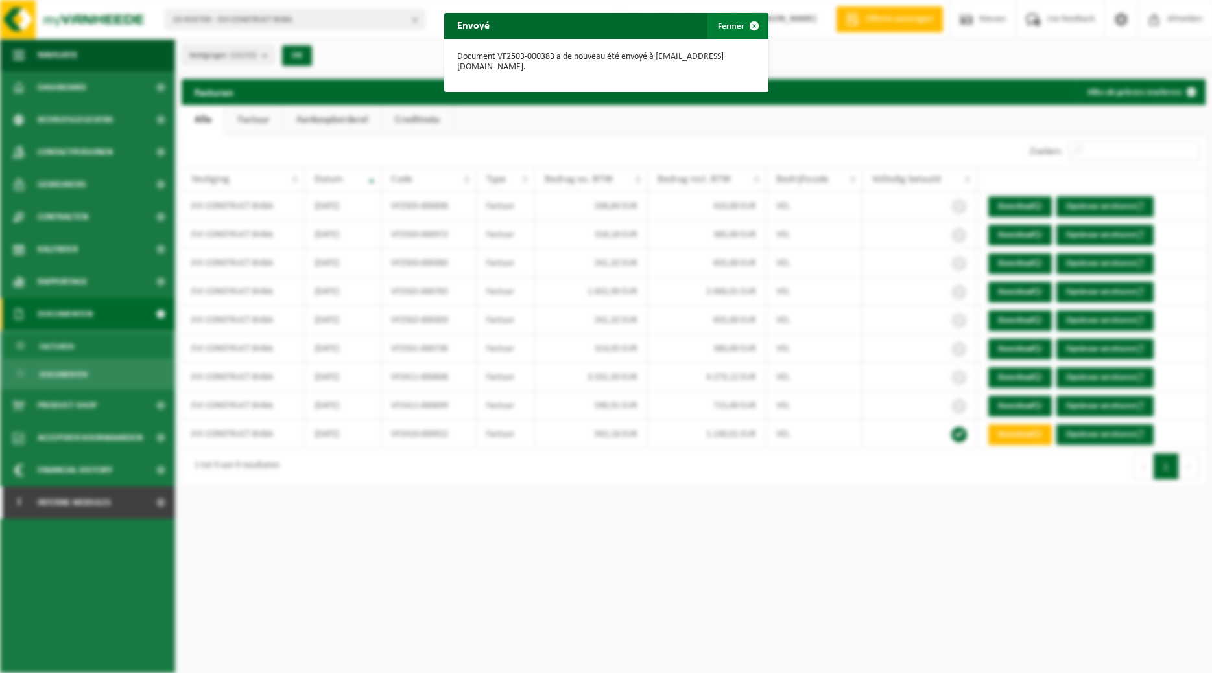
click at [740, 29] on button "Fermer" at bounding box center [737, 26] width 60 height 26
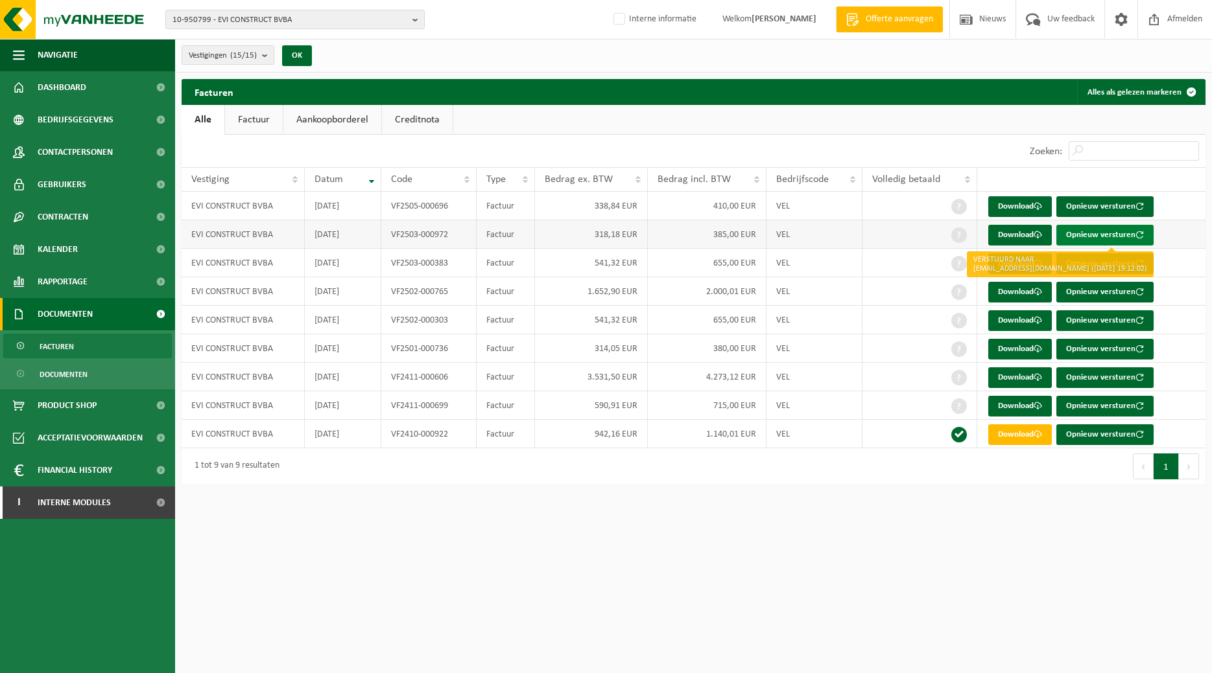
click at [962, 234] on button "Opnieuw versturen" at bounding box center [1104, 235] width 97 height 21
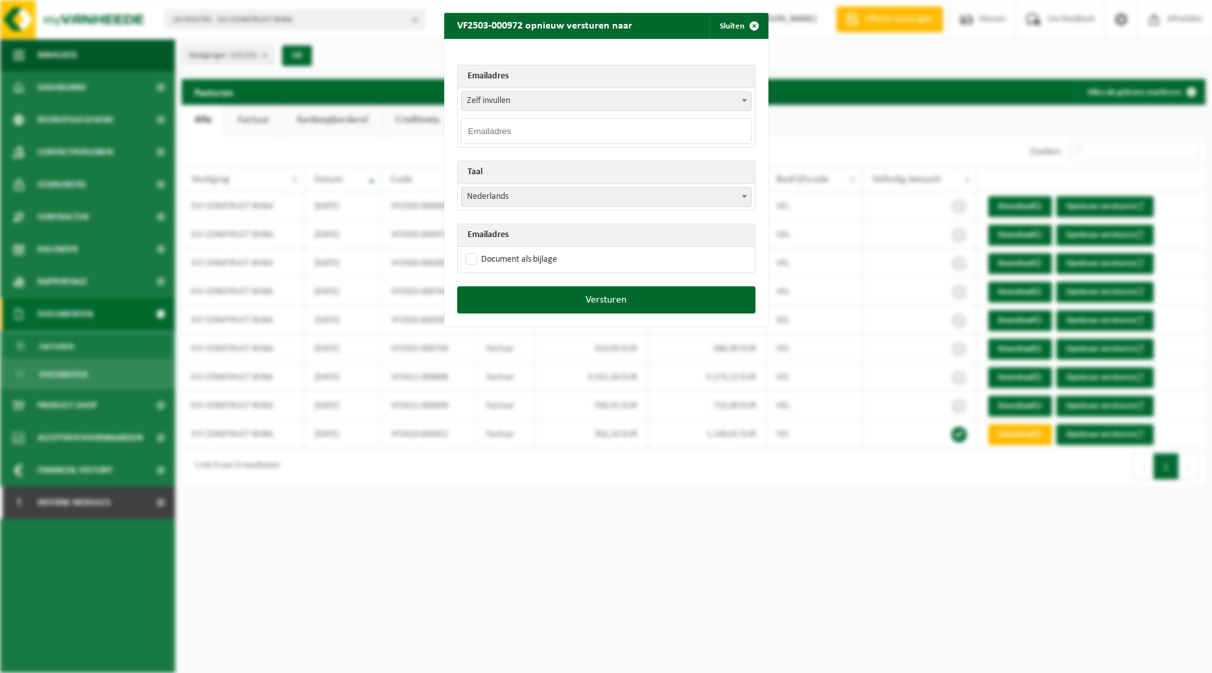
click at [644, 133] on input "email" at bounding box center [606, 131] width 290 height 26
paste input "[EMAIL_ADDRESS][DOMAIN_NAME]"
type input "[EMAIL_ADDRESS][DOMAIN_NAME]"
click at [744, 200] on span at bounding box center [744, 196] width 13 height 17
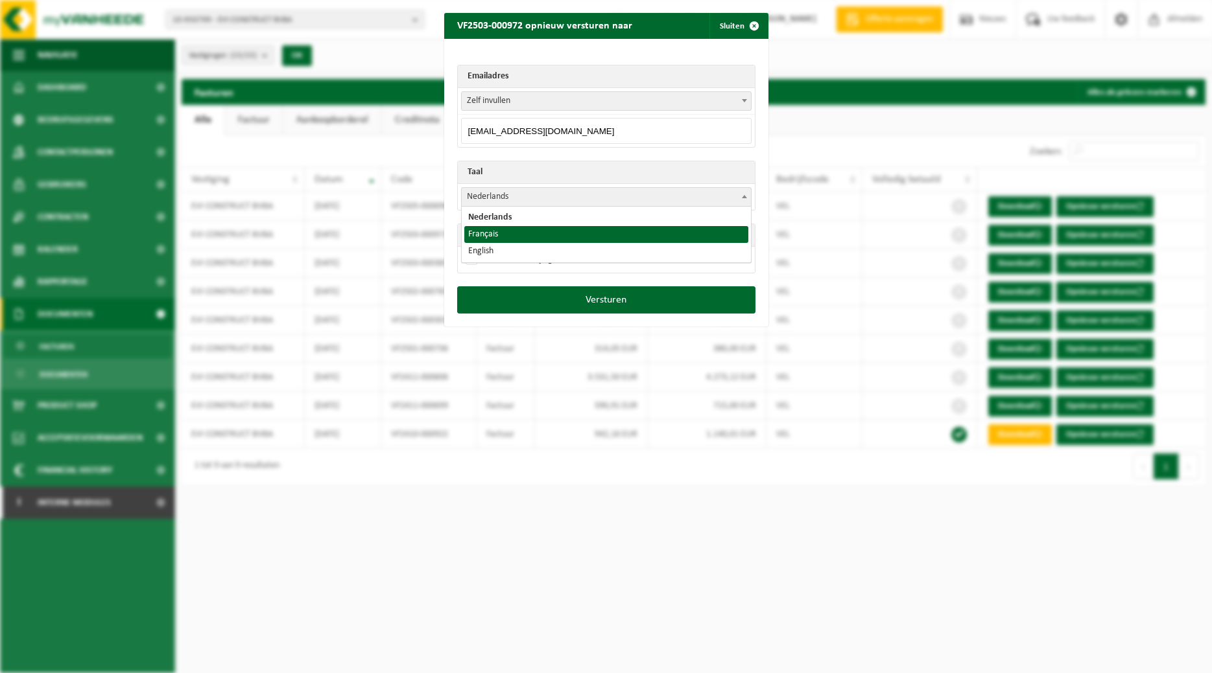
select select "fr"
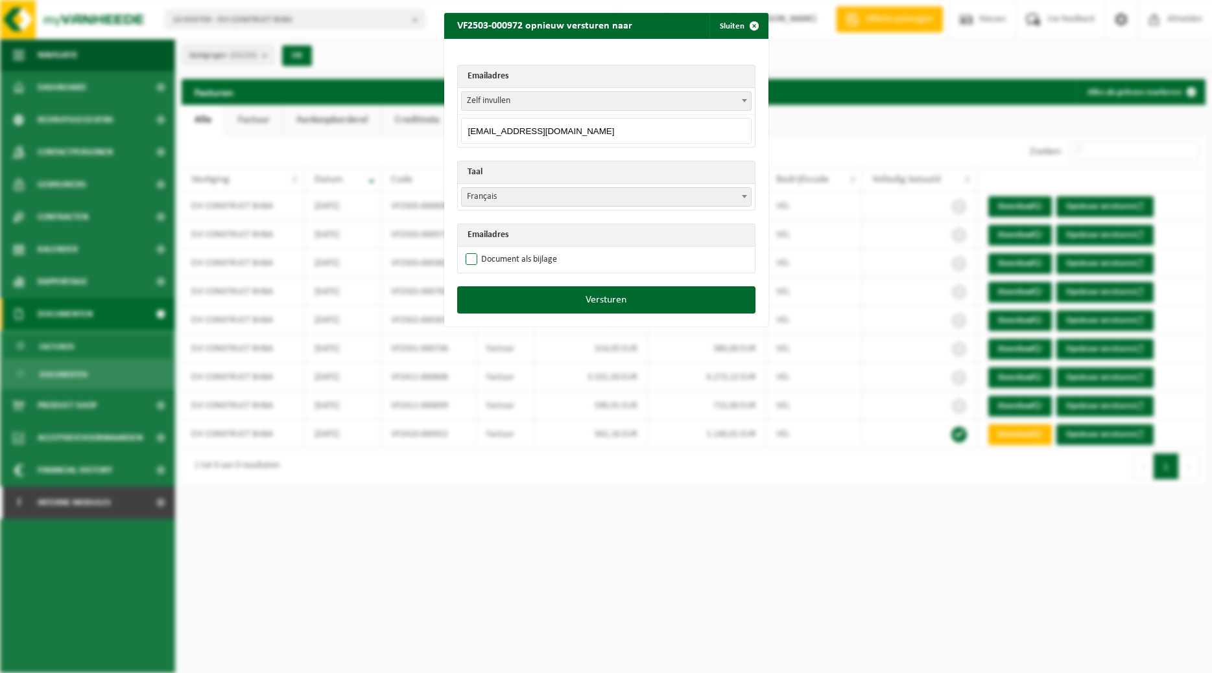
click at [529, 263] on label "Document als bijlage" at bounding box center [510, 259] width 94 height 19
click at [529, 250] on input "Document als bijlage" at bounding box center [622, 250] width 324 height 1
checkbox input "true"
click at [580, 301] on button "Versturen" at bounding box center [606, 300] width 298 height 27
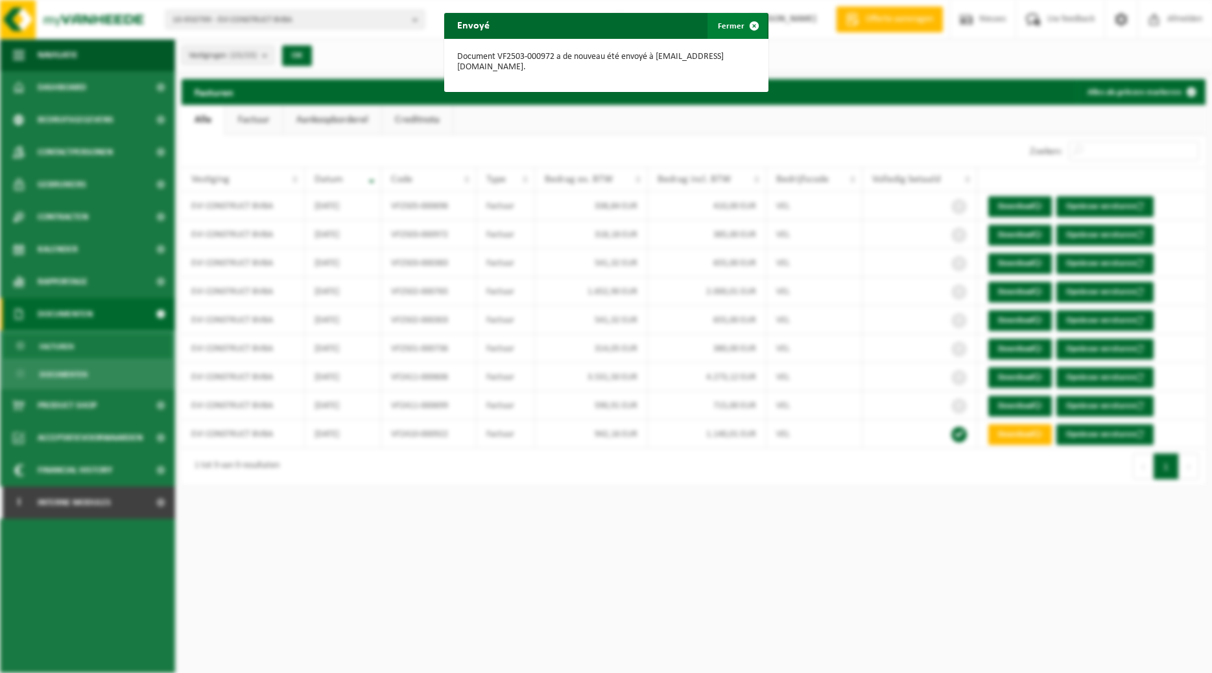
click at [749, 23] on span "button" at bounding box center [754, 26] width 26 height 26
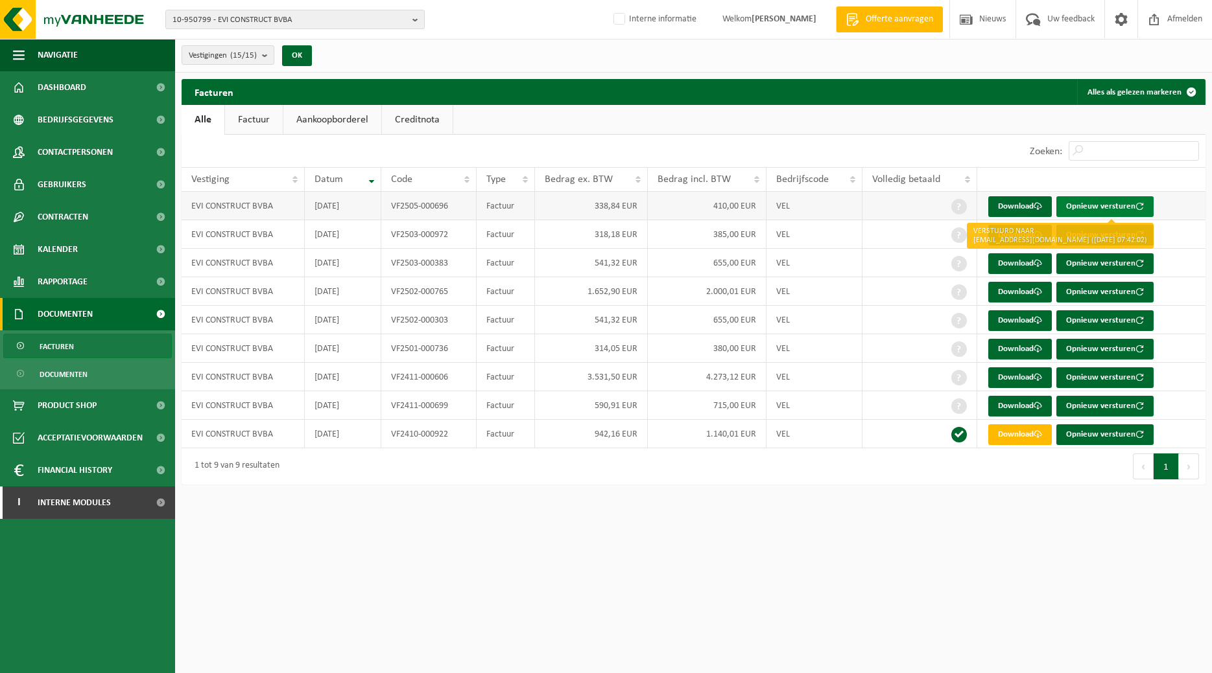
click at [962, 203] on button "Opnieuw versturen" at bounding box center [1104, 206] width 97 height 21
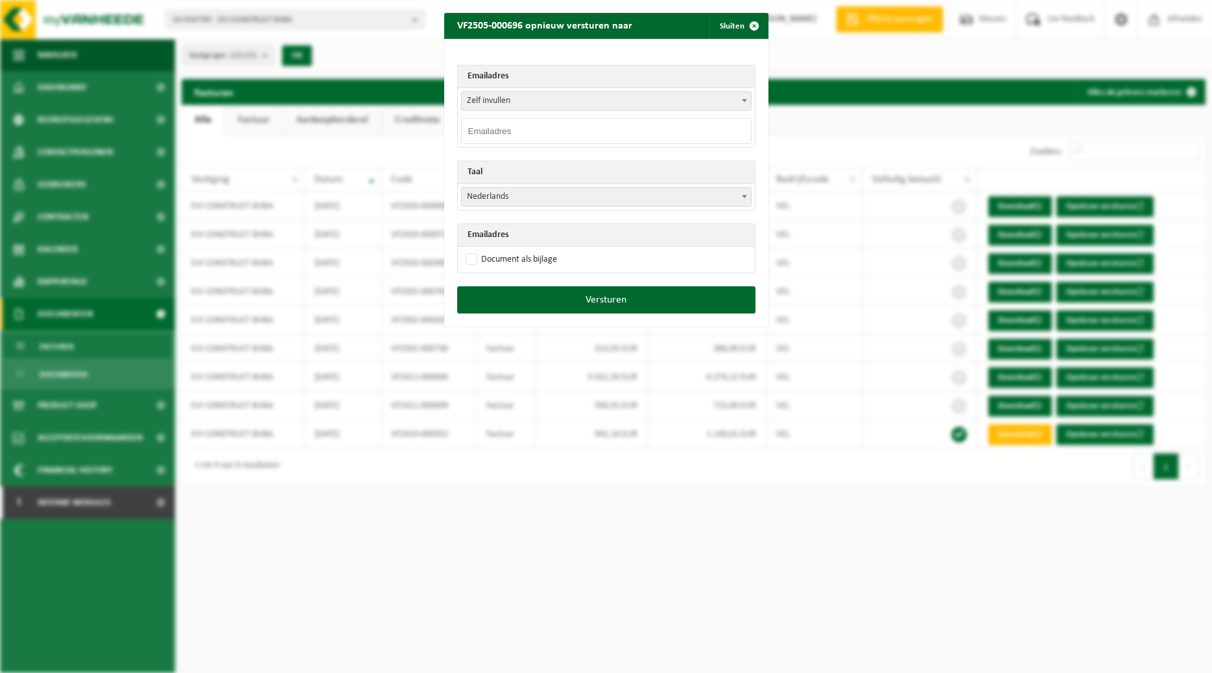
click at [614, 130] on input "email" at bounding box center [606, 131] width 290 height 26
paste input "[EMAIL_ADDRESS][DOMAIN_NAME]"
type input "[EMAIL_ADDRESS][DOMAIN_NAME]"
click at [744, 199] on span at bounding box center [744, 196] width 13 height 17
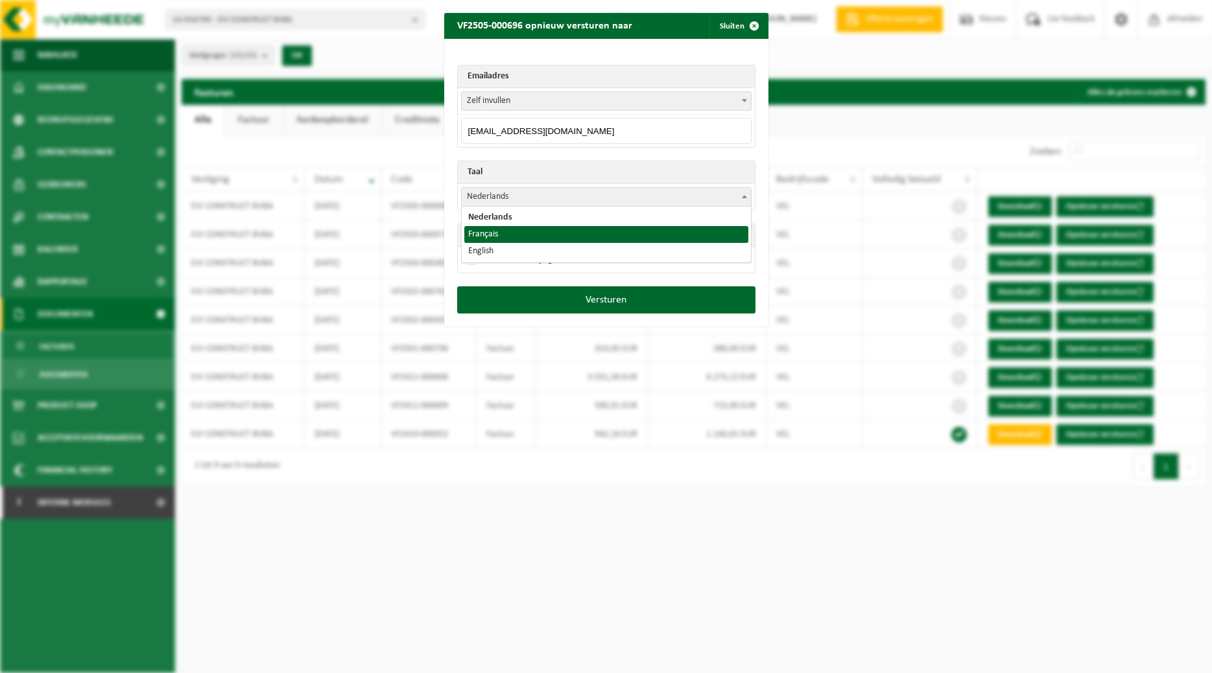
select select "fr"
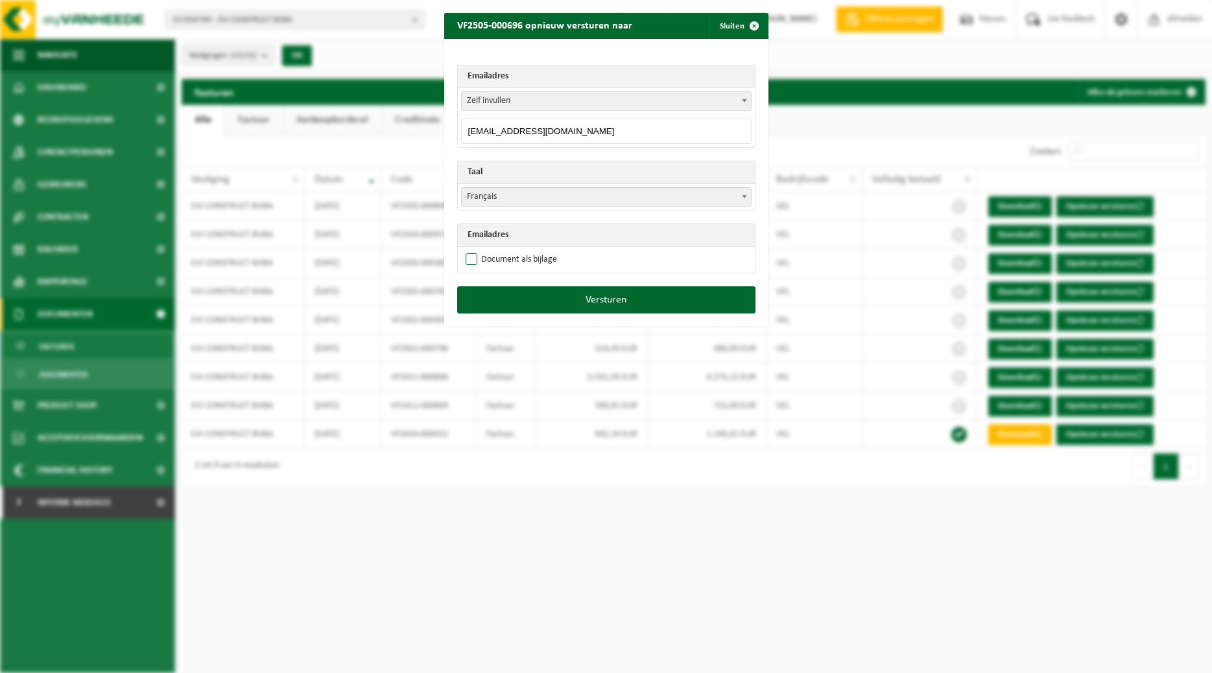
click at [537, 253] on label "Document als bijlage" at bounding box center [510, 259] width 94 height 19
click at [537, 250] on input "Document als bijlage" at bounding box center [622, 250] width 324 height 1
checkbox input "true"
click at [591, 294] on button "Versturen" at bounding box center [606, 300] width 298 height 27
